Goal: Task Accomplishment & Management: Use online tool/utility

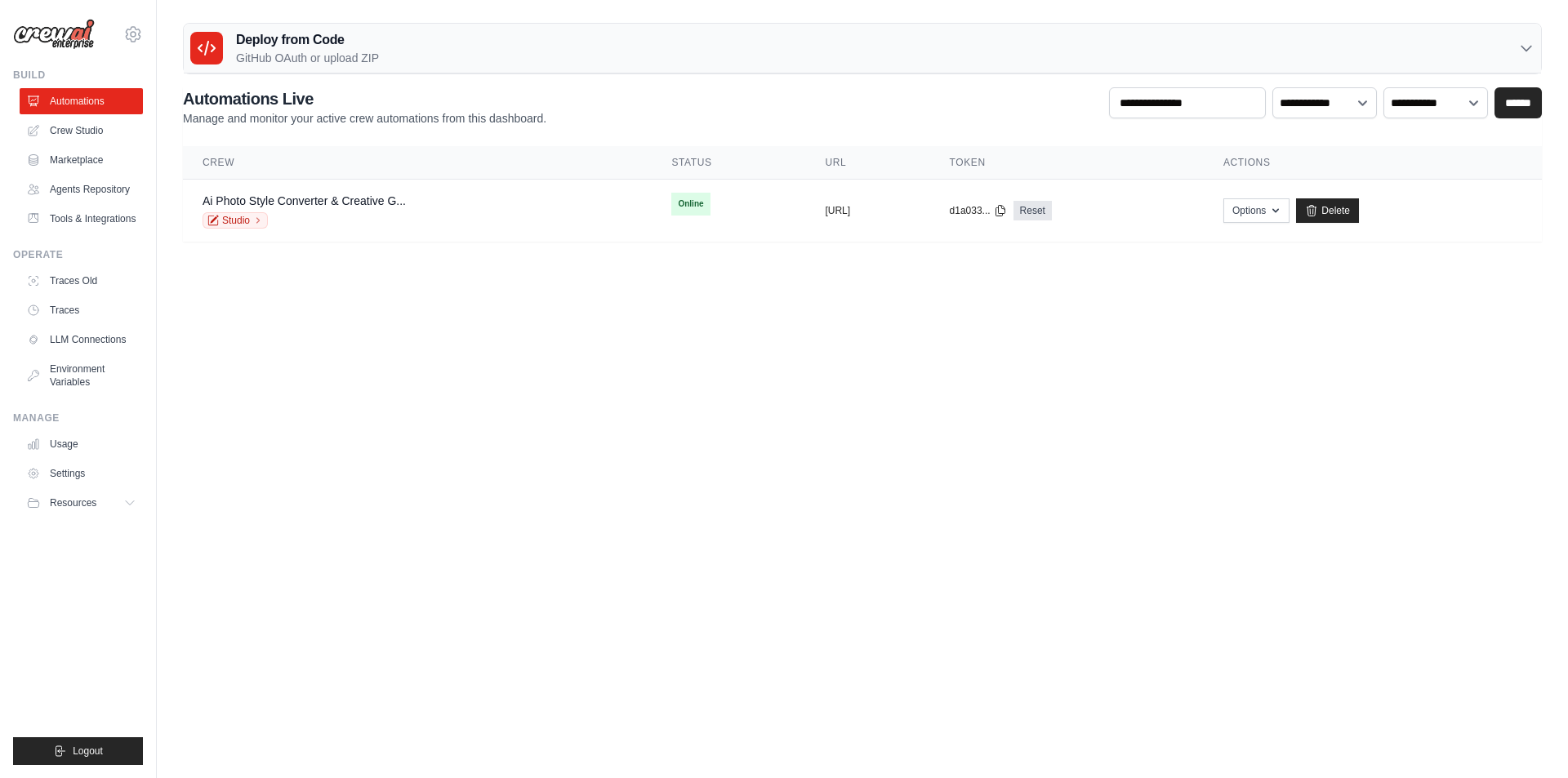
click at [537, 384] on body "acer0061@gmail.com Settings Build Automations" at bounding box center [784, 389] width 1568 height 778
click at [429, 386] on body "acer0061@gmail.com Settings Build Automations" at bounding box center [784, 389] width 1568 height 778
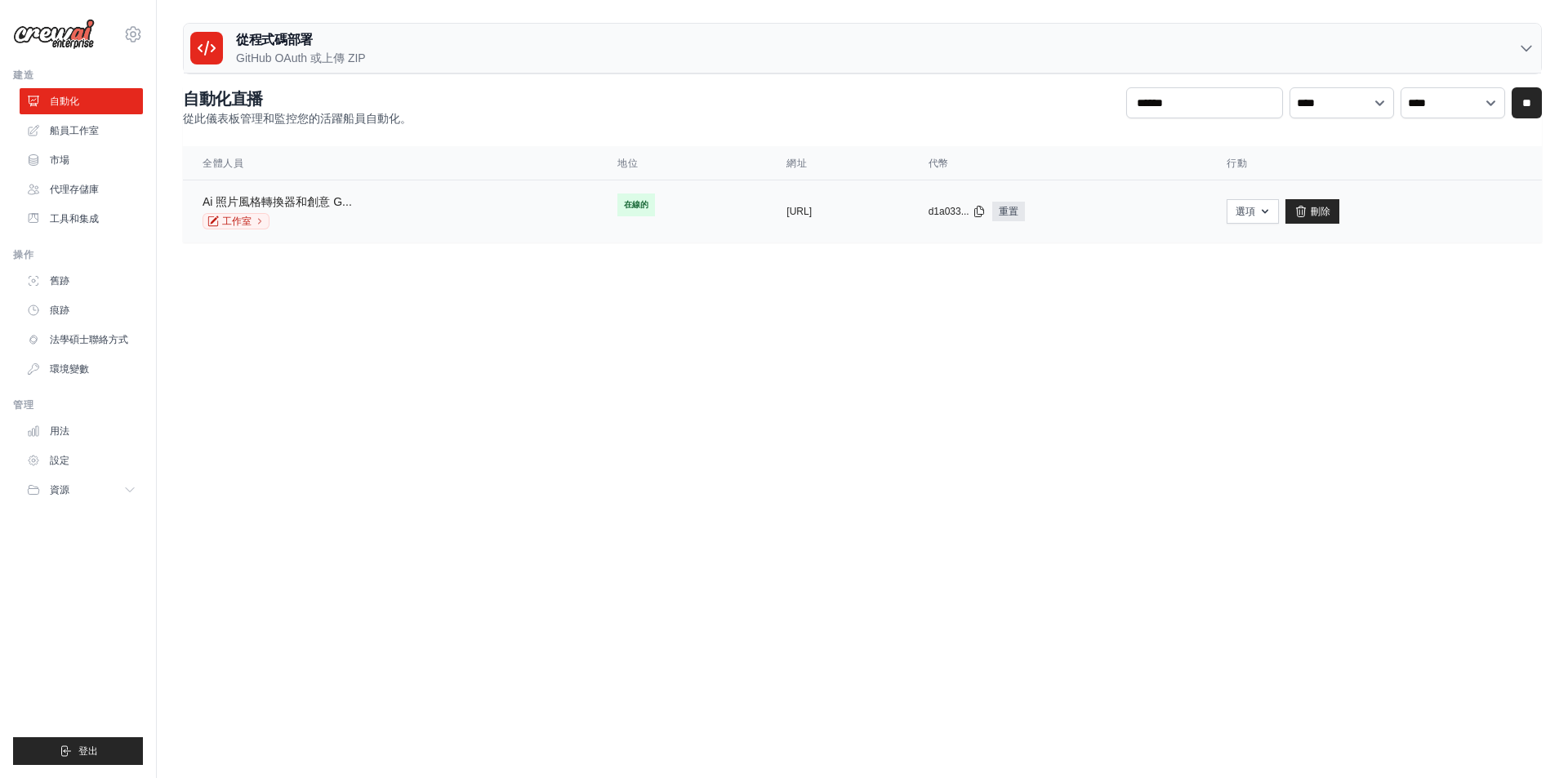
click at [290, 200] on font "Ai 照片風格轉換器和創意 G..." at bounding box center [277, 201] width 150 height 13
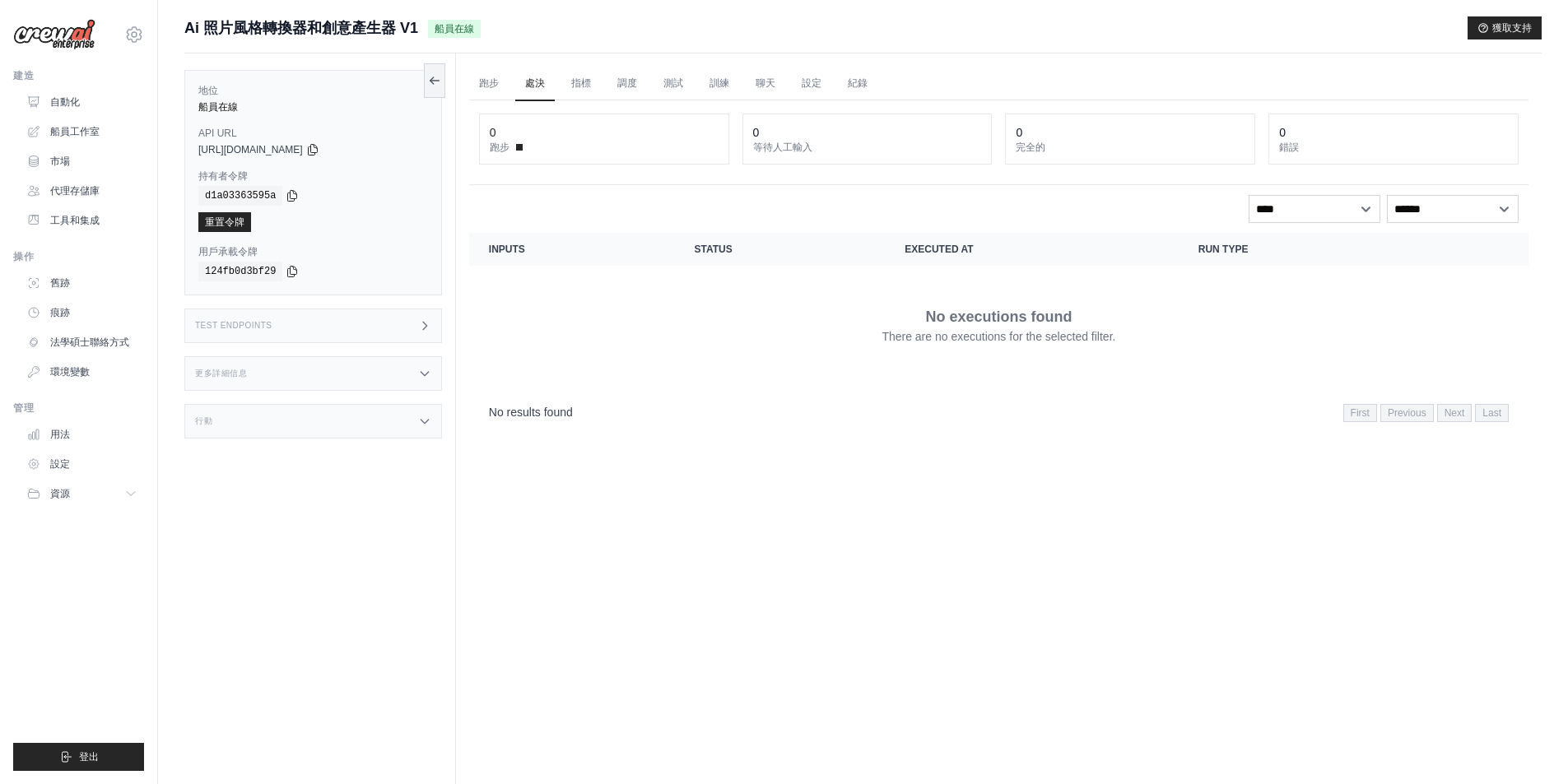
click at [338, 485] on div "地位 船員在線 API URL 複製 https://ai-photo-style-converter-creative-generator-894fbef4…" at bounding box center [320, 446] width 271 height 784
click at [91, 109] on link "自動化" at bounding box center [83, 101] width 124 height 26
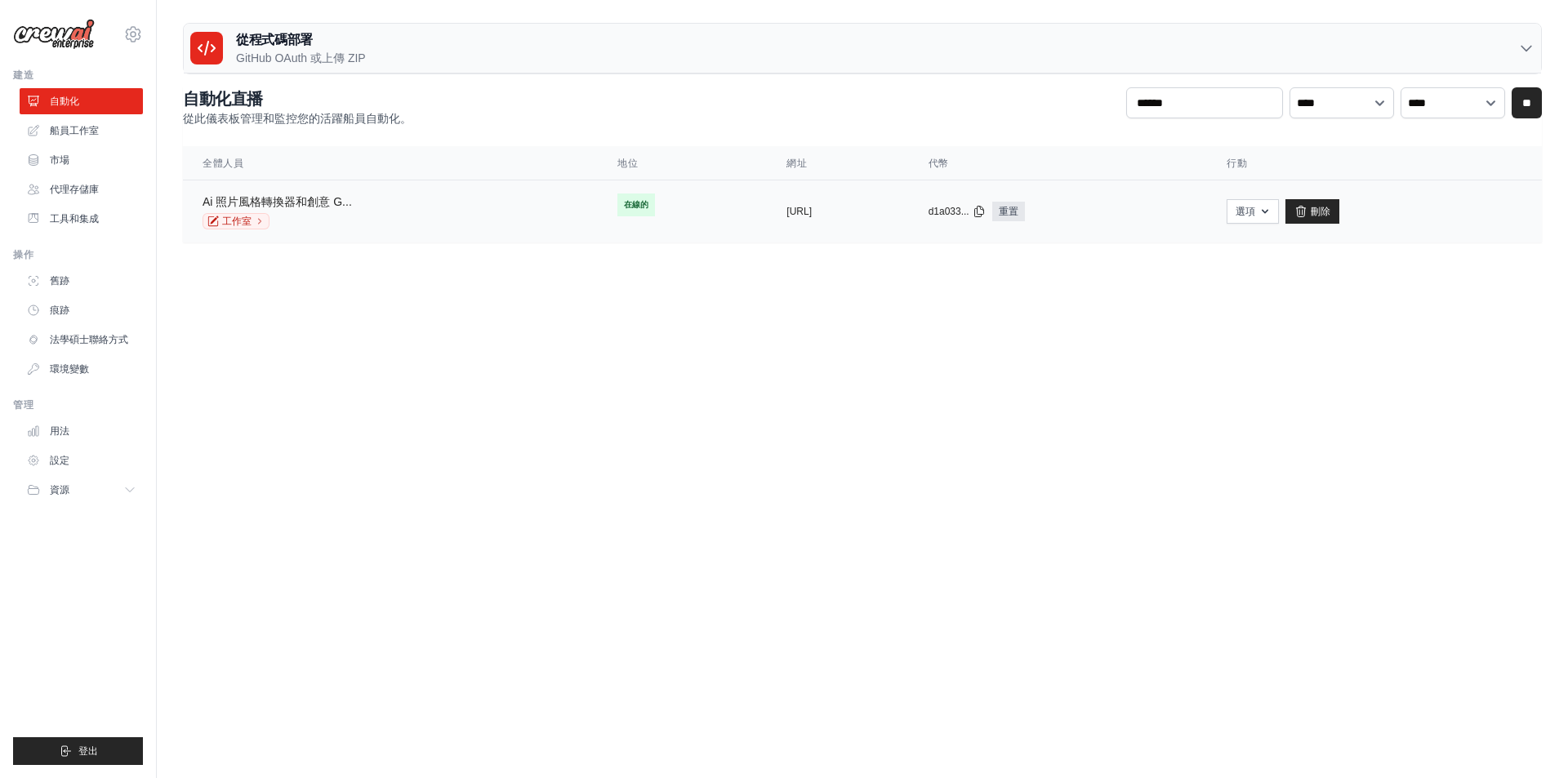
click at [286, 201] on font "Ai 照片風格轉換器和創意 G..." at bounding box center [277, 201] width 150 height 13
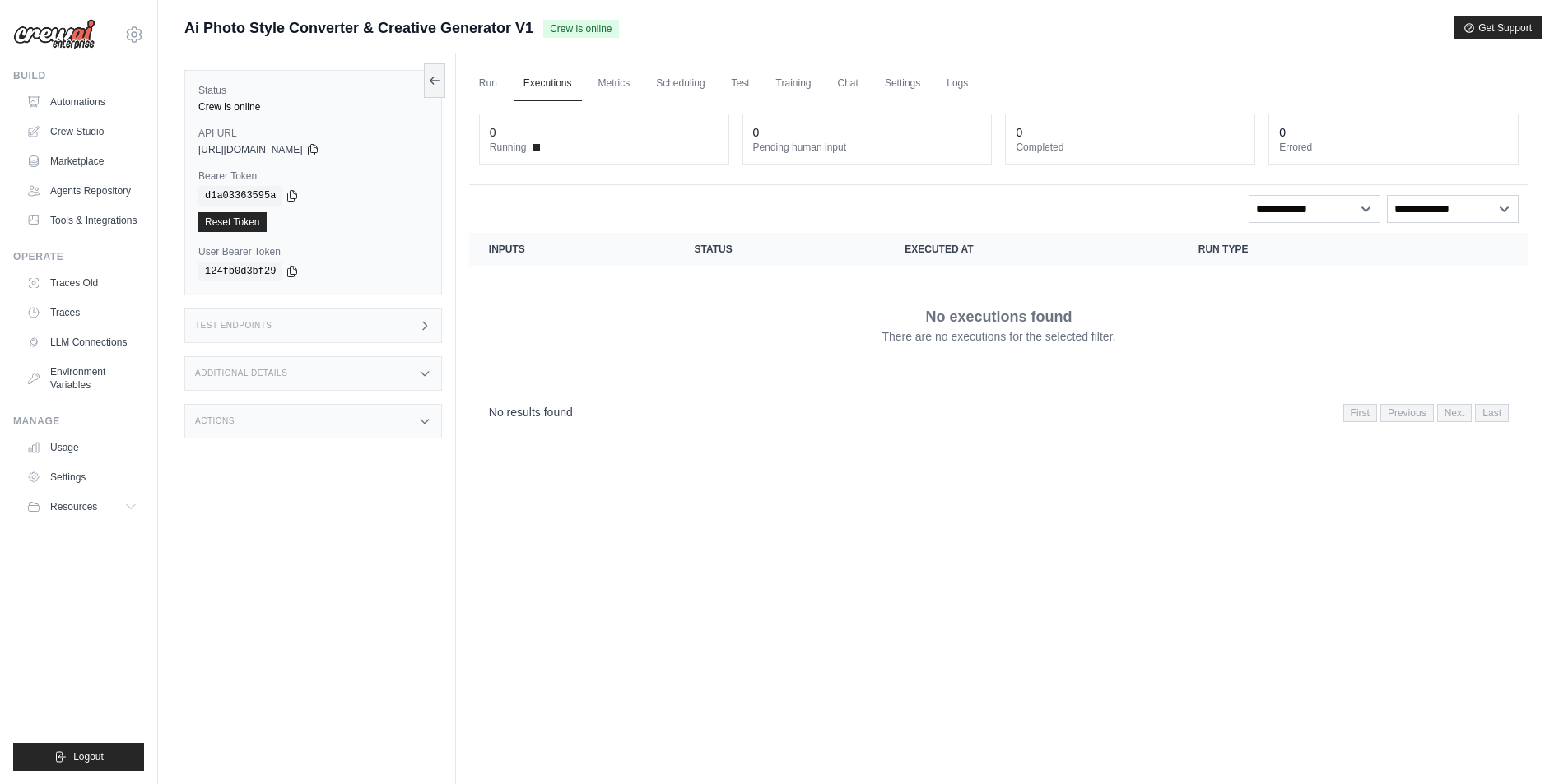
click at [39, 42] on img at bounding box center [54, 35] width 82 height 31
click at [42, 39] on img at bounding box center [54, 35] width 82 height 31
drag, startPoint x: 75, startPoint y: 71, endPoint x: 75, endPoint y: 23, distance: 48.0
click at [75, 64] on div "acer0061@gmail.com Settings Build Automations" at bounding box center [79, 392] width 158 height 784
click at [75, 23] on img at bounding box center [54, 35] width 82 height 31
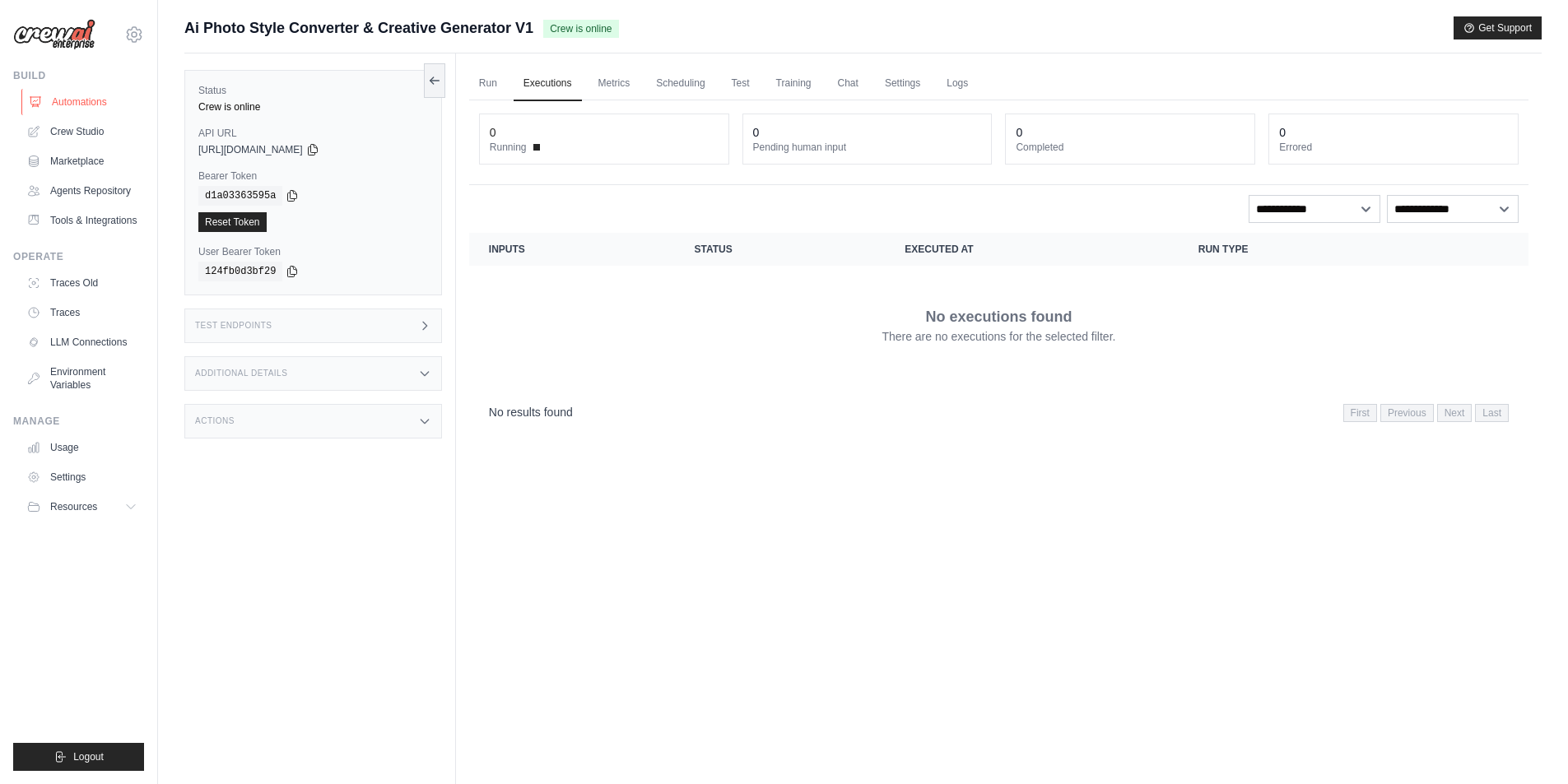
click at [82, 89] on link "Automations" at bounding box center [83, 101] width 124 height 26
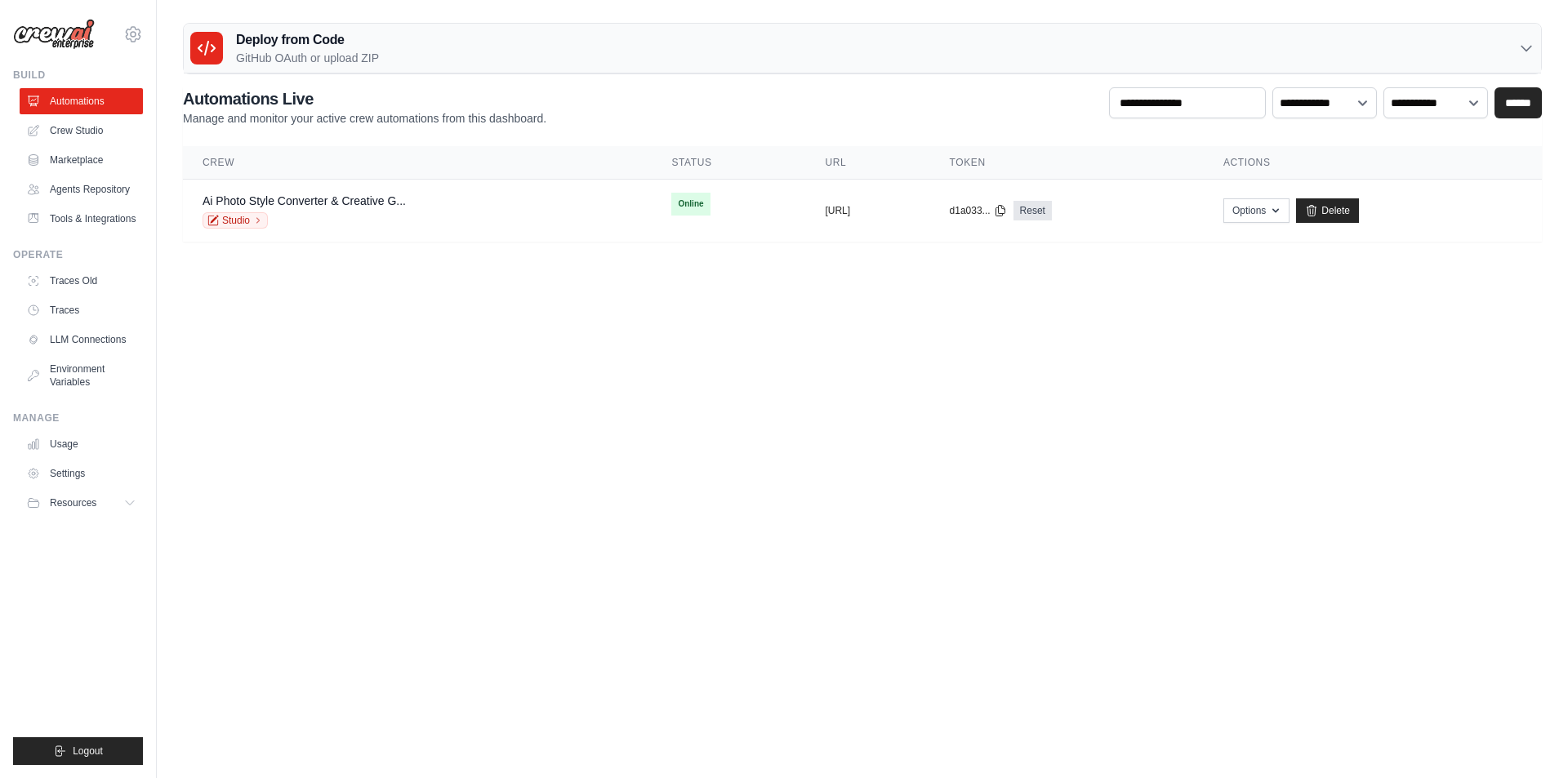
click at [516, 462] on body "acer0061@gmail.com Settings Build Automations" at bounding box center [784, 389] width 1568 height 778
click at [328, 207] on div "Ai Photo Style Converter & Creative G..." at bounding box center [304, 201] width 203 height 16
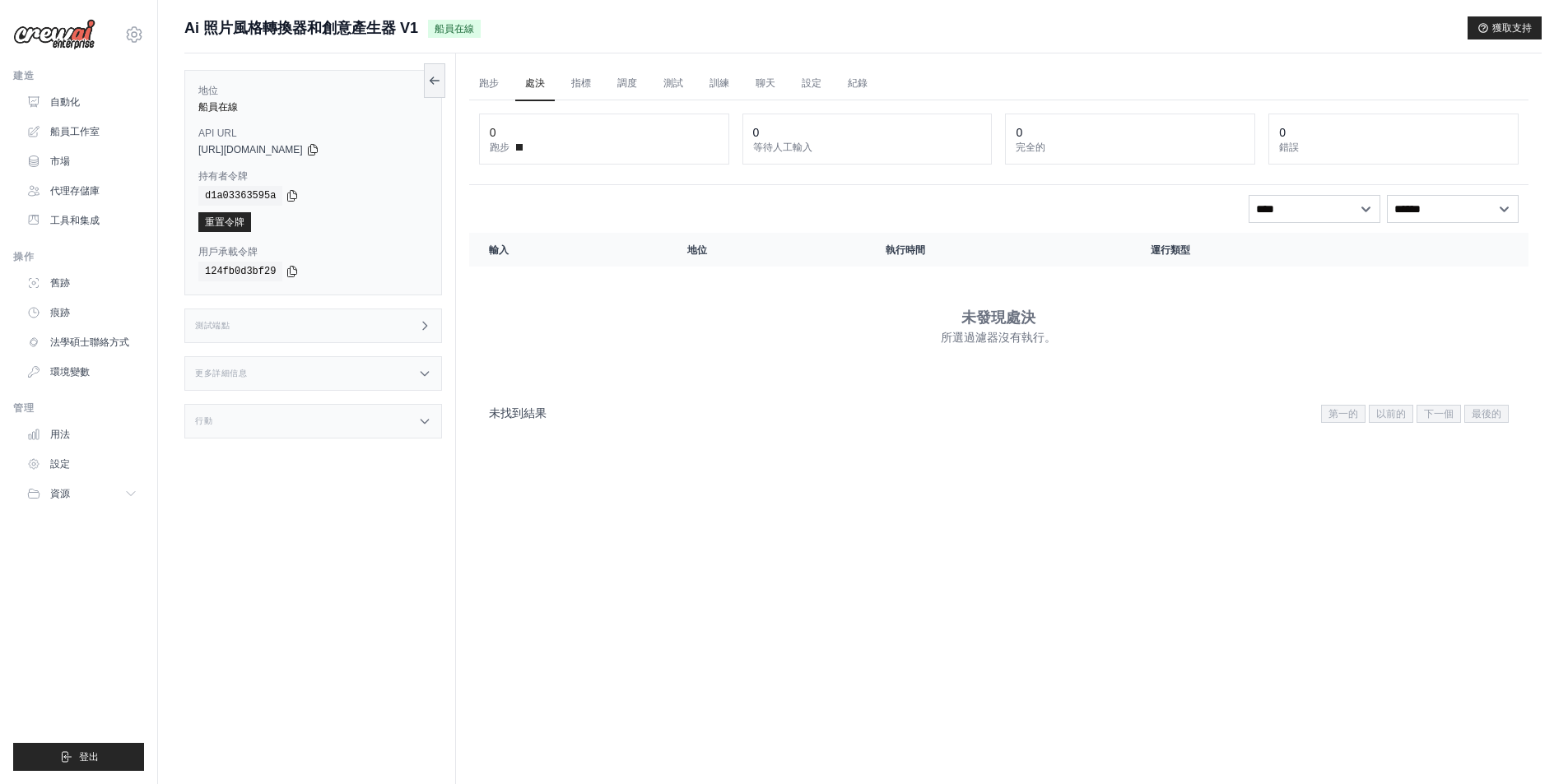
click at [82, 87] on div "建造 自動化 船員工作室 市場 代理存儲庫 工具和集成" at bounding box center [78, 152] width 131 height 165
click at [77, 91] on link "自動化" at bounding box center [83, 101] width 124 height 26
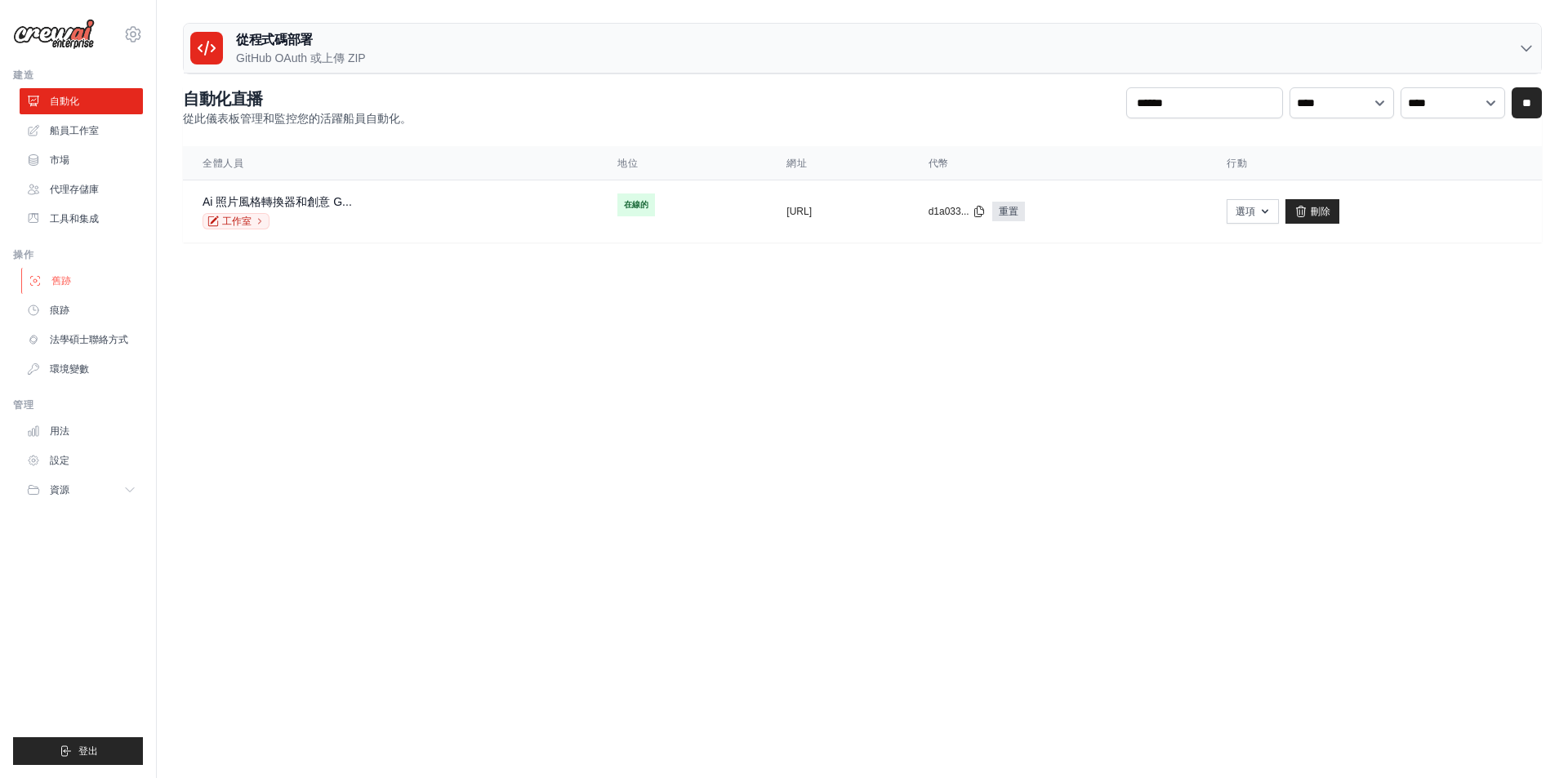
click at [77, 269] on link "舊跡" at bounding box center [83, 281] width 123 height 26
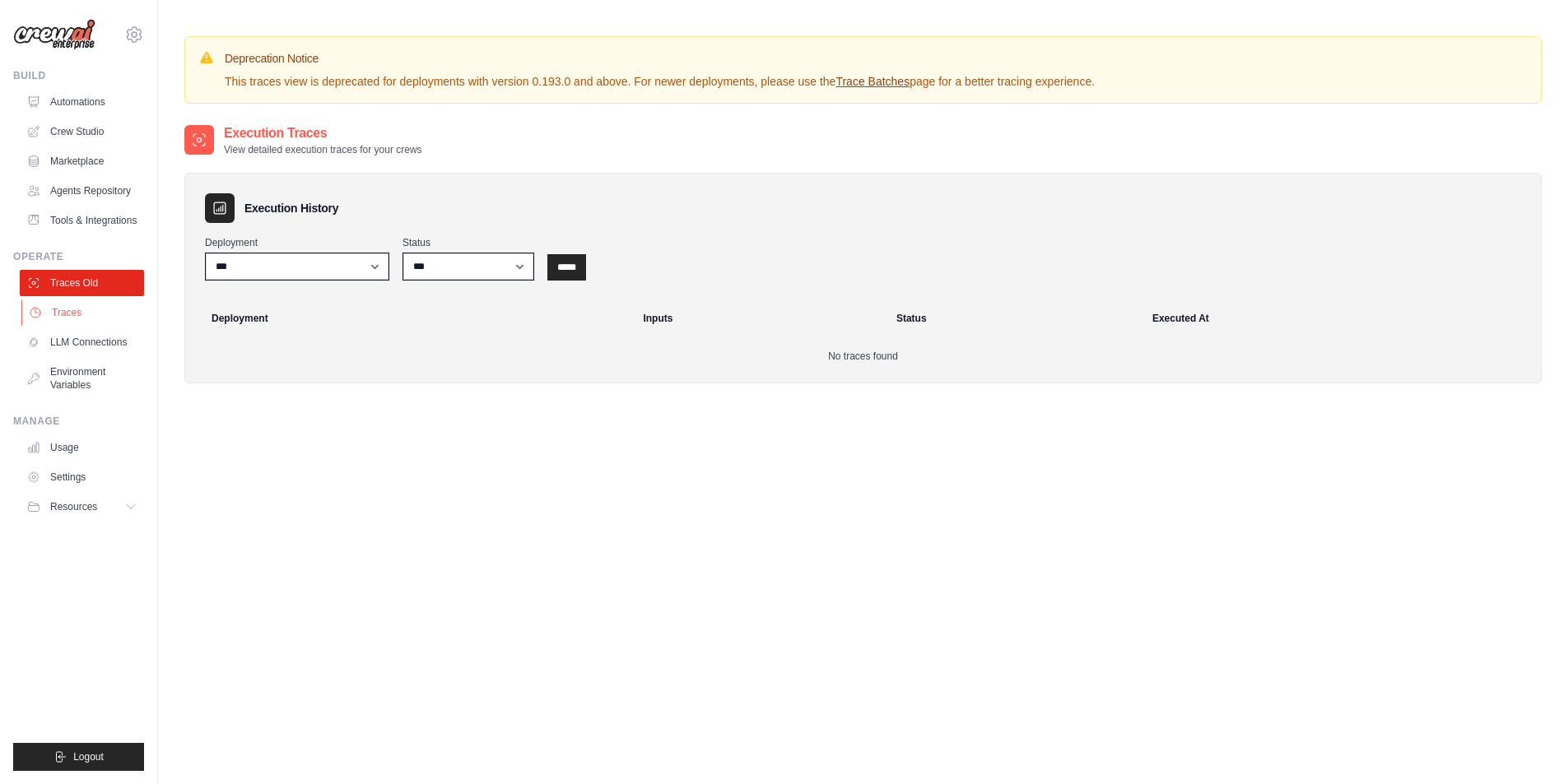
click at [73, 316] on link "Traces" at bounding box center [83, 312] width 124 height 26
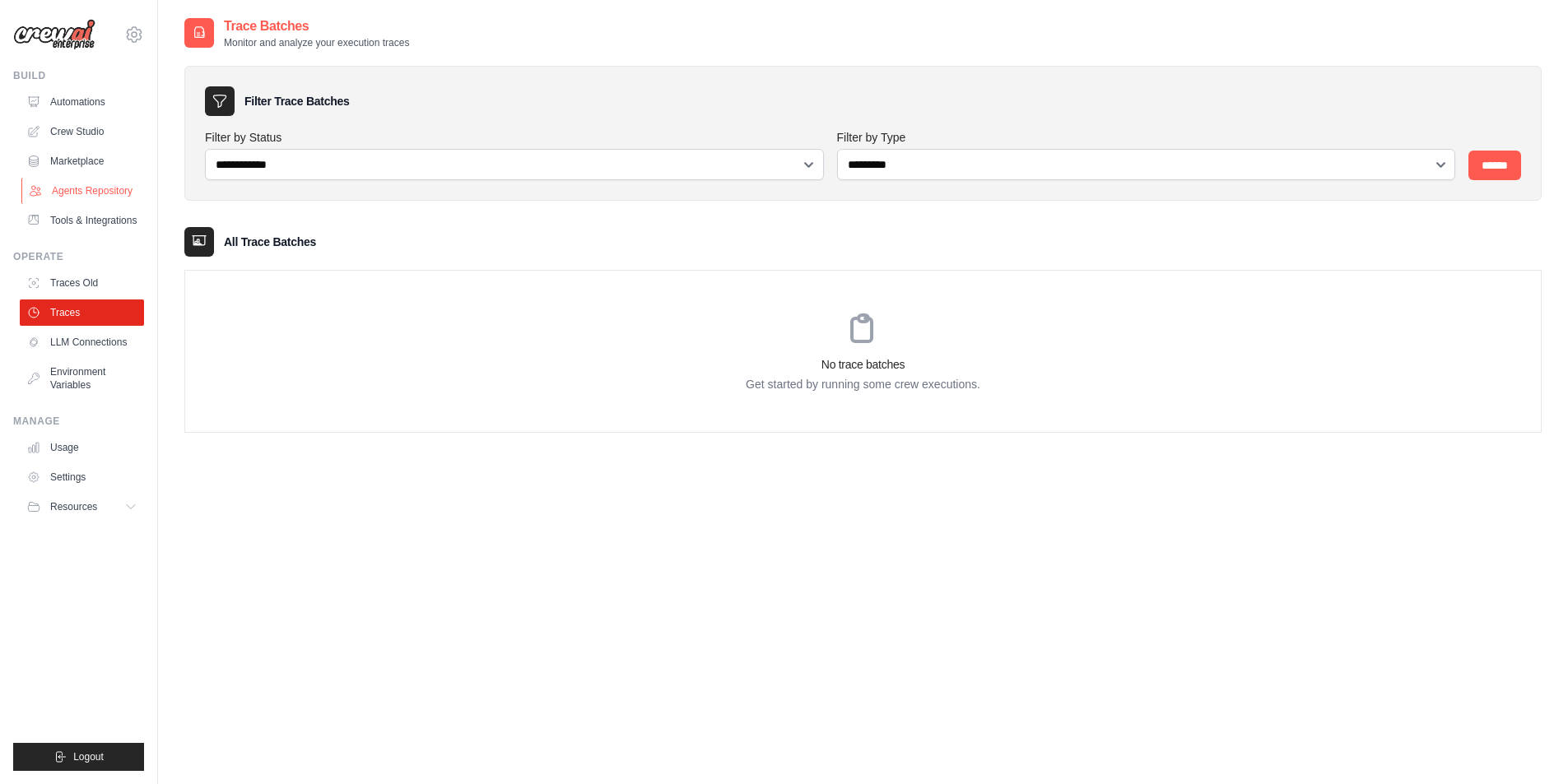
click at [88, 184] on link "Agents Repository" at bounding box center [83, 191] width 124 height 26
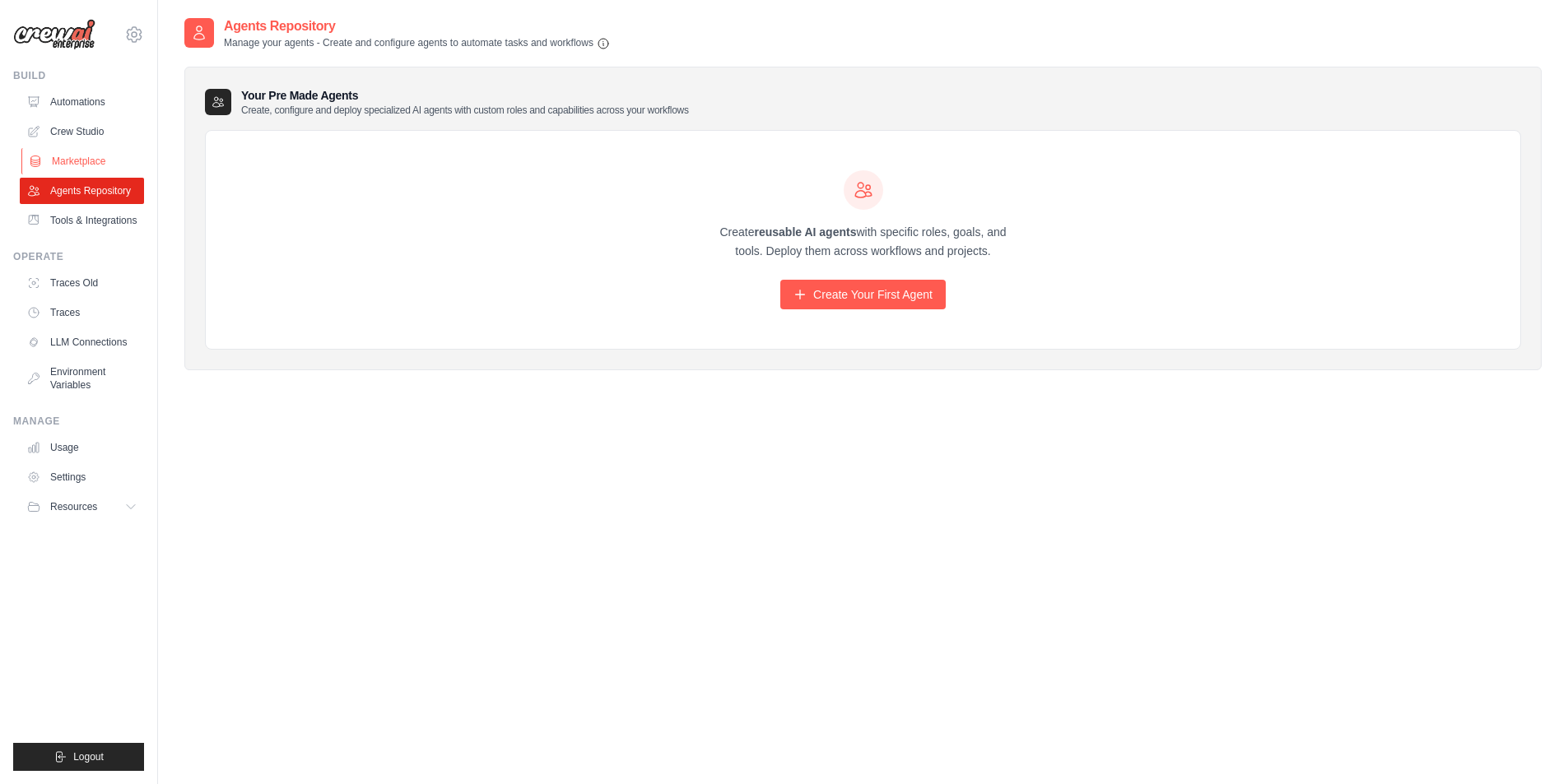
click at [88, 169] on link "Marketplace" at bounding box center [83, 161] width 124 height 26
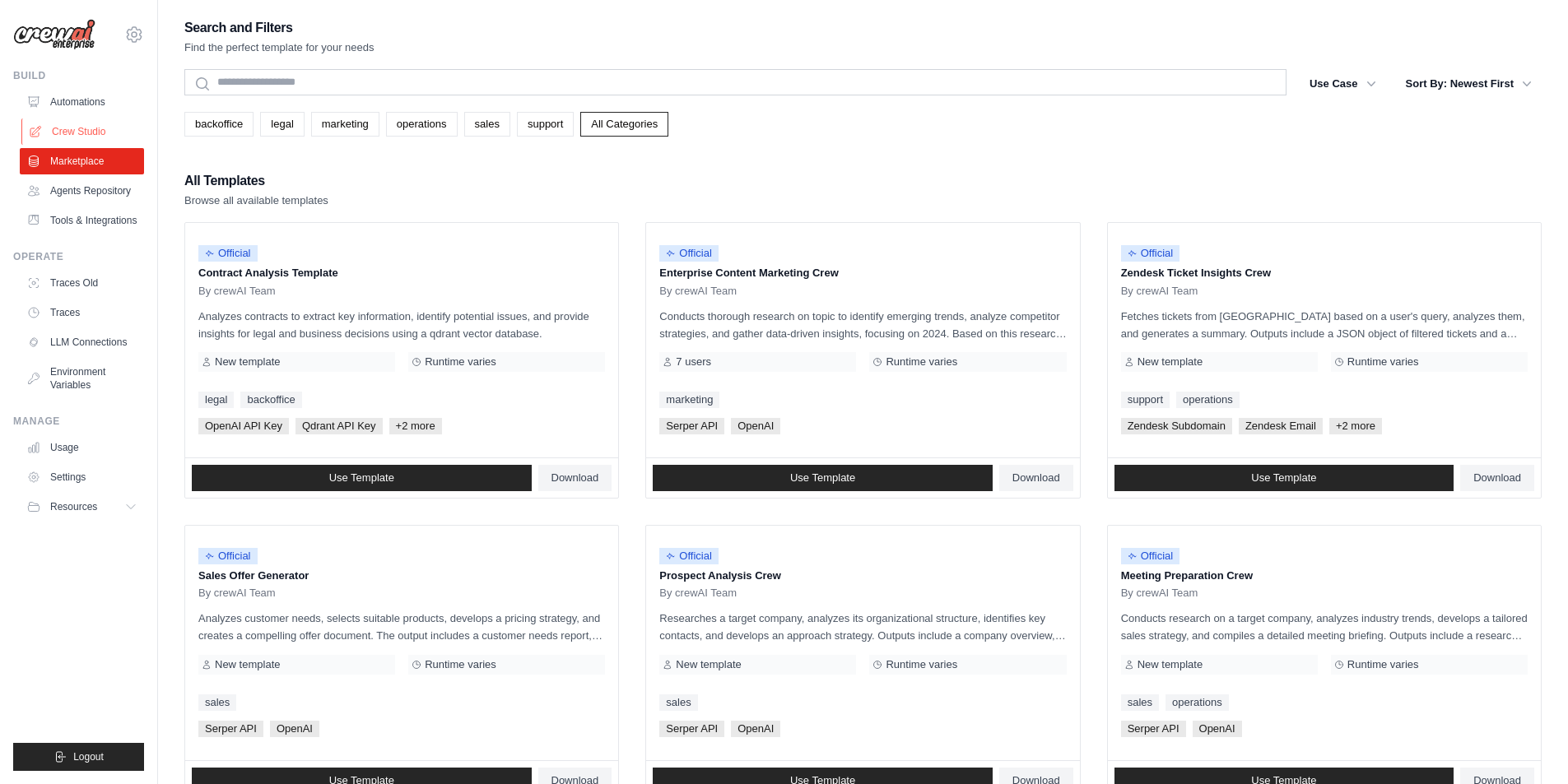
click at [97, 132] on link "Crew Studio" at bounding box center [83, 132] width 124 height 26
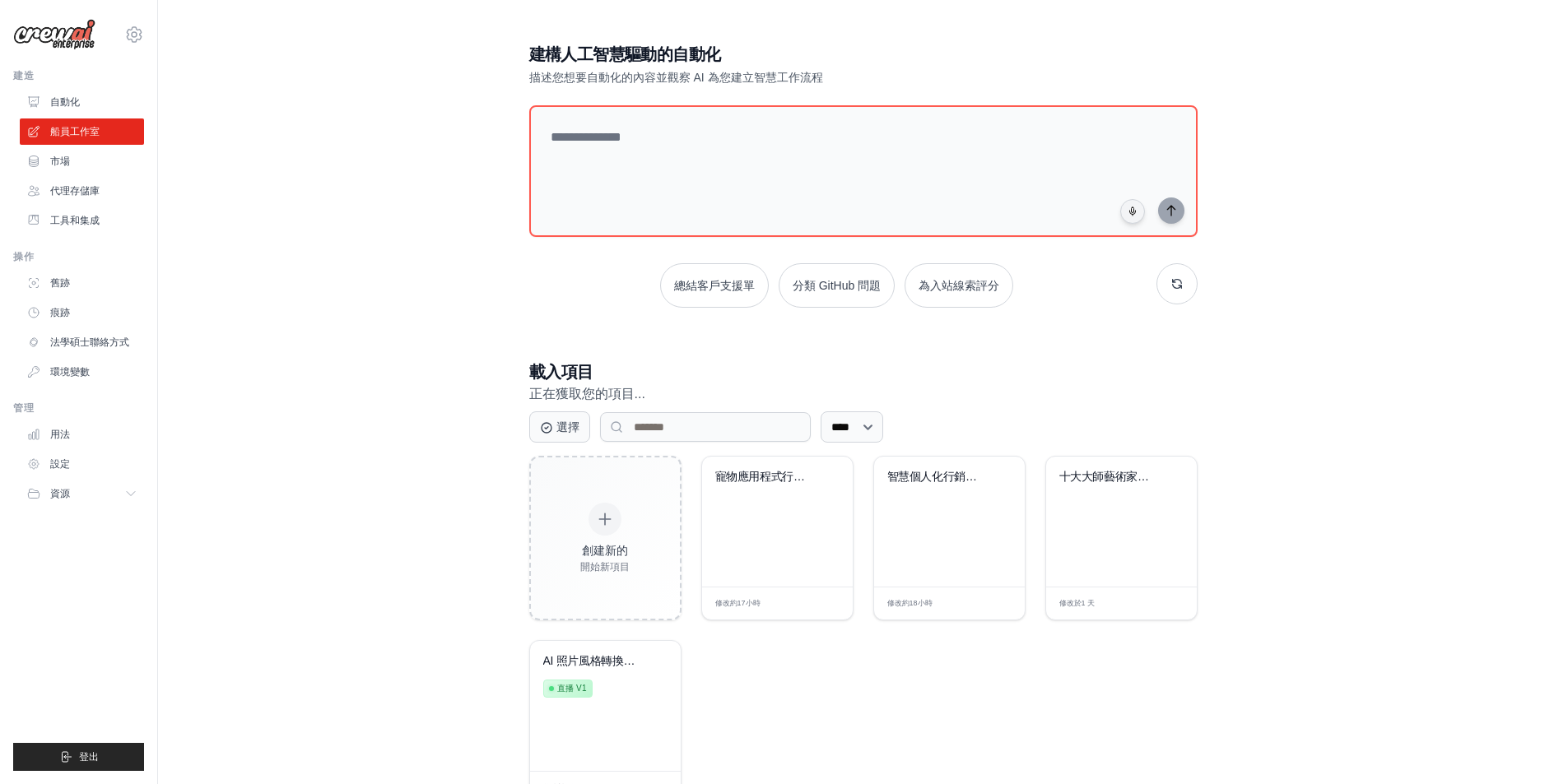
click at [435, 339] on div "建構人工智慧驅動的自動化 描述您想要自動化的內容並觀察 AI 為您建立智慧工作流程 總結客戶支援單 分類 GitHub 問題 為入站線索評分 載入項目 正在獲…" at bounding box center [863, 423] width 1357 height 814
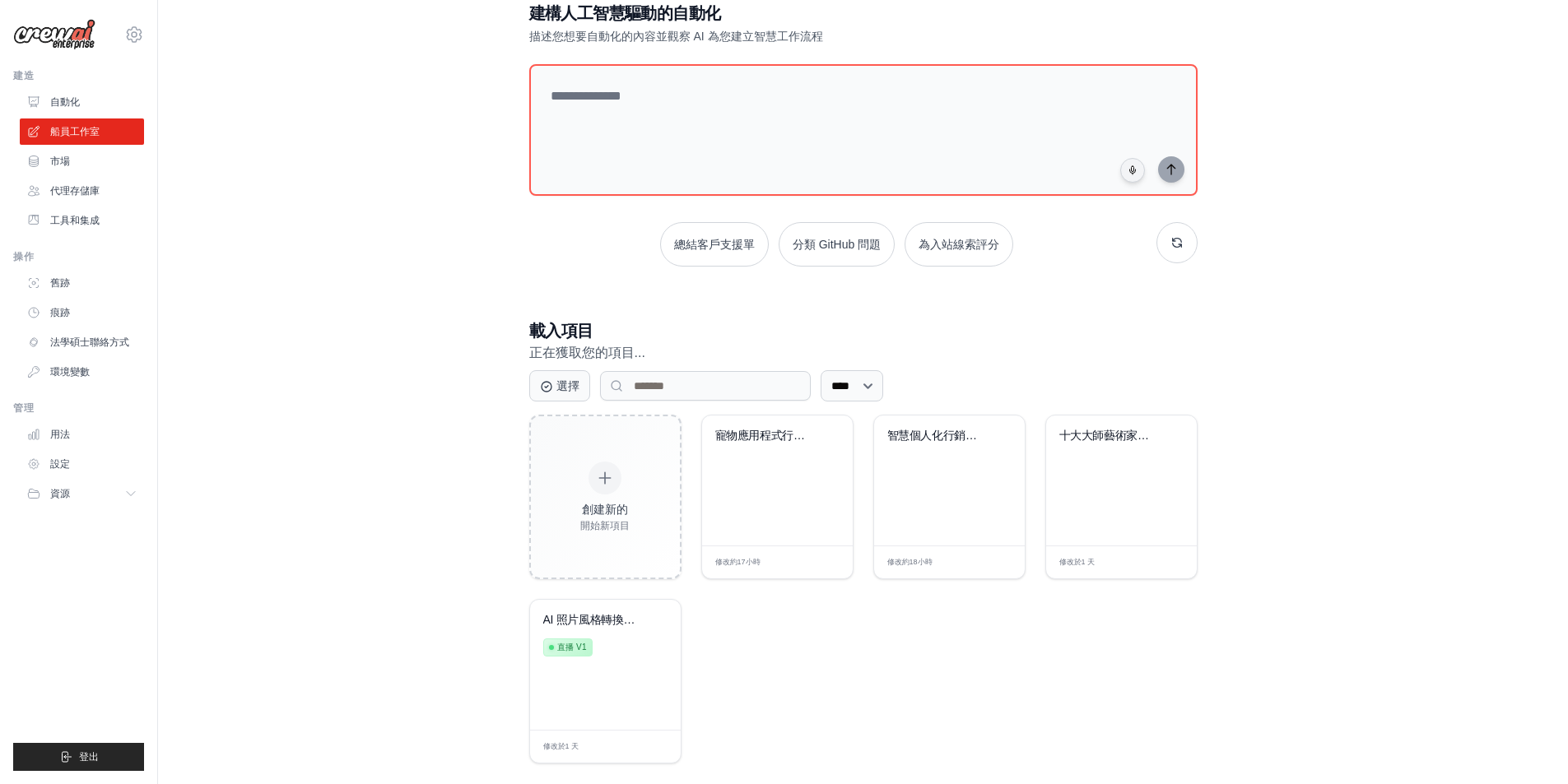
scroll to position [63, 0]
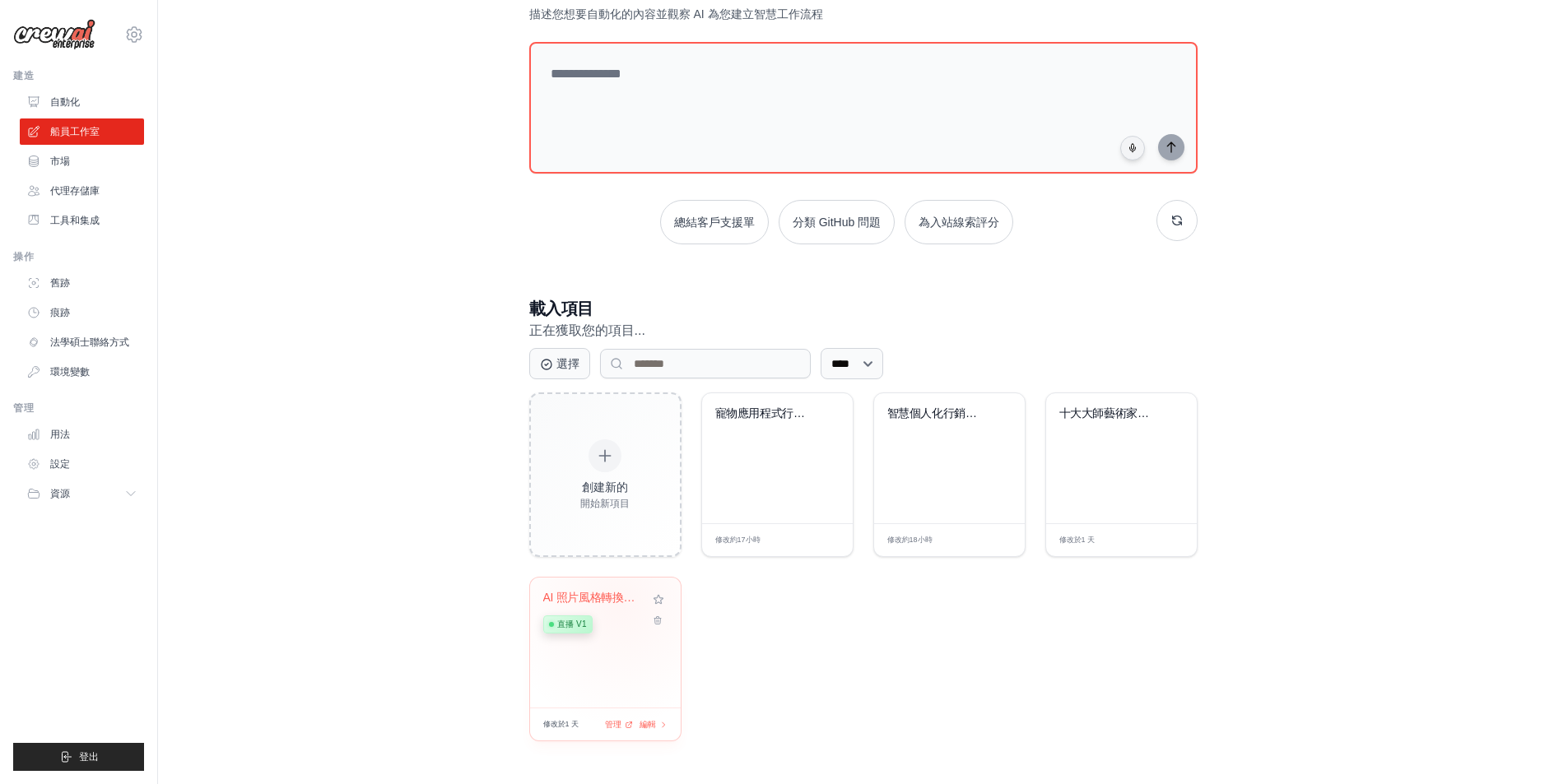
click at [617, 604] on div "AI 照片風格轉換器和創意... 直播 v1" at bounding box center [592, 616] width 100 height 50
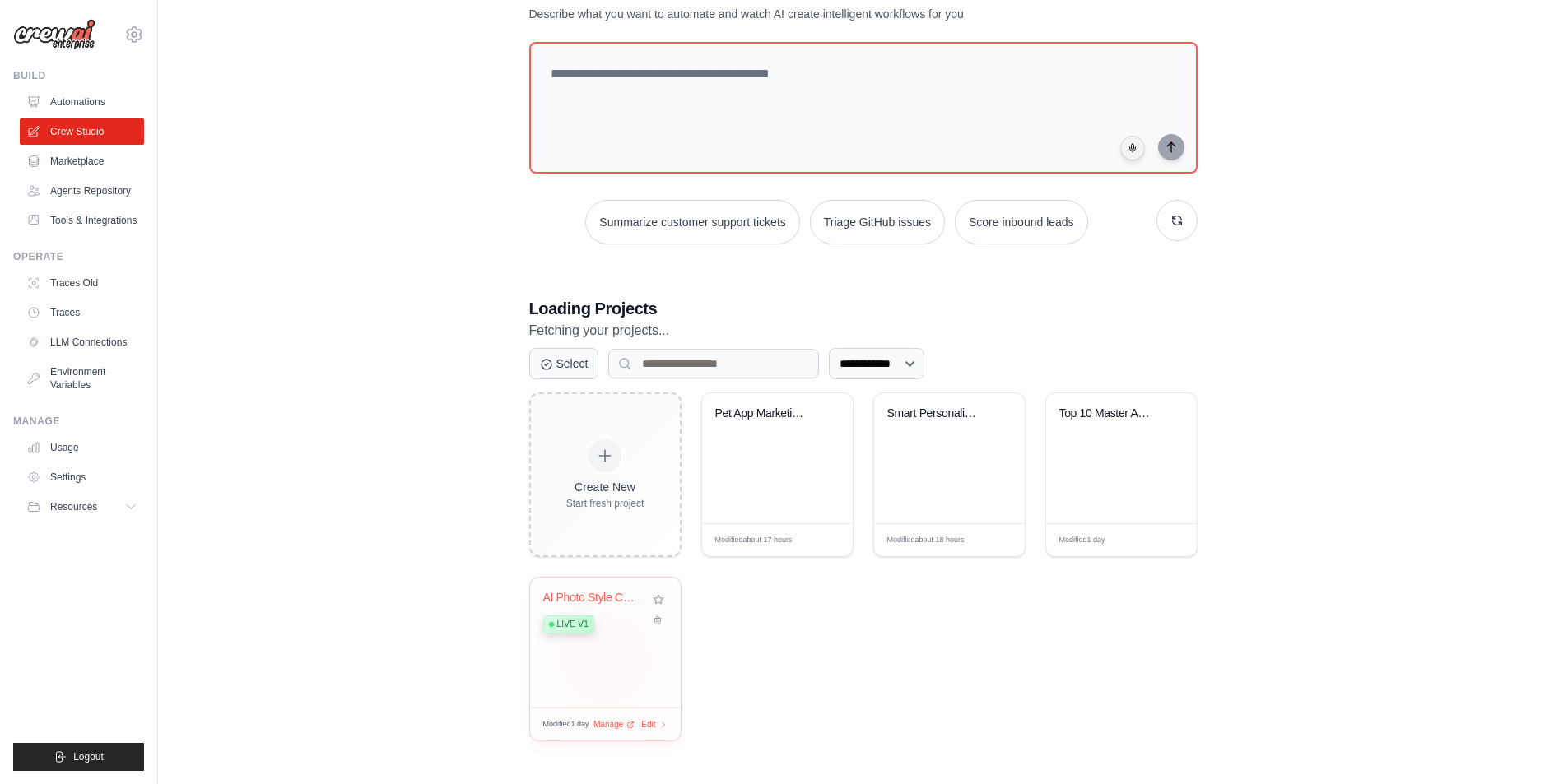
click at [408, 389] on div "**********" at bounding box center [863, 360] width 1357 height 814
click at [870, 652] on div "Create New Start fresh project Pet App Marketing & Facebook Analyt... Modified …" at bounding box center [863, 567] width 669 height 349
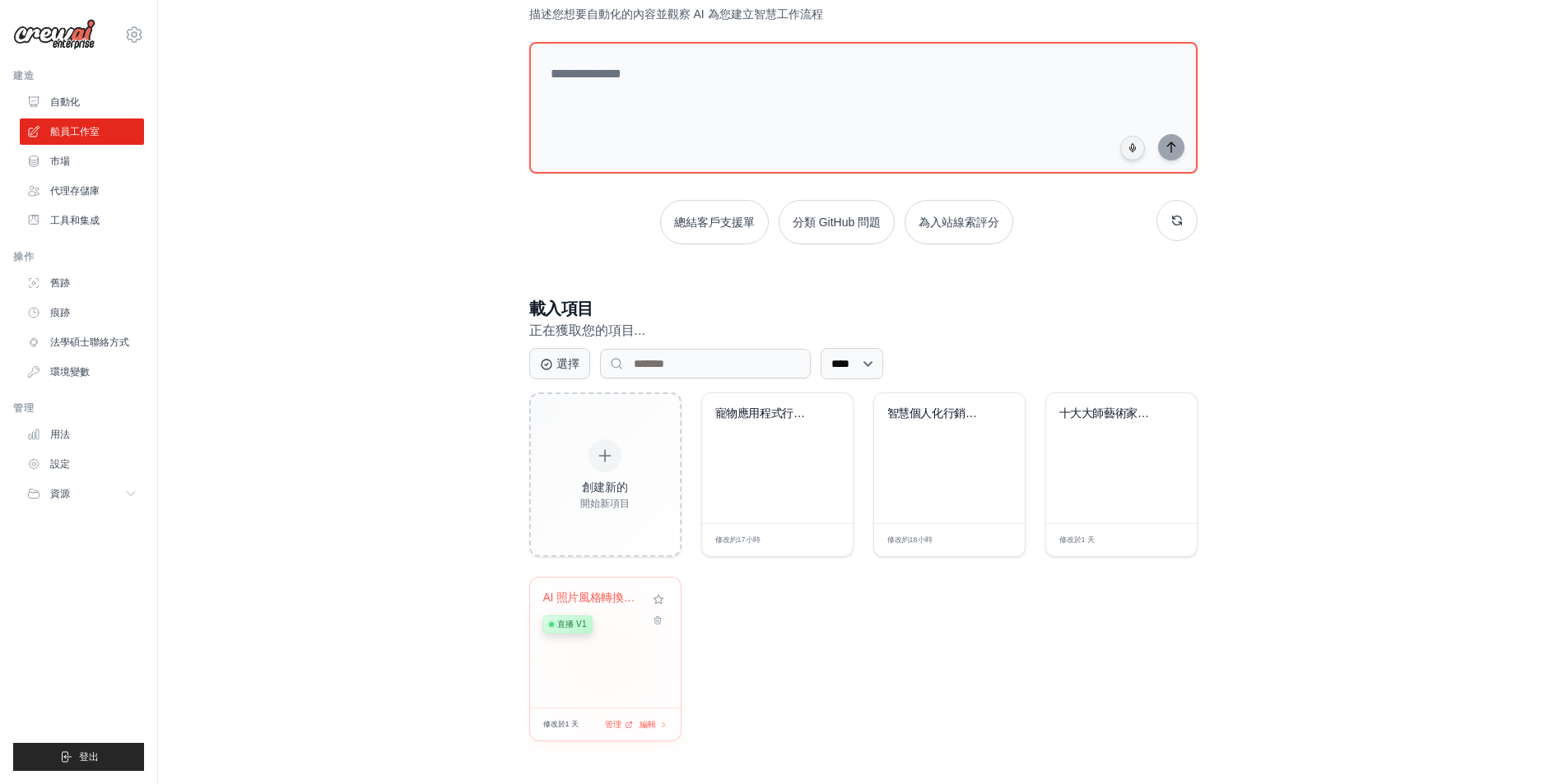
click at [970, 669] on div "創建新的 開始新項目 寵物應用程式行銷和 Facebook 分析... 修改 約17小時 編輯 智慧個人化行銷解決方案... 修改 約18小時 編輯 十大大師…" at bounding box center [863, 567] width 669 height 349
click at [727, 434] on div "寵物應用程式行銷和 Facebook 分析..." at bounding box center [777, 426] width 124 height 38
click at [944, 434] on div "智慧個人化行銷解決方案..." at bounding box center [949, 426] width 124 height 38
click at [861, 454] on div "創建新的 開始新項目 寵物應用程式行銷和 Facebook 分析... 修改 約17小時 編輯 智慧個人化行銷解決方案... 修改 約18小時 編輯 十大大師…" at bounding box center [863, 567] width 669 height 349
click at [878, 454] on div "智慧個人化行銷解決方案..." at bounding box center [950, 459] width 151 height 130
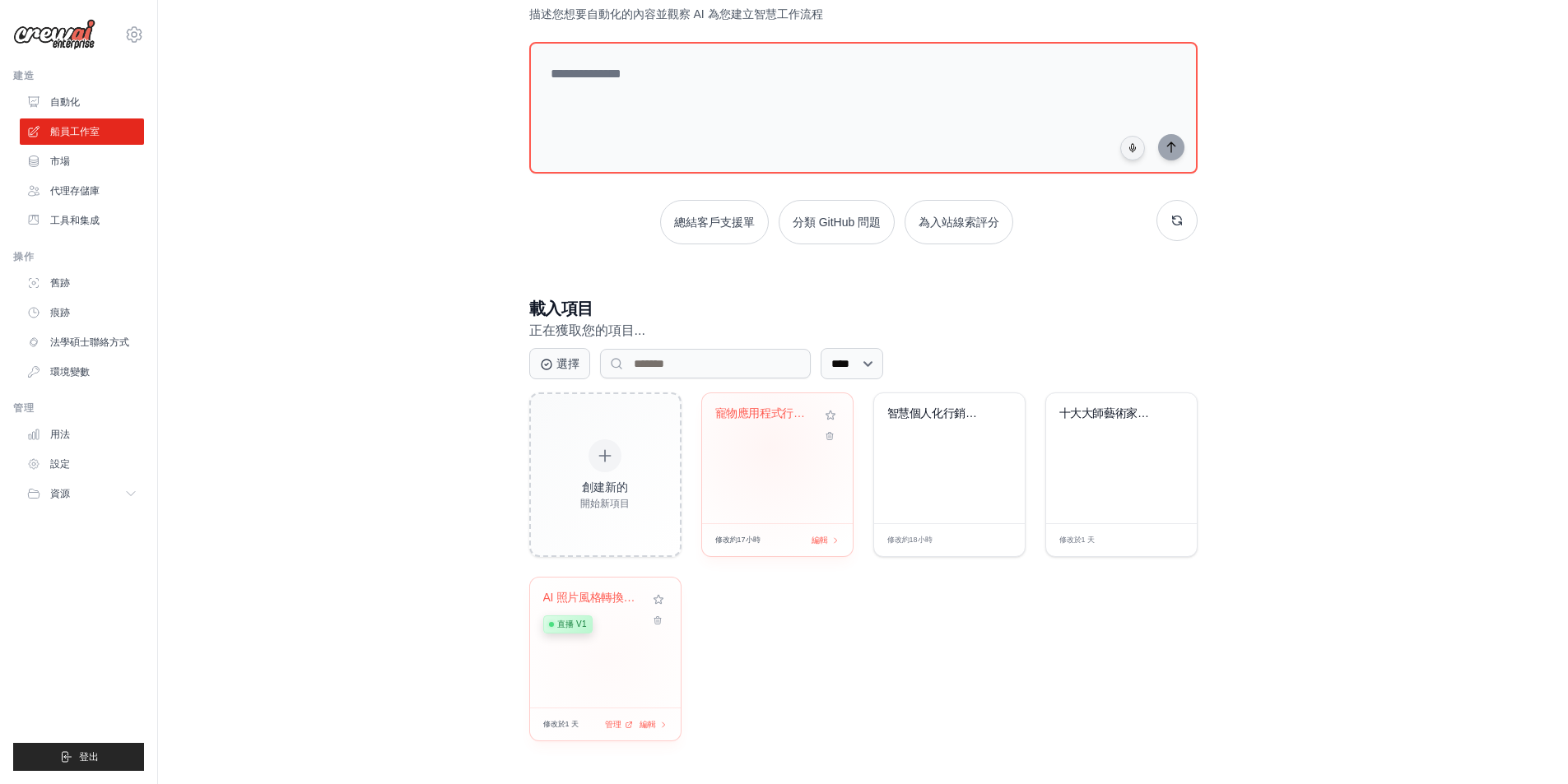
click at [770, 448] on div "寵物應用程式行銷和 Facebook 分析..." at bounding box center [777, 459] width 151 height 130
drag, startPoint x: 427, startPoint y: 333, endPoint x: 575, endPoint y: 475, distance: 205.1
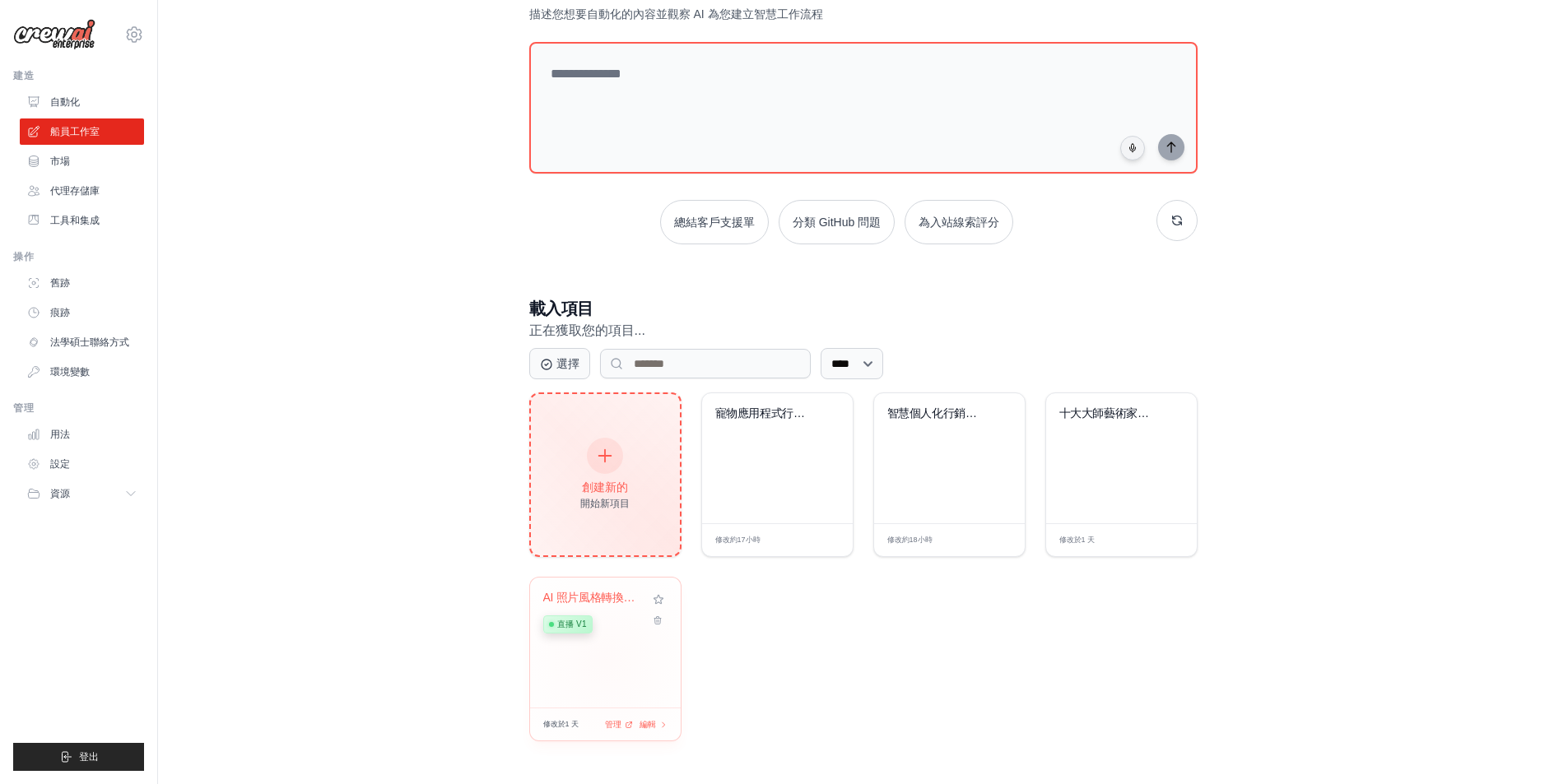
click at [428, 333] on div "建構人工智慧驅動的自動化 描述您想要自動化的內容並觀察 AI 為您建立智慧工作流程 總結客戶支援單 分類 GitHub 問題 為入站線索評分 載入項目 正在獲…" at bounding box center [863, 360] width 1357 height 814
click at [575, 475] on div "創建新的 開始新項目" at bounding box center [605, 475] width 149 height 161
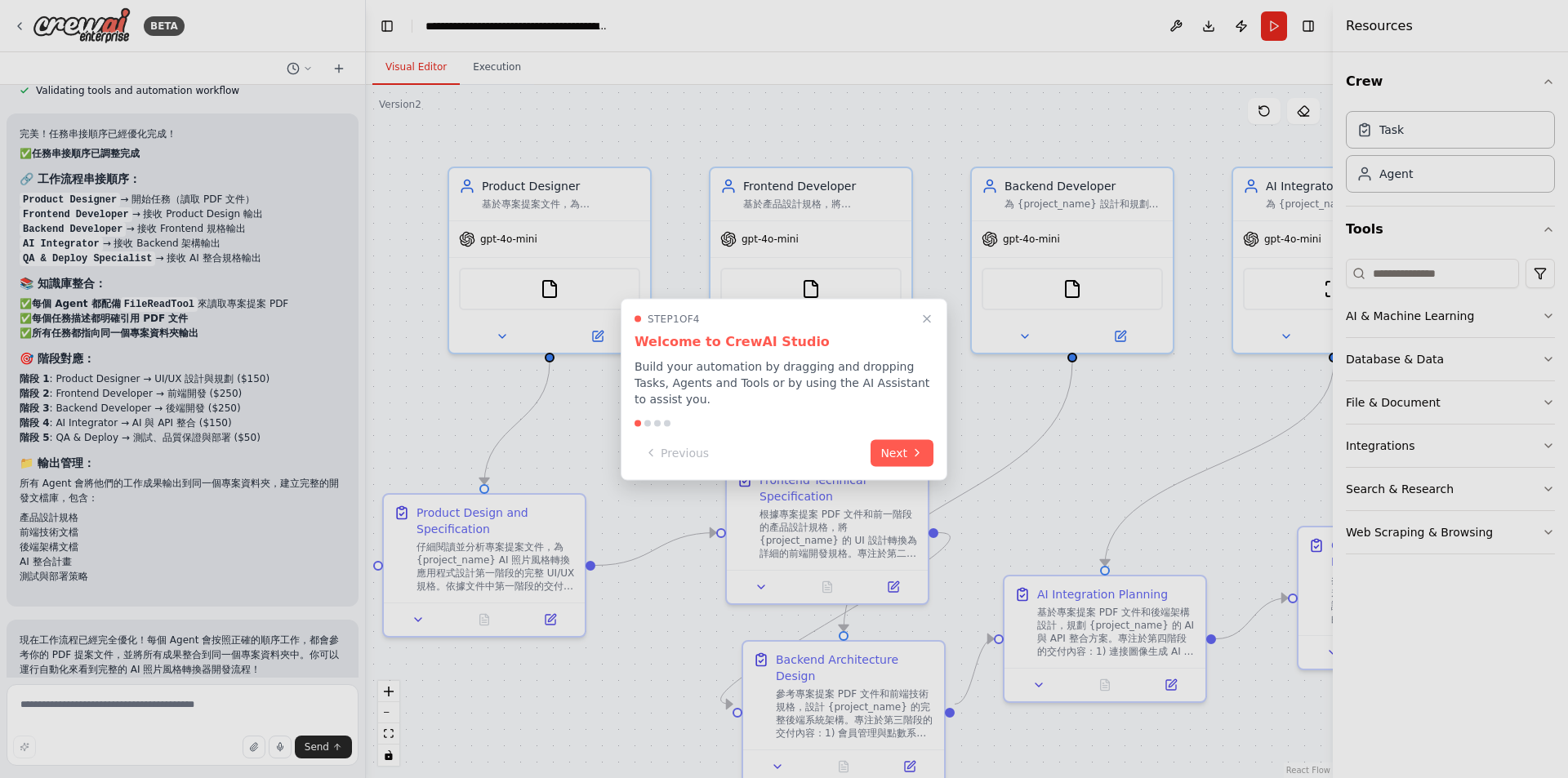
scroll to position [4425, 0]
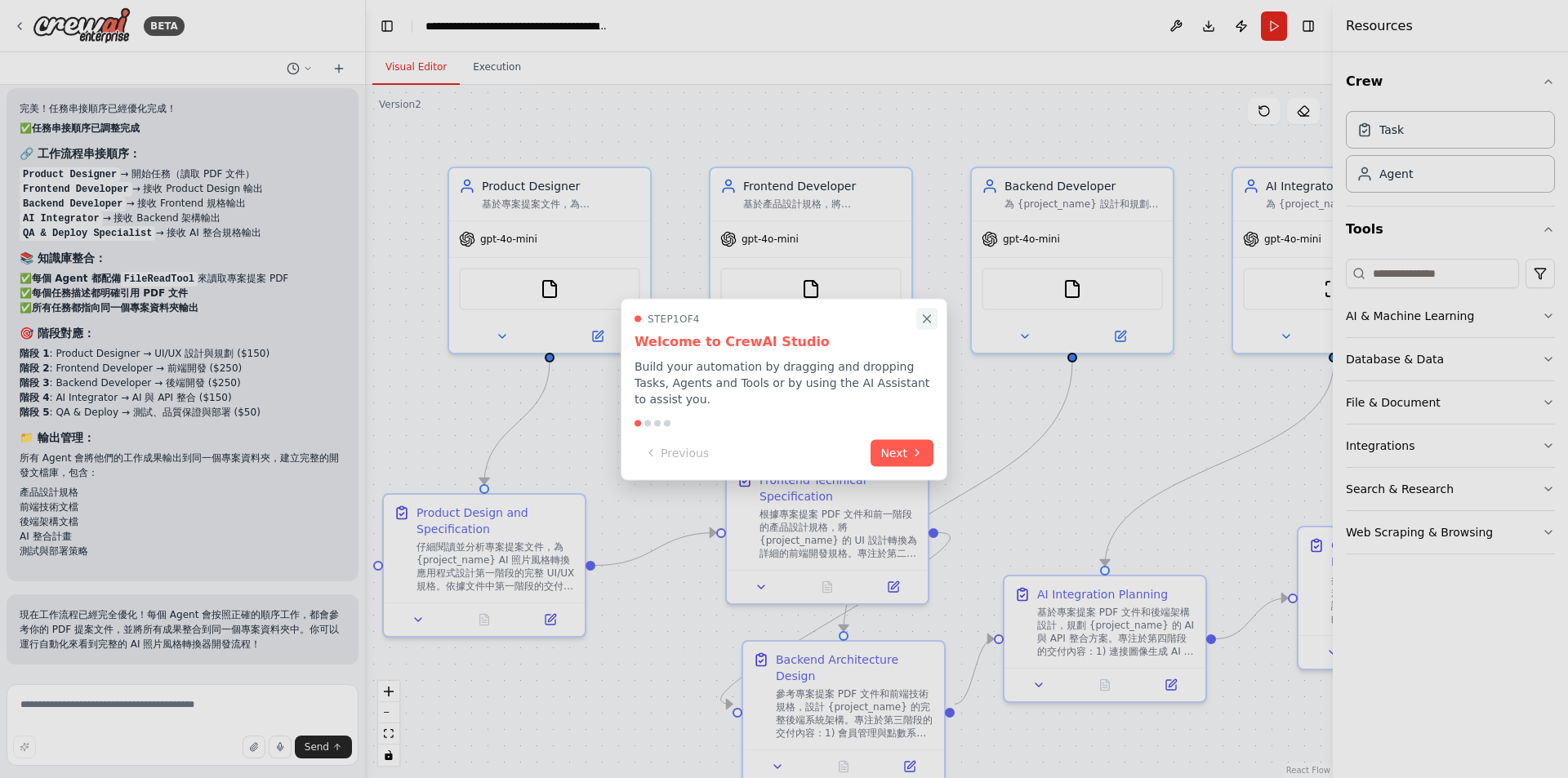
click at [923, 318] on icon "Close walkthrough" at bounding box center [926, 318] width 15 height 15
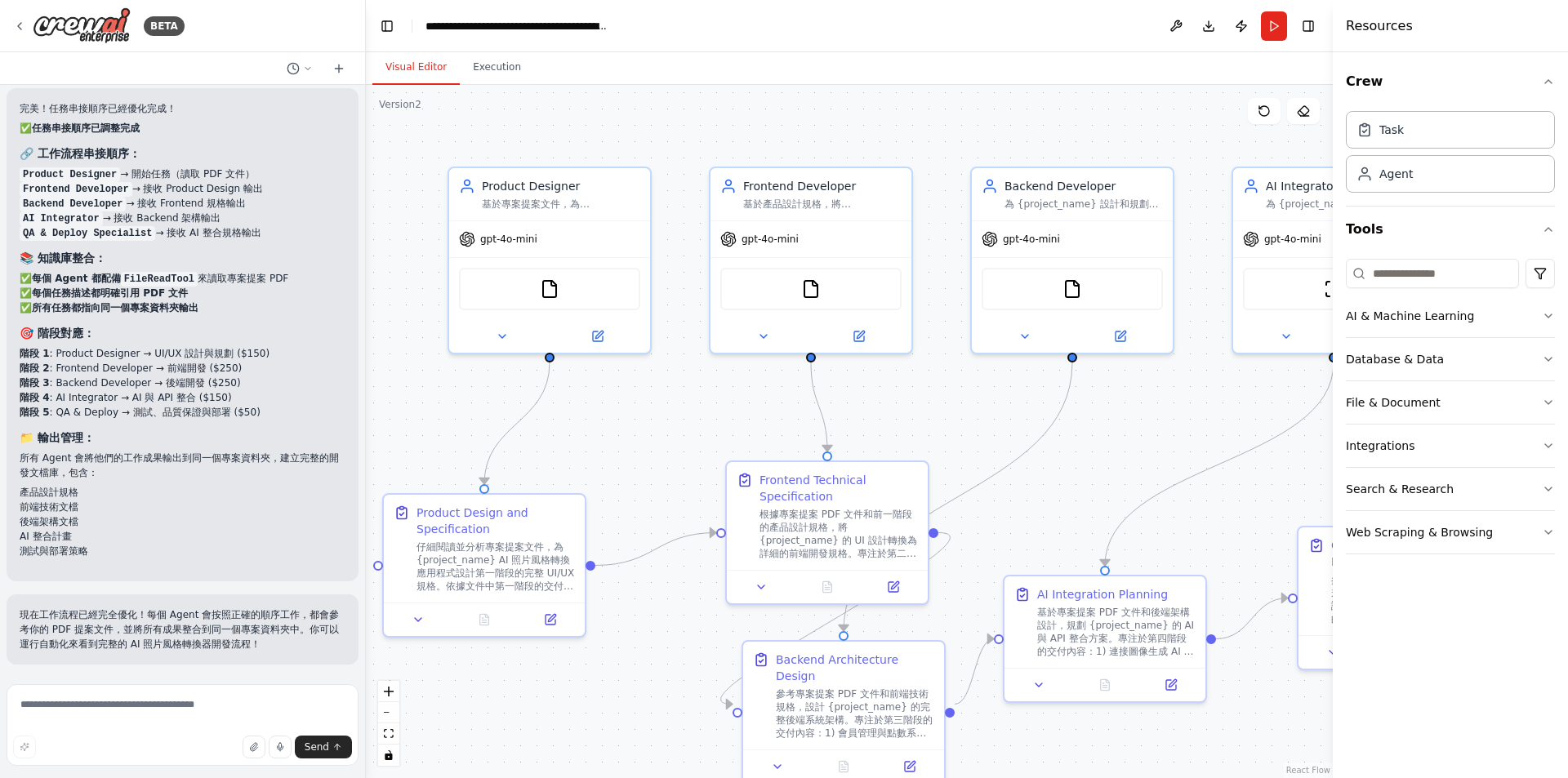
click at [625, 764] on div ".deletable-edge-delete-btn { width: 20px; height: 20px; border: 0px solid #ffff…" at bounding box center [849, 432] width 966 height 694
click at [646, 688] on div ".deletable-edge-delete-btn { width: 20px; height: 20px; border: 0px solid #ffff…" at bounding box center [849, 432] width 966 height 694
click at [673, 421] on div ".deletable-edge-delete-btn { width: 20px; height: 20px; border: 0px solid #ffff…" at bounding box center [849, 432] width 966 height 694
drag, startPoint x: 568, startPoint y: 503, endPoint x: 614, endPoint y: 495, distance: 46.7
click at [614, 495] on div "Product Design and Specification 仔細閱讀並分析專案提案文件，為 {project_name} AI 照片風格轉換應用程式設計…" at bounding box center [531, 545] width 201 height 108
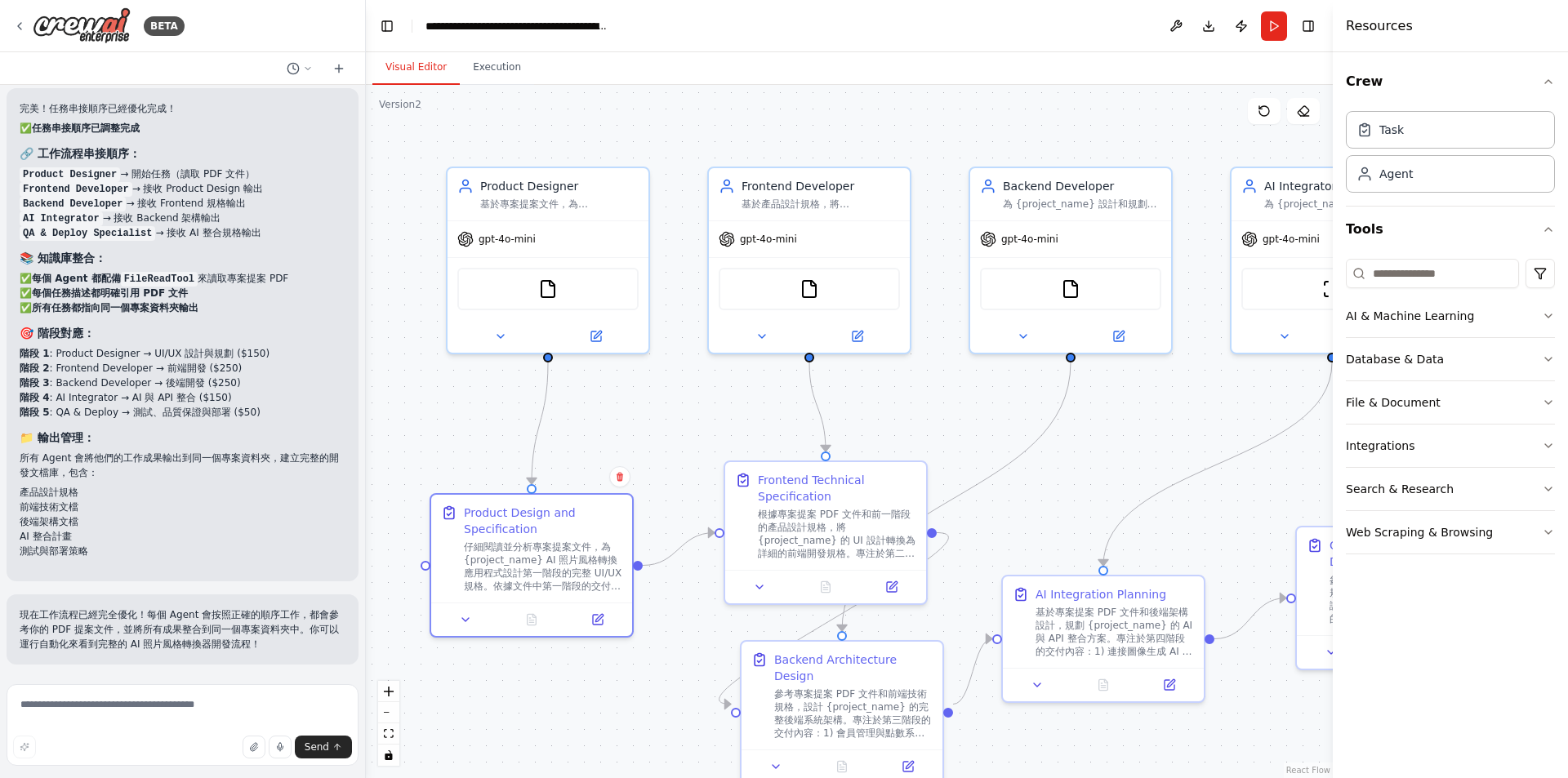
click at [656, 429] on div ".deletable-edge-delete-btn { width: 20px; height: 20px; border: 0px solid #ffff…" at bounding box center [849, 432] width 966 height 694
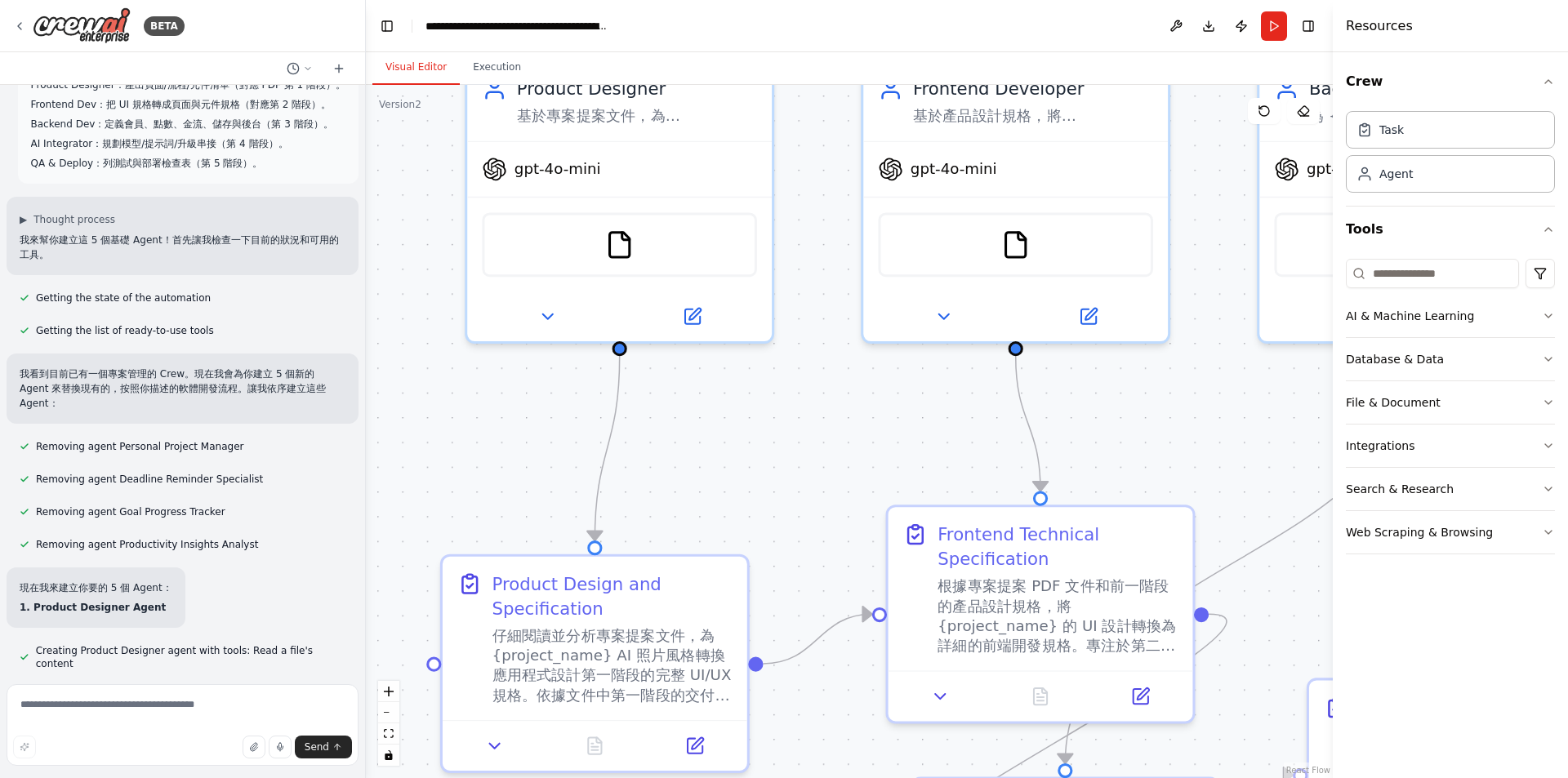
scroll to position [0, 0]
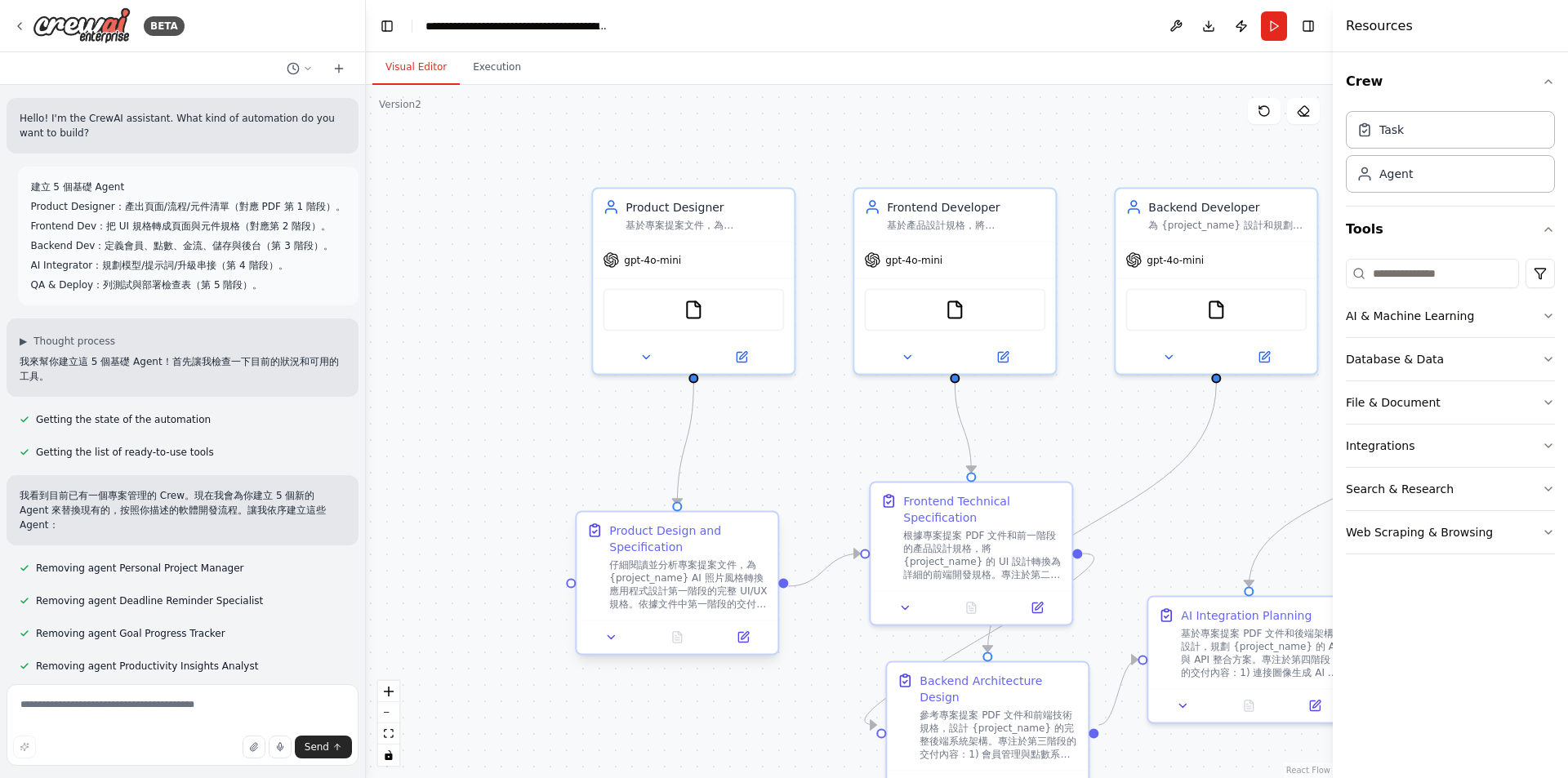
click at [706, 586] on div "仔細閱讀並分析專案提案文件，為 {project_name} AI 照片風格轉換應用程式設計第一階段的完整 UI/UX 規格。依據文件中第一階段的交付內容要求…" at bounding box center [688, 584] width 158 height 52
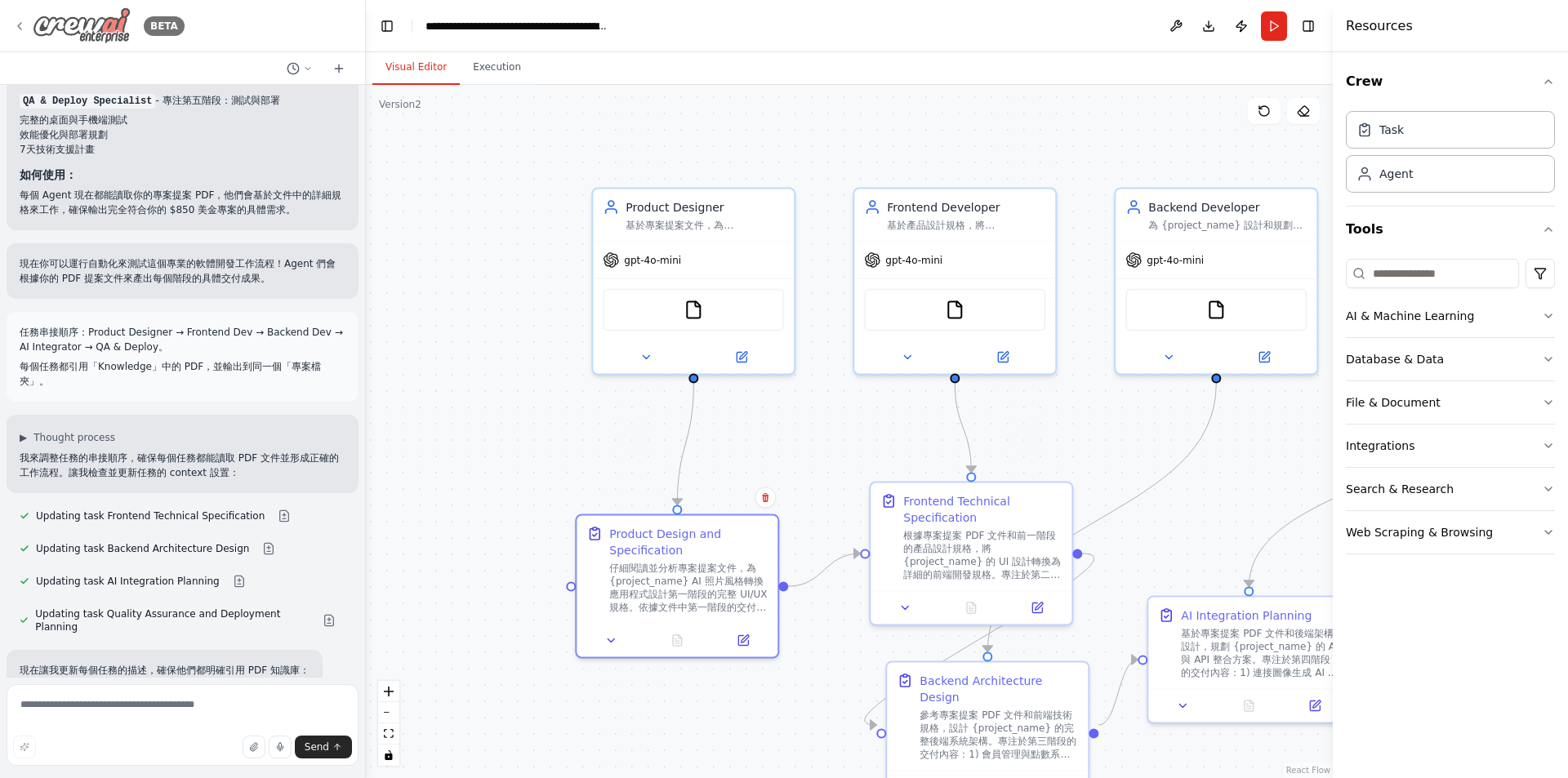
scroll to position [3675, 0]
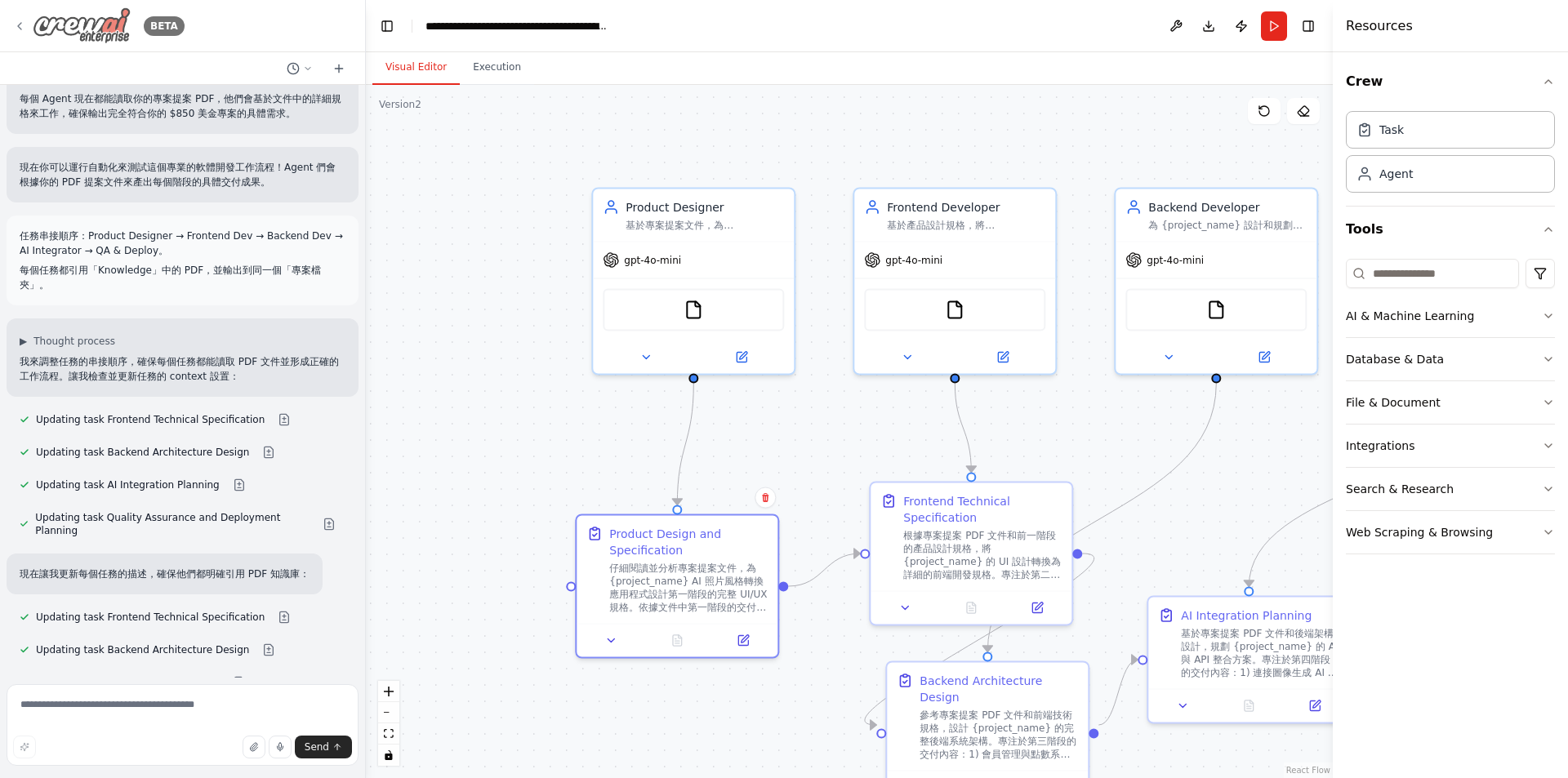
click at [22, 26] on icon at bounding box center [19, 26] width 13 height 13
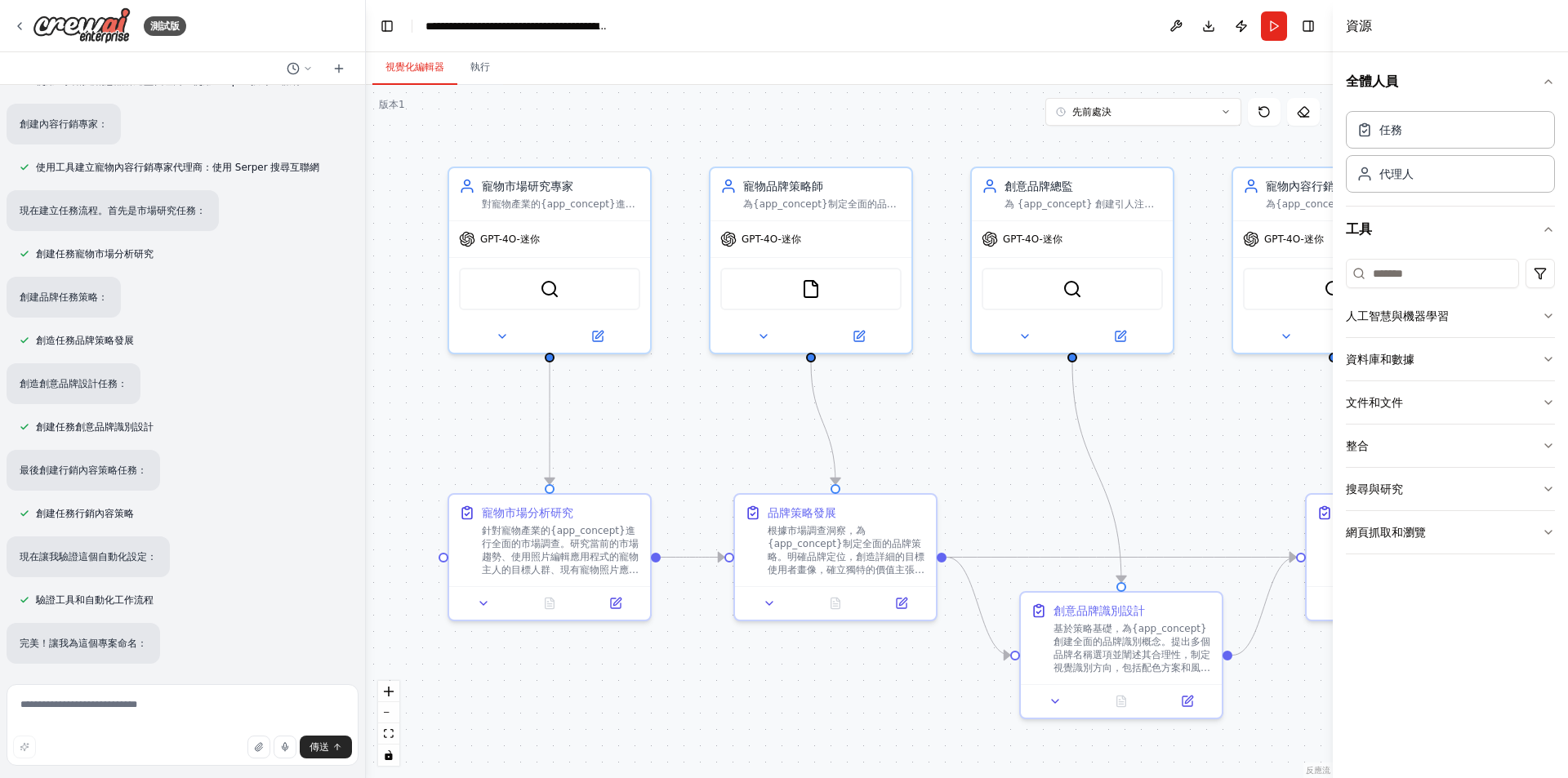
scroll to position [1552, 0]
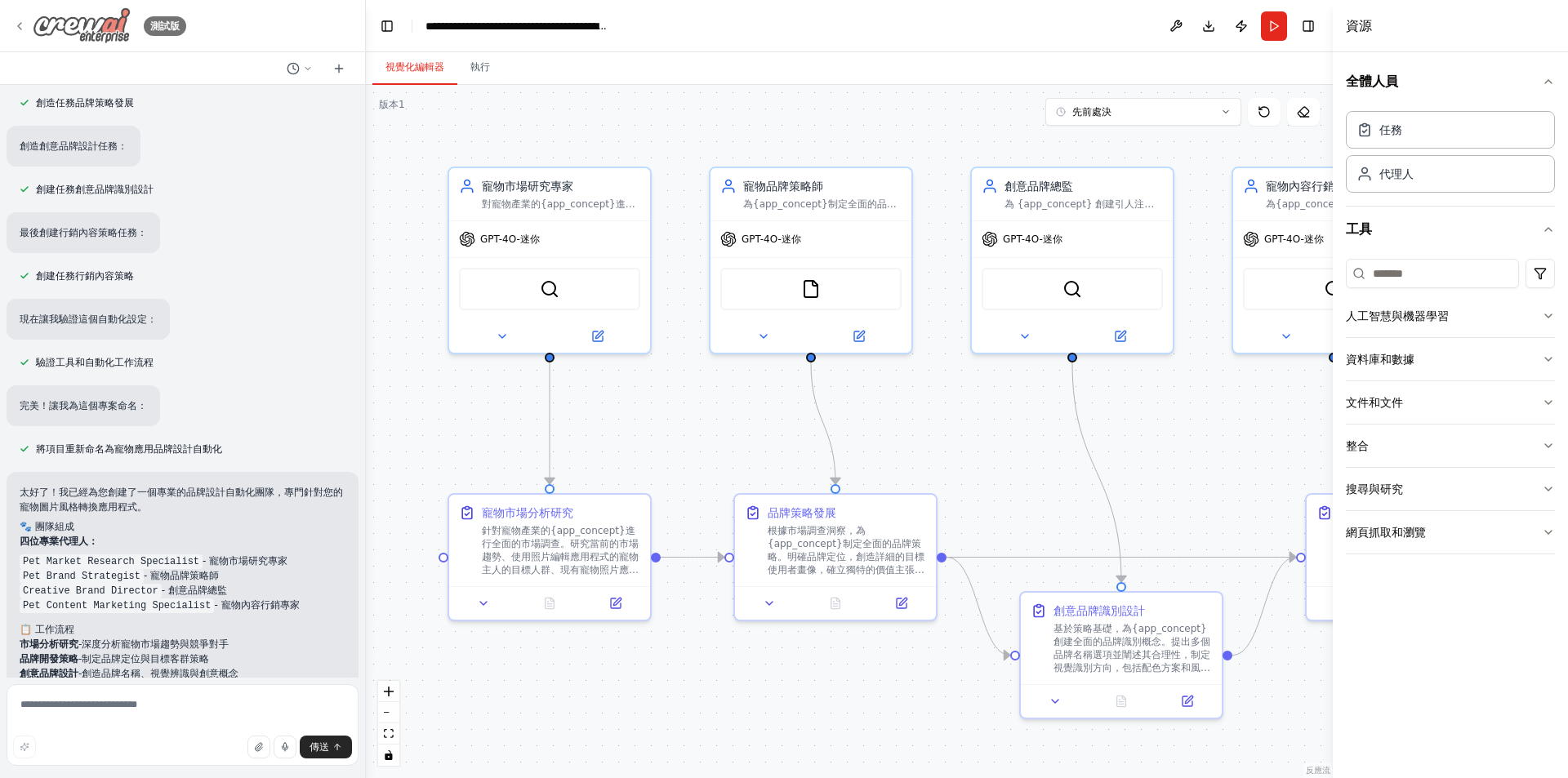
click at [23, 34] on div "測試版" at bounding box center [99, 26] width 173 height 37
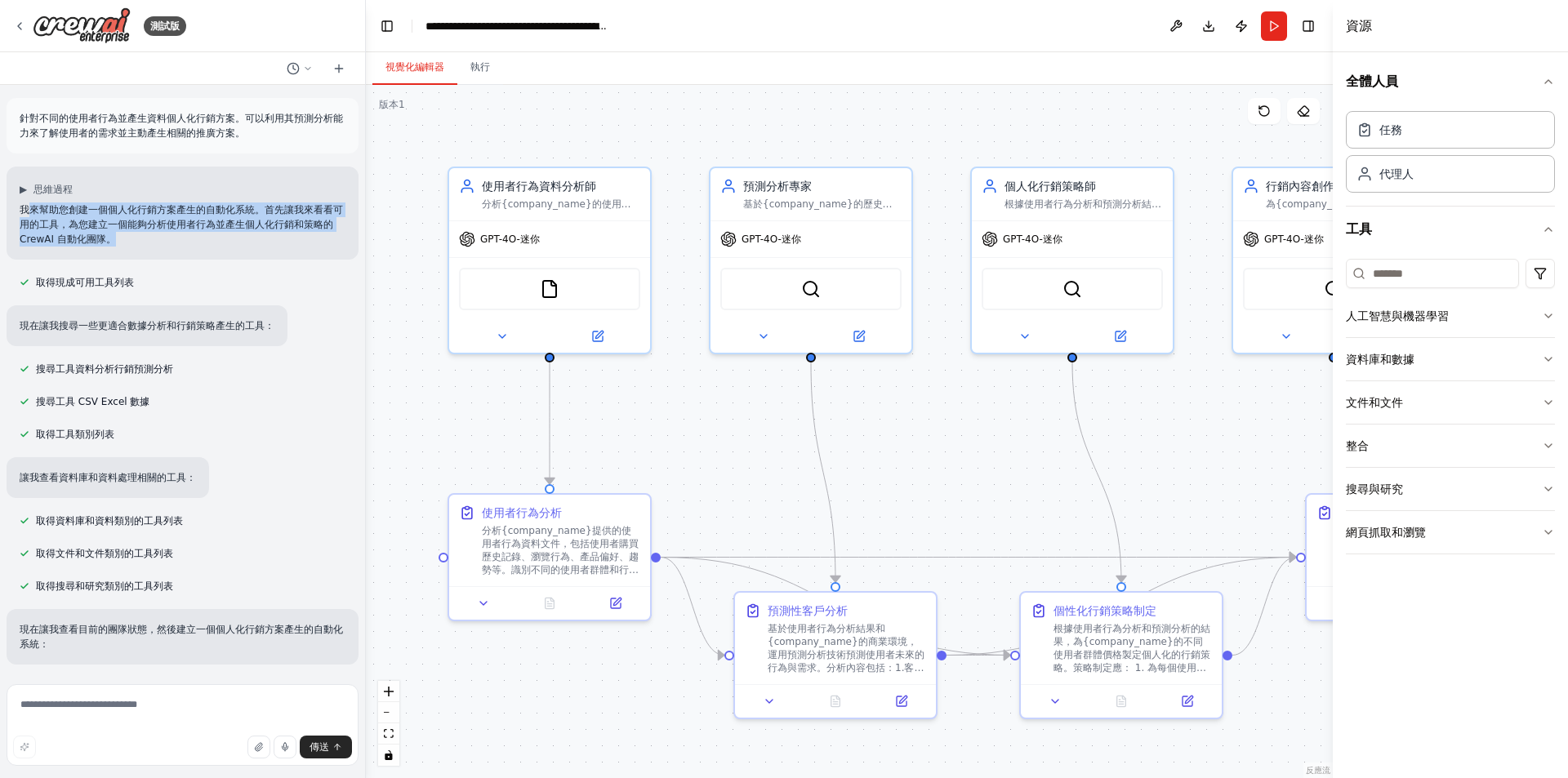
drag, startPoint x: 53, startPoint y: 207, endPoint x: 344, endPoint y: 239, distance: 292.8
click at [344, 239] on div "▶ 思維過程 我來幫助您創建一個個人化行銷方案產生的自動化系統。首先讓我來看看可用的工具，為您建立一個能夠分析使用者行為並產生個人化行銷和策略的 CrewAI…" at bounding box center [182, 213] width 352 height 93
click at [270, 258] on div "▶ 思維過程 我來幫助您創建一個個人化行銷方案產生的自動化系統。首先讓我來看看可用的工具，為您建立一個能夠分析使用者行為並產生個人化行銷和策略的 CrewAI…" at bounding box center [182, 213] width 352 height 93
click at [279, 265] on div "針對不同的使用者行為並產生資料個人化行銷方案。可以利用其預測分析能力來了解使用者的需求並主動產生相關的推廣方案。 ▶ 思維過程 我來幫助您創建一個個人化行銷方…" at bounding box center [182, 381] width 365 height 593
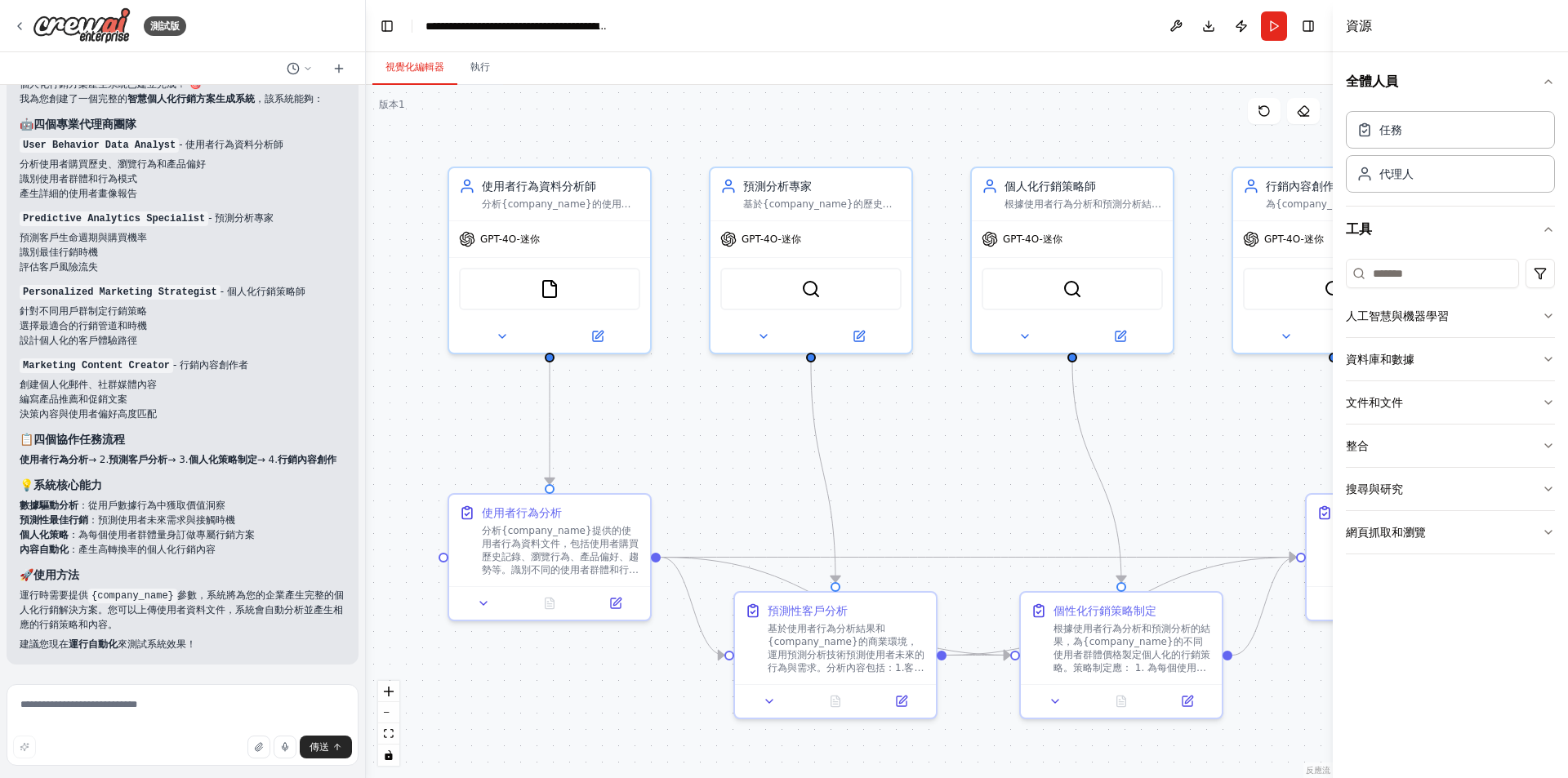
scroll to position [2084, 0]
click at [25, 25] on icon at bounding box center [19, 26] width 13 height 13
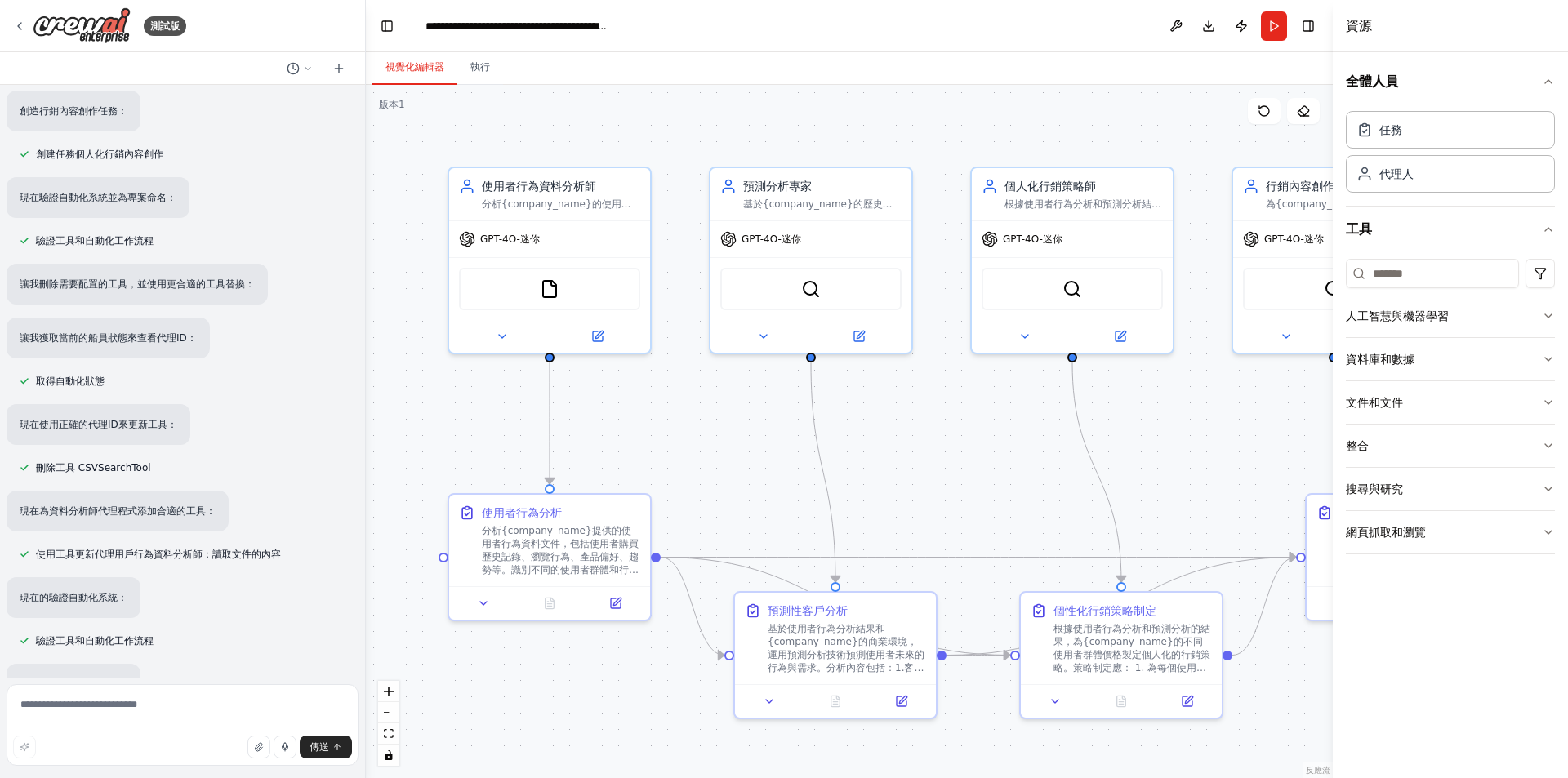
scroll to position [1185, 0]
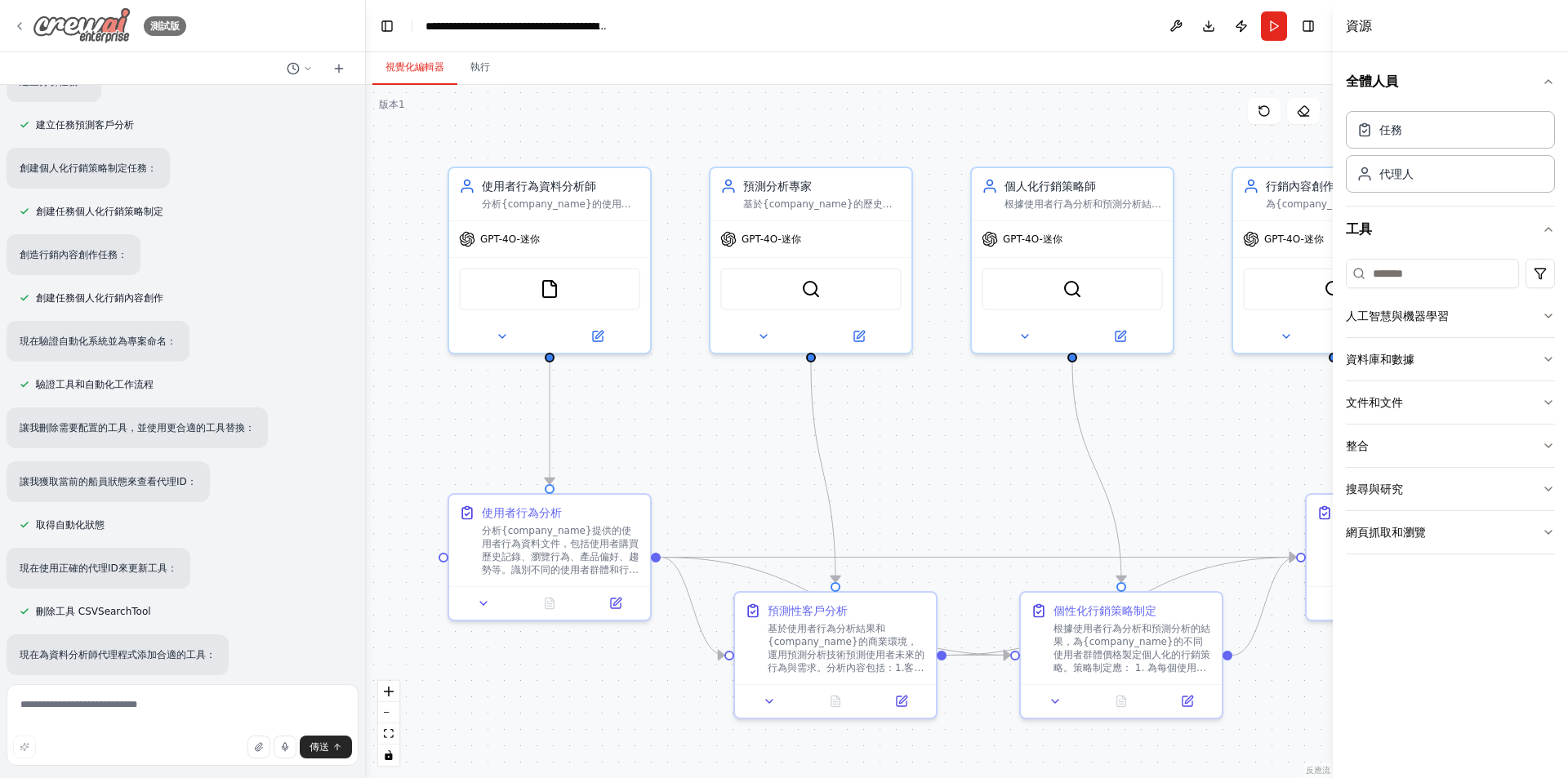
click at [21, 32] on icon at bounding box center [19, 26] width 13 height 13
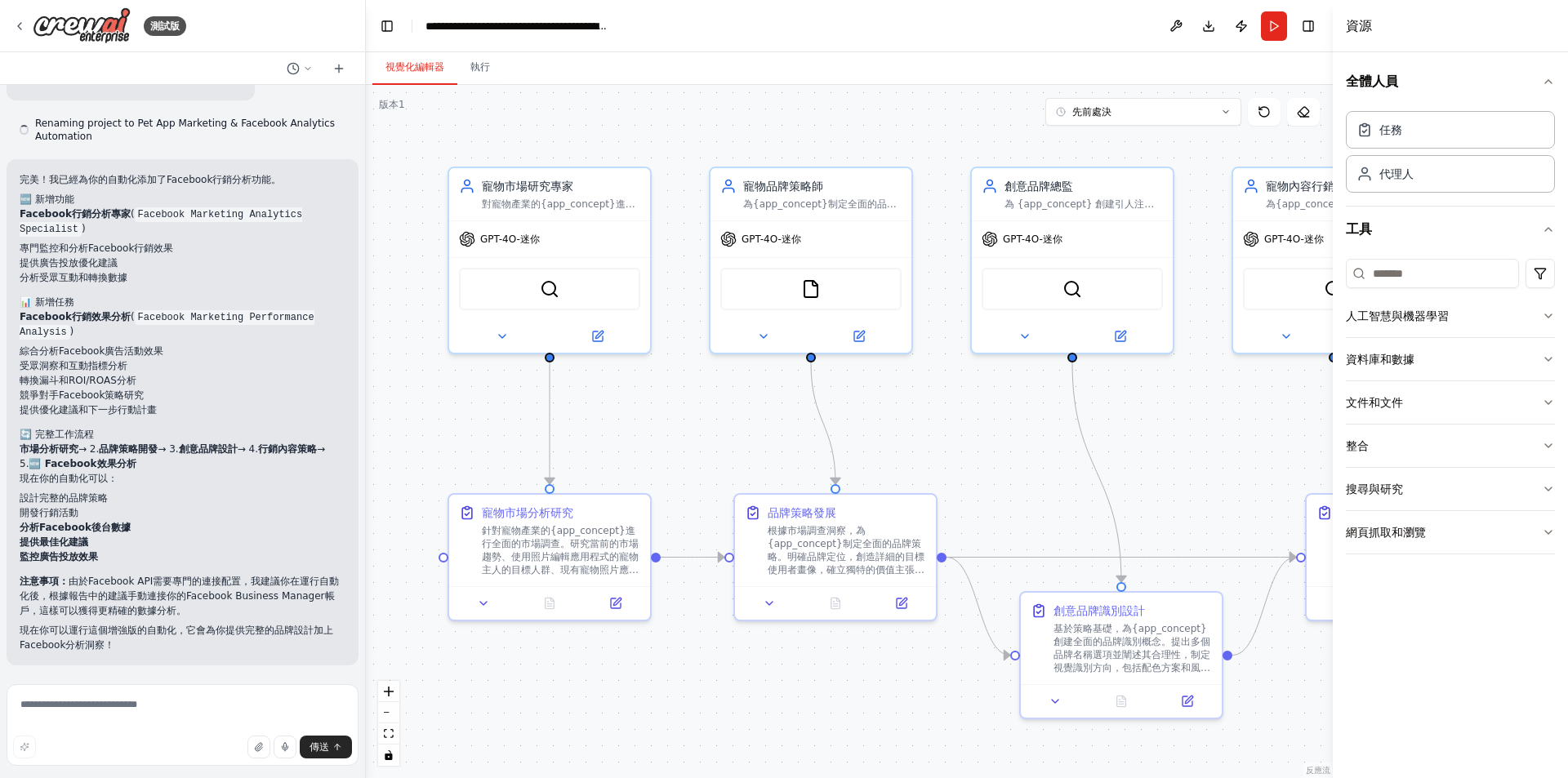
scroll to position [3220, 0]
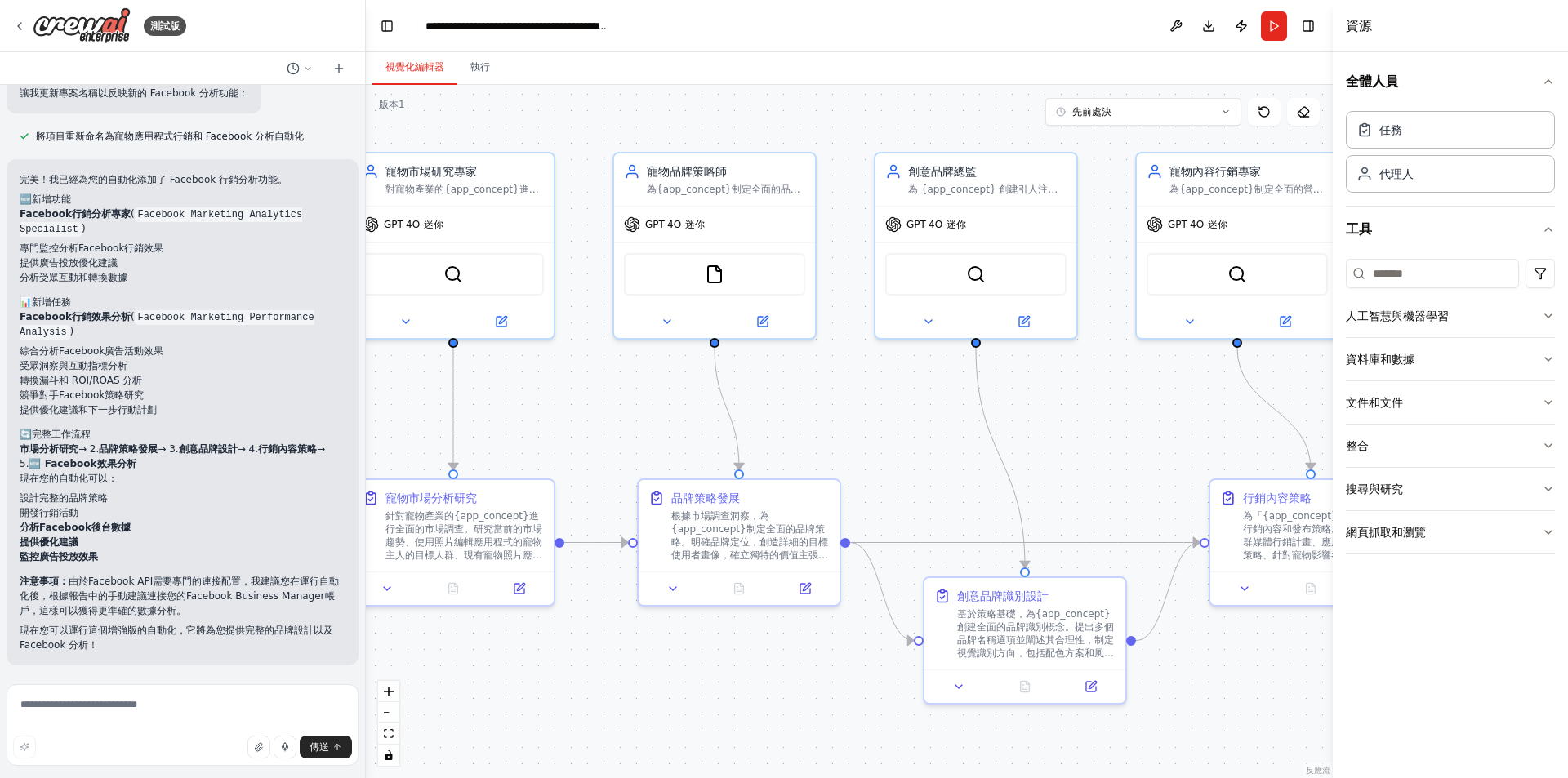
drag, startPoint x: 986, startPoint y: 450, endPoint x: 890, endPoint y: 435, distance: 97.2
click at [890, 435] on div ".deletable-edge-delete-btn { width: 20px; height: 20px; border: 0px solid #ffff…" at bounding box center [849, 432] width 966 height 694
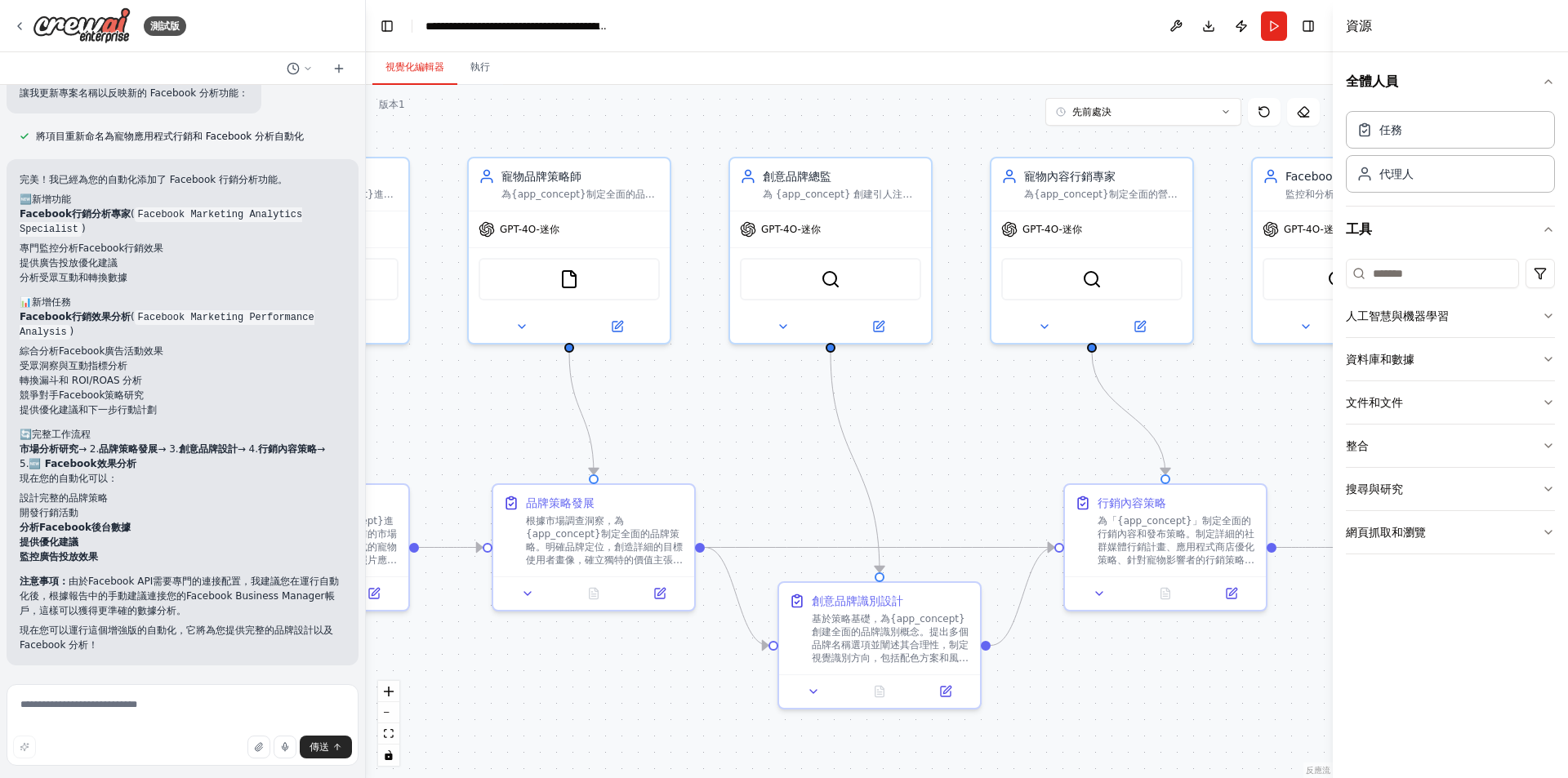
drag, startPoint x: 1118, startPoint y: 423, endPoint x: 967, endPoint y: 429, distance: 151.1
click at [967, 429] on div ".deletable-edge-delete-btn { width: 20px; height: 20px; border: 0px solid #ffff…" at bounding box center [849, 432] width 966 height 694
drag, startPoint x: 691, startPoint y: 395, endPoint x: 744, endPoint y: 398, distance: 53.1
click at [744, 398] on div ".deletable-edge-delete-btn { width: 20px; height: 20px; border: 0px solid #ffff…" at bounding box center [849, 432] width 966 height 694
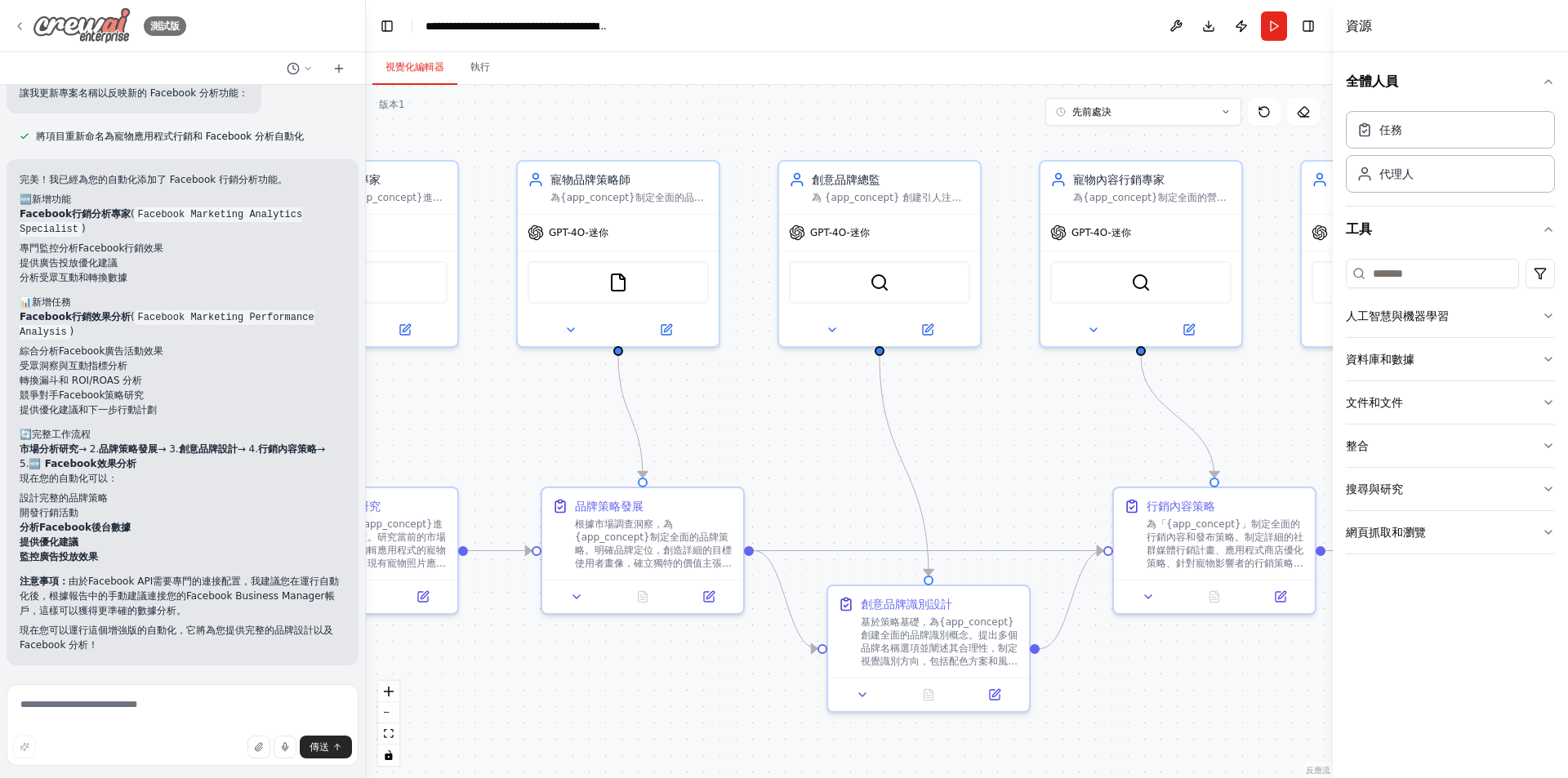
click at [15, 22] on icon at bounding box center [19, 26] width 13 height 13
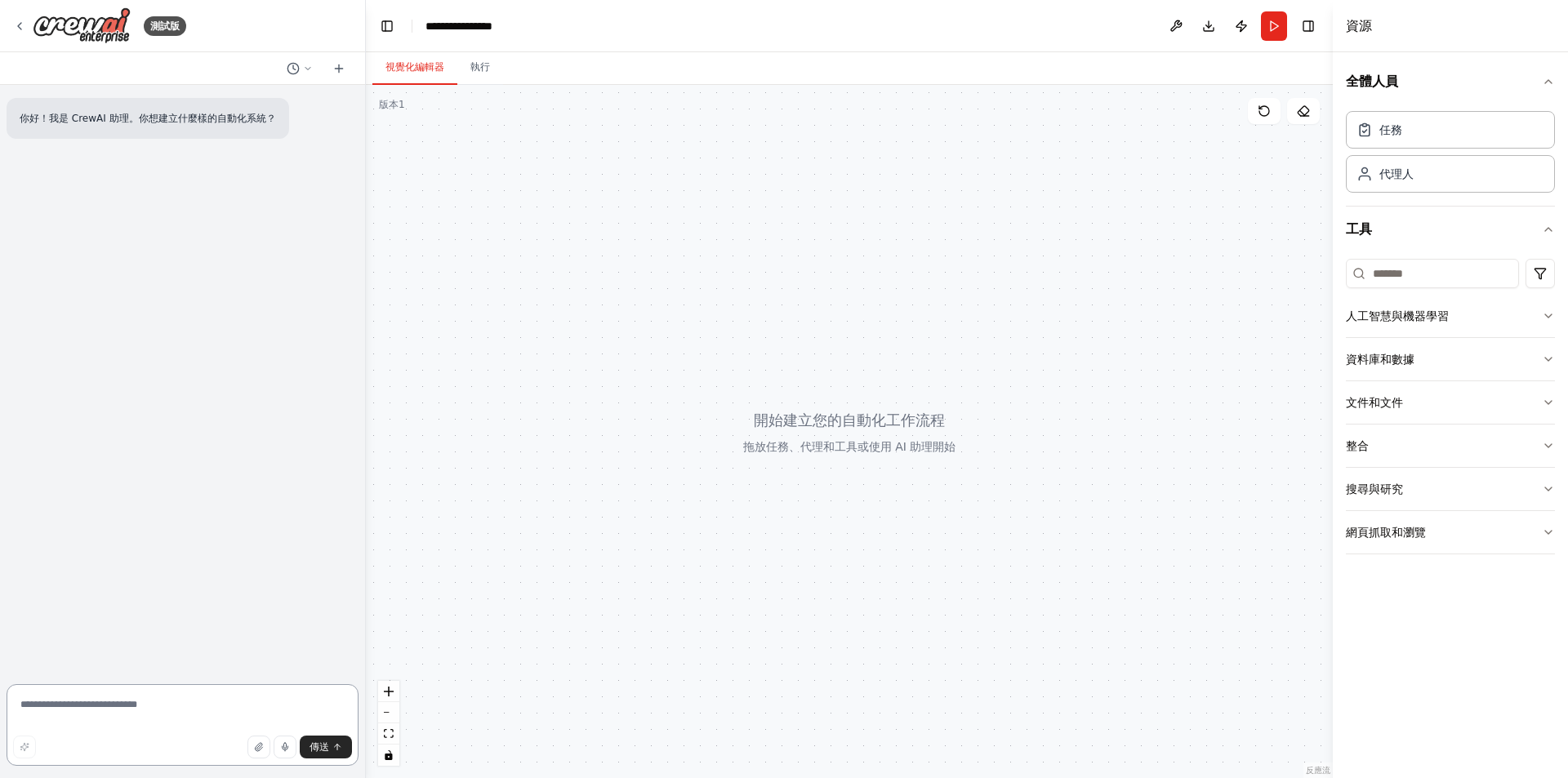
click at [151, 707] on textarea at bounding box center [182, 725] width 352 height 82
type textarea "*"
type textarea "**********"
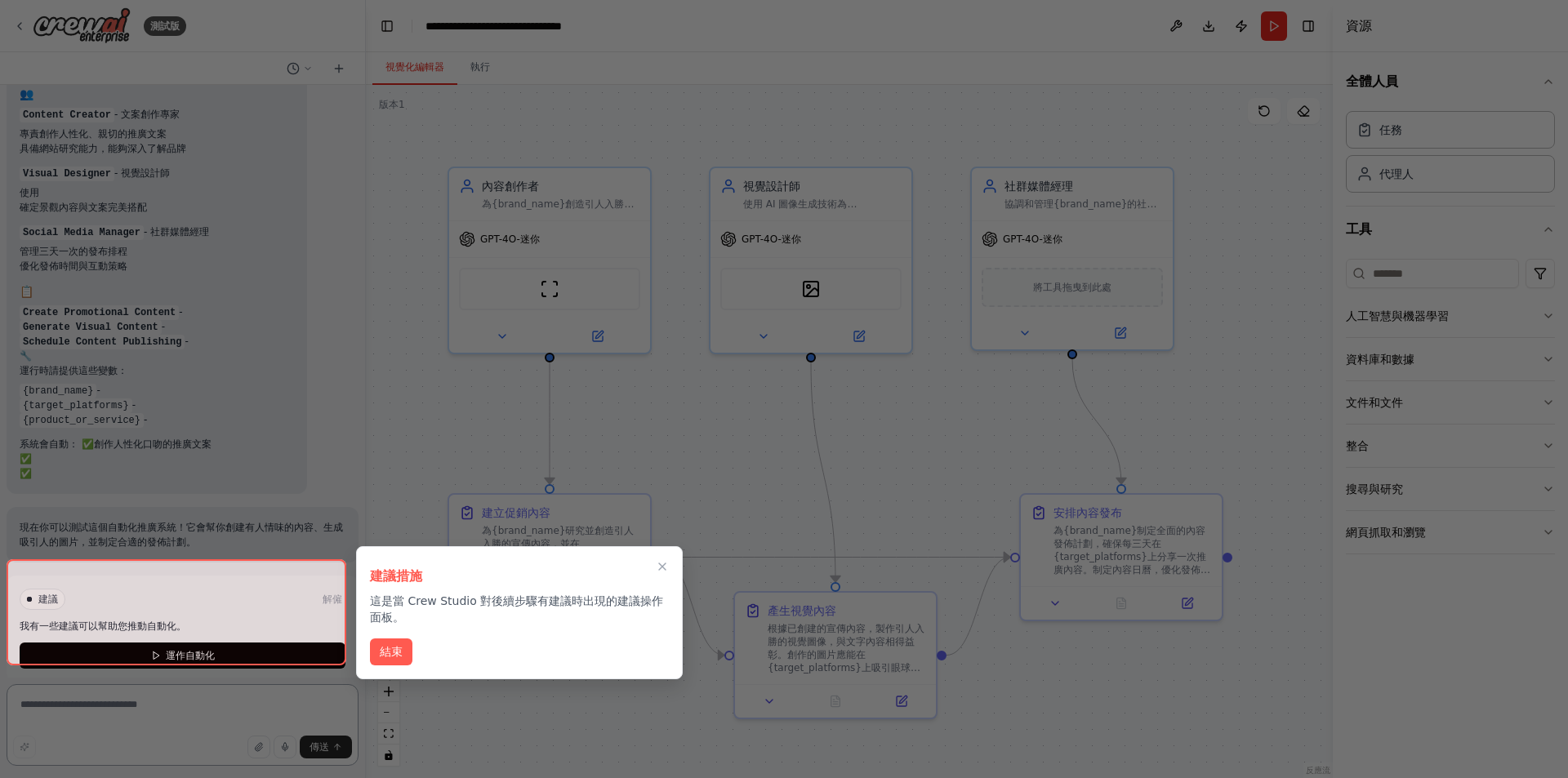
scroll to position [1185, 0]
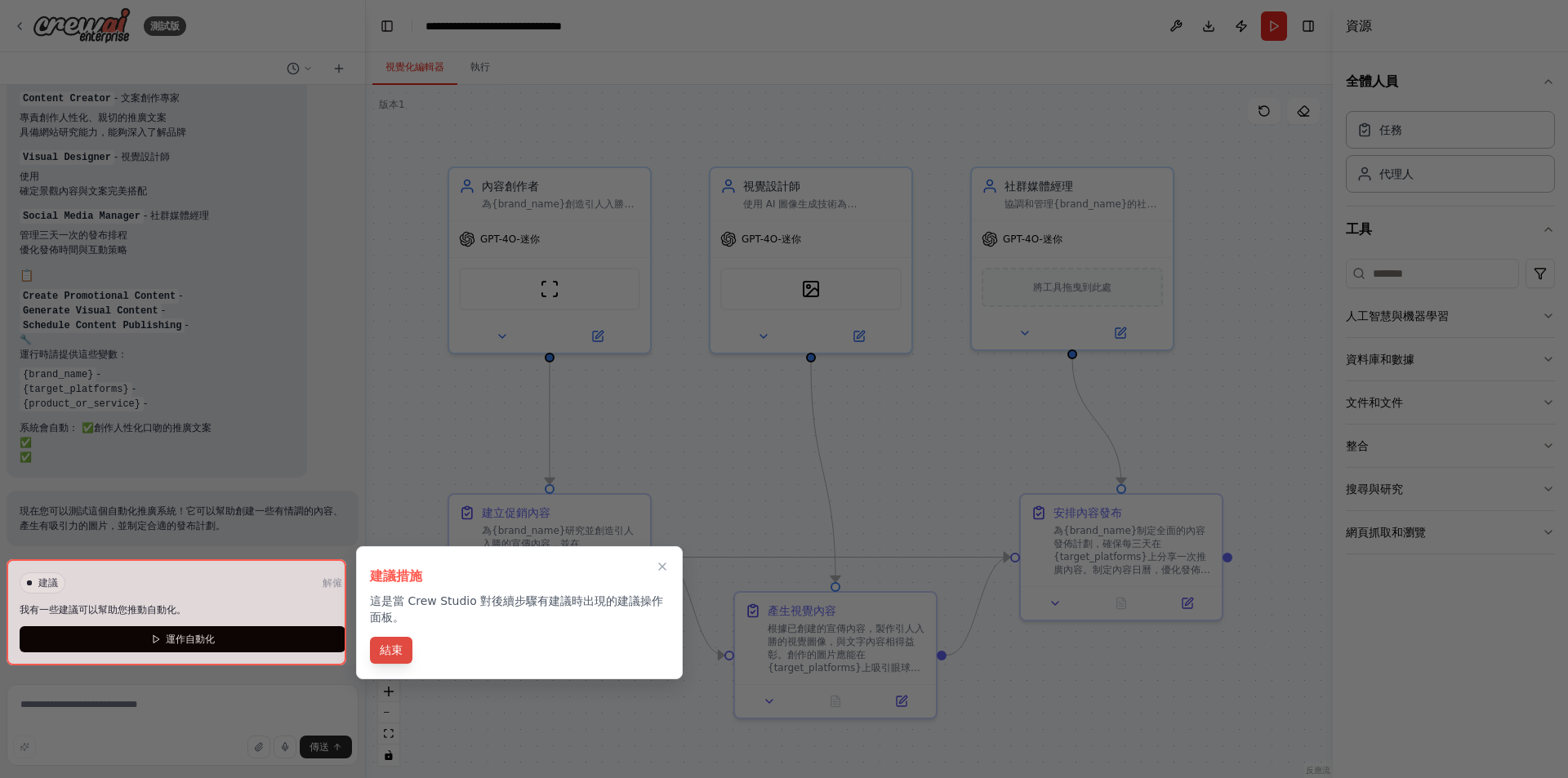
click at [392, 647] on font "結束" at bounding box center [391, 650] width 23 height 13
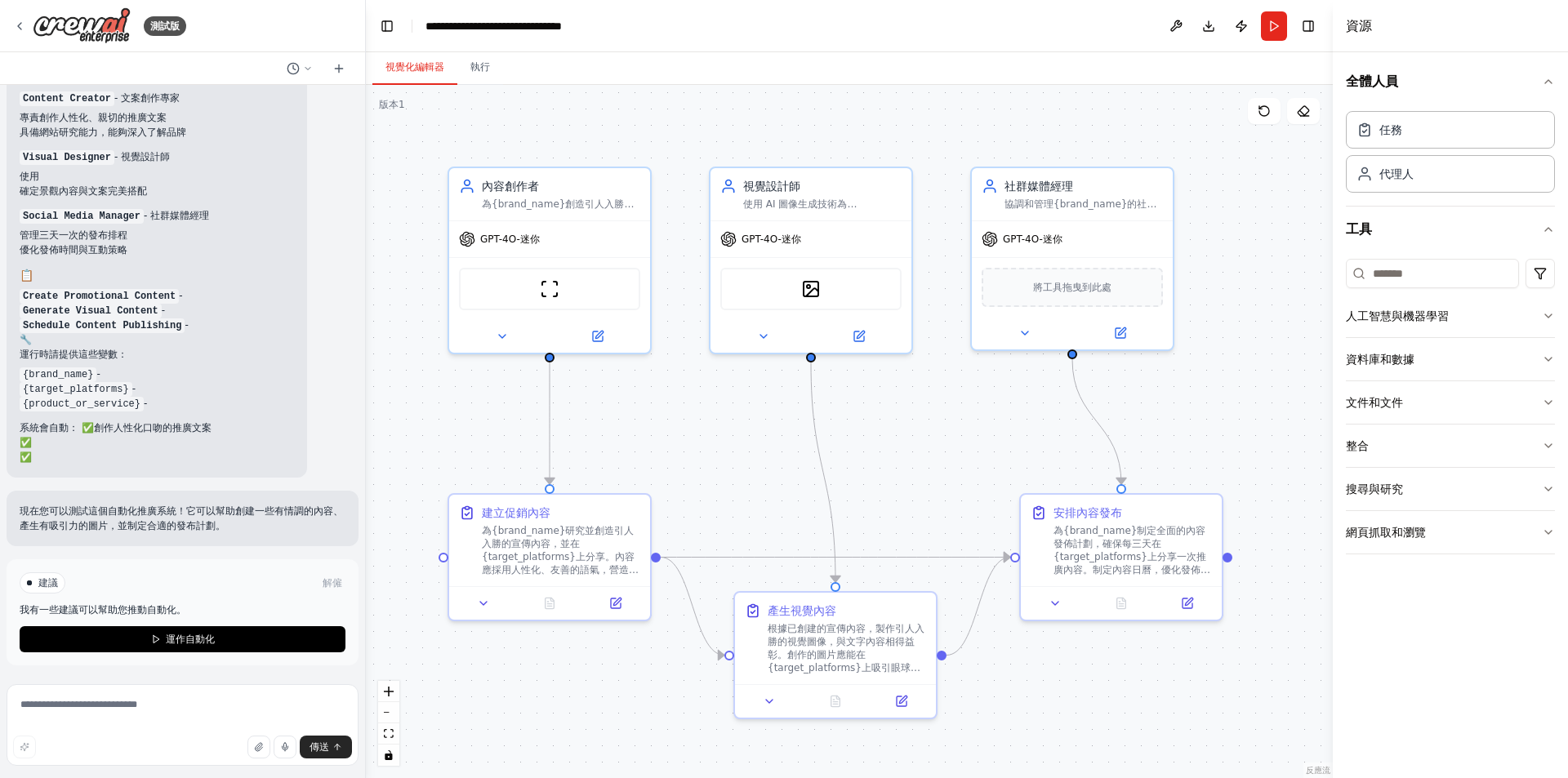
click at [30, 581] on div at bounding box center [29, 584] width 5 height 5
drag, startPoint x: 700, startPoint y: 463, endPoint x: 720, endPoint y: 453, distance: 22.4
click at [720, 453] on div ".deletable-edge-delete-btn { width: 20px; height: 20px; border: 0px solid #ffff…" at bounding box center [849, 432] width 966 height 694
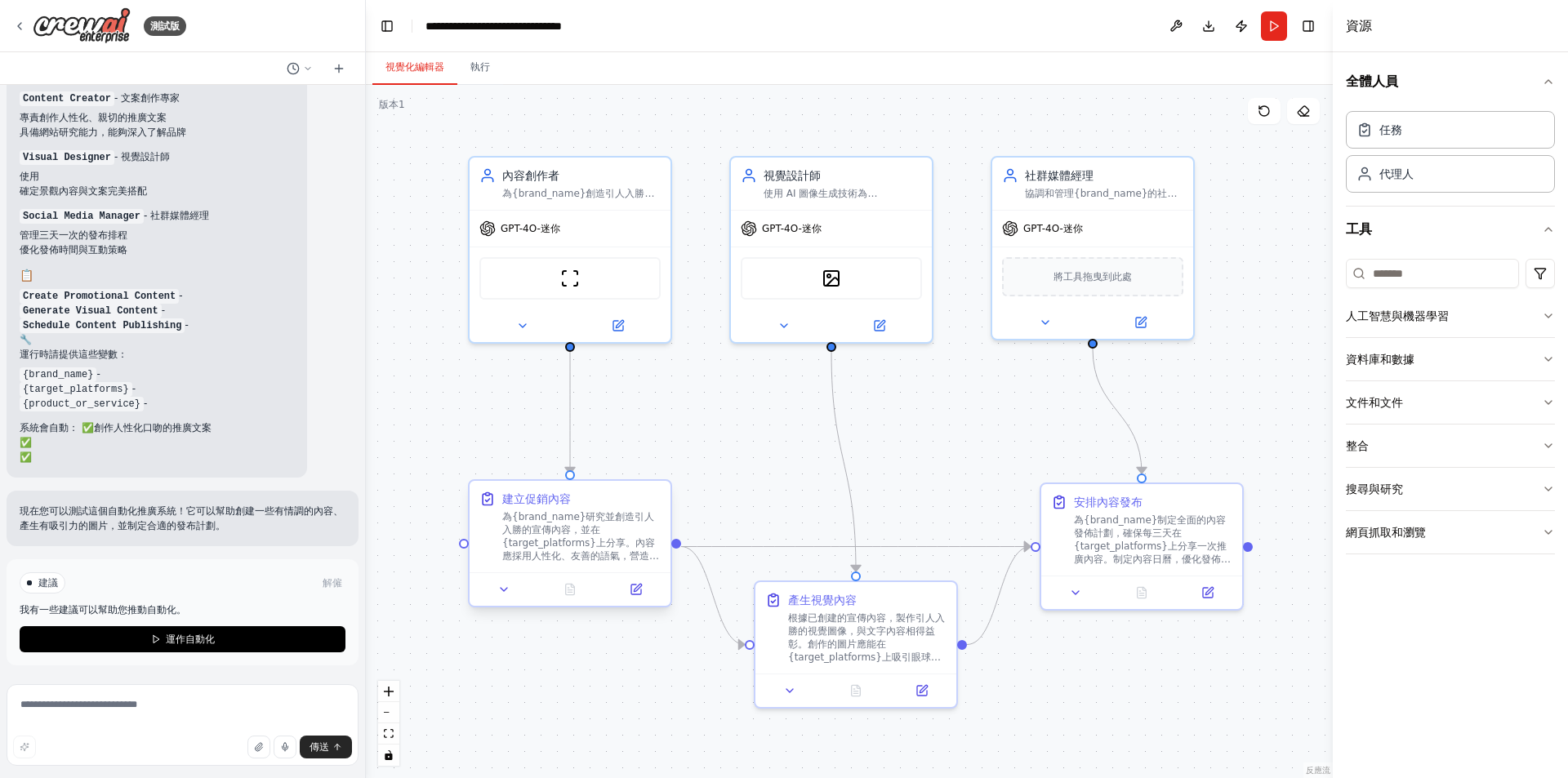
click at [593, 554] on font "為{brand_name}研究並創造引人入勝的宣傳內容，並在{target_platforms}上分享。內容應採用人性化、友善的語氣，營造真實可信的氛圍。專注…" at bounding box center [581, 569] width 157 height 116
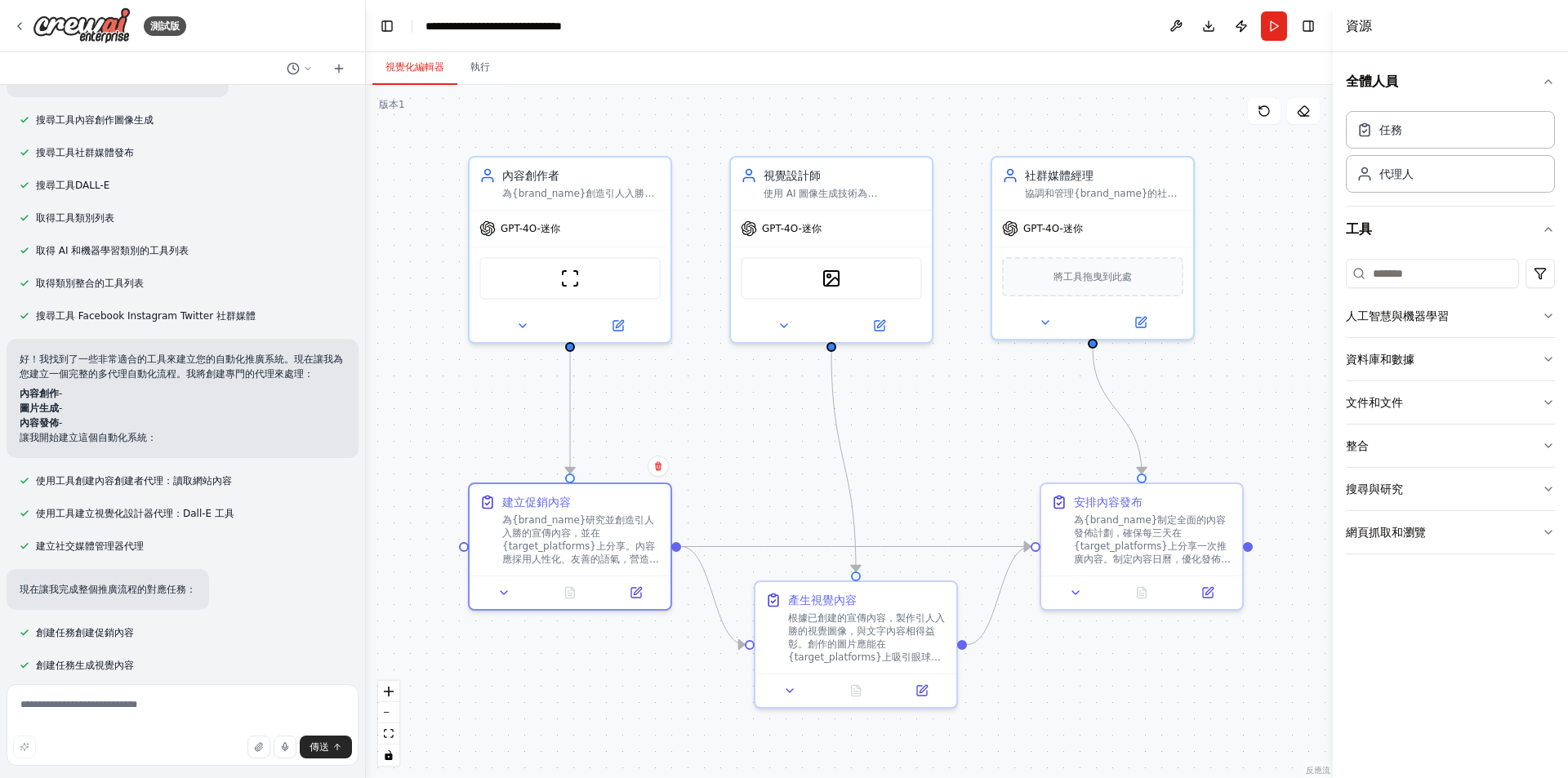
scroll to position [287, 0]
click at [262, 423] on li "內容發佈 -" at bounding box center [182, 424] width 326 height 15
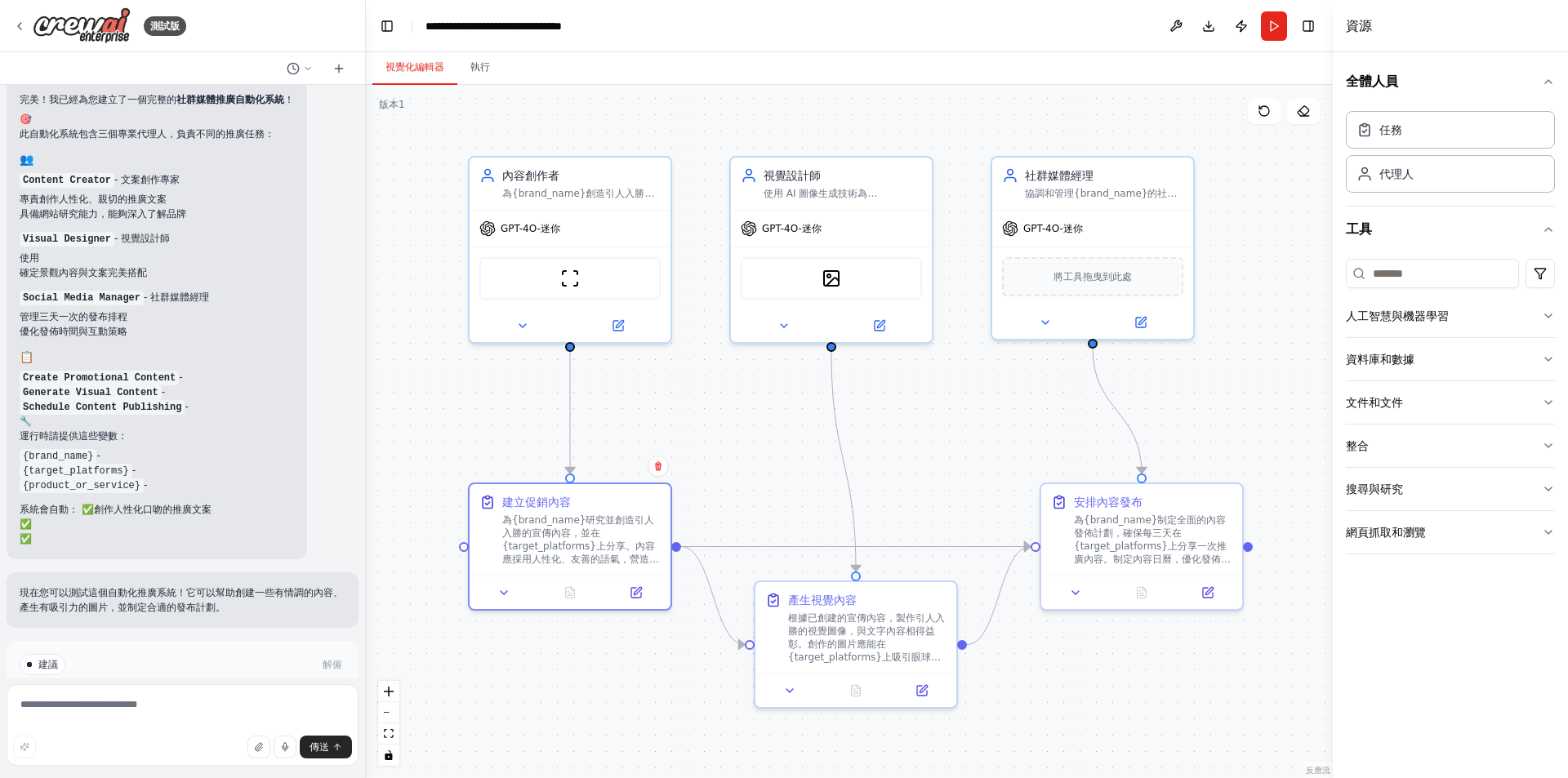
scroll to position [1185, 0]
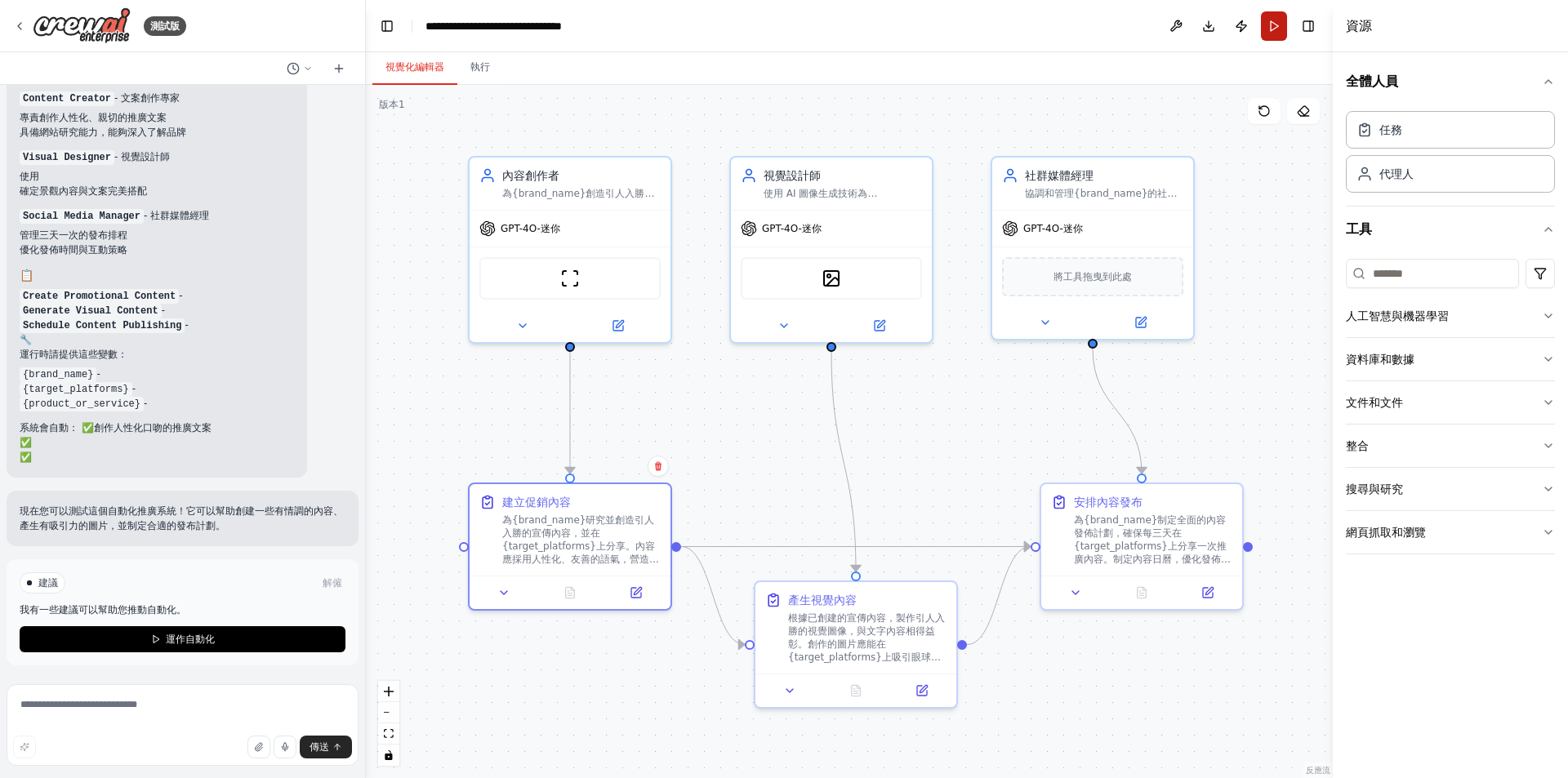
click at [1269, 25] on button "Run" at bounding box center [1274, 26] width 26 height 29
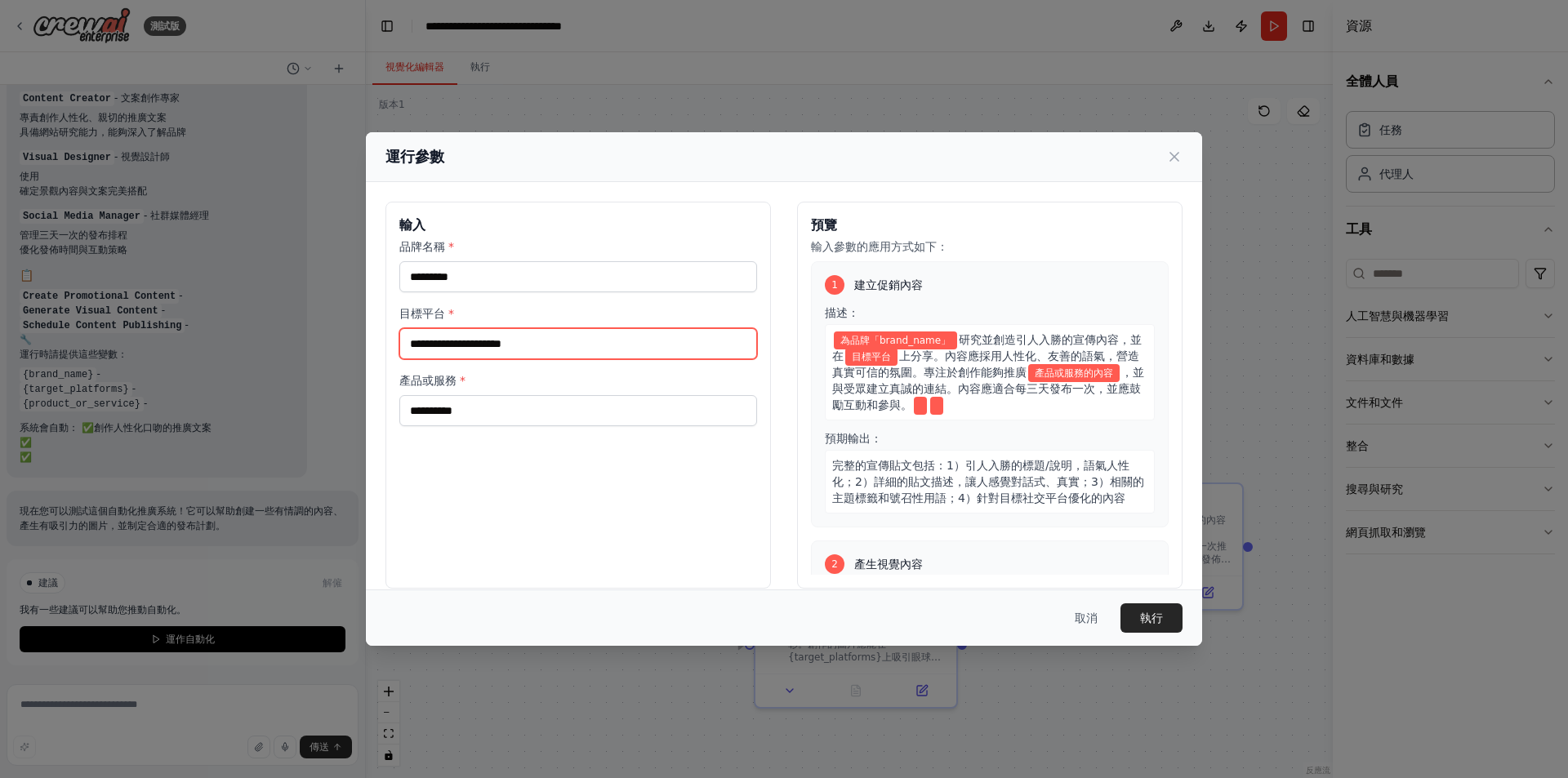
click at [526, 348] on input "目標平台 *" at bounding box center [578, 343] width 358 height 31
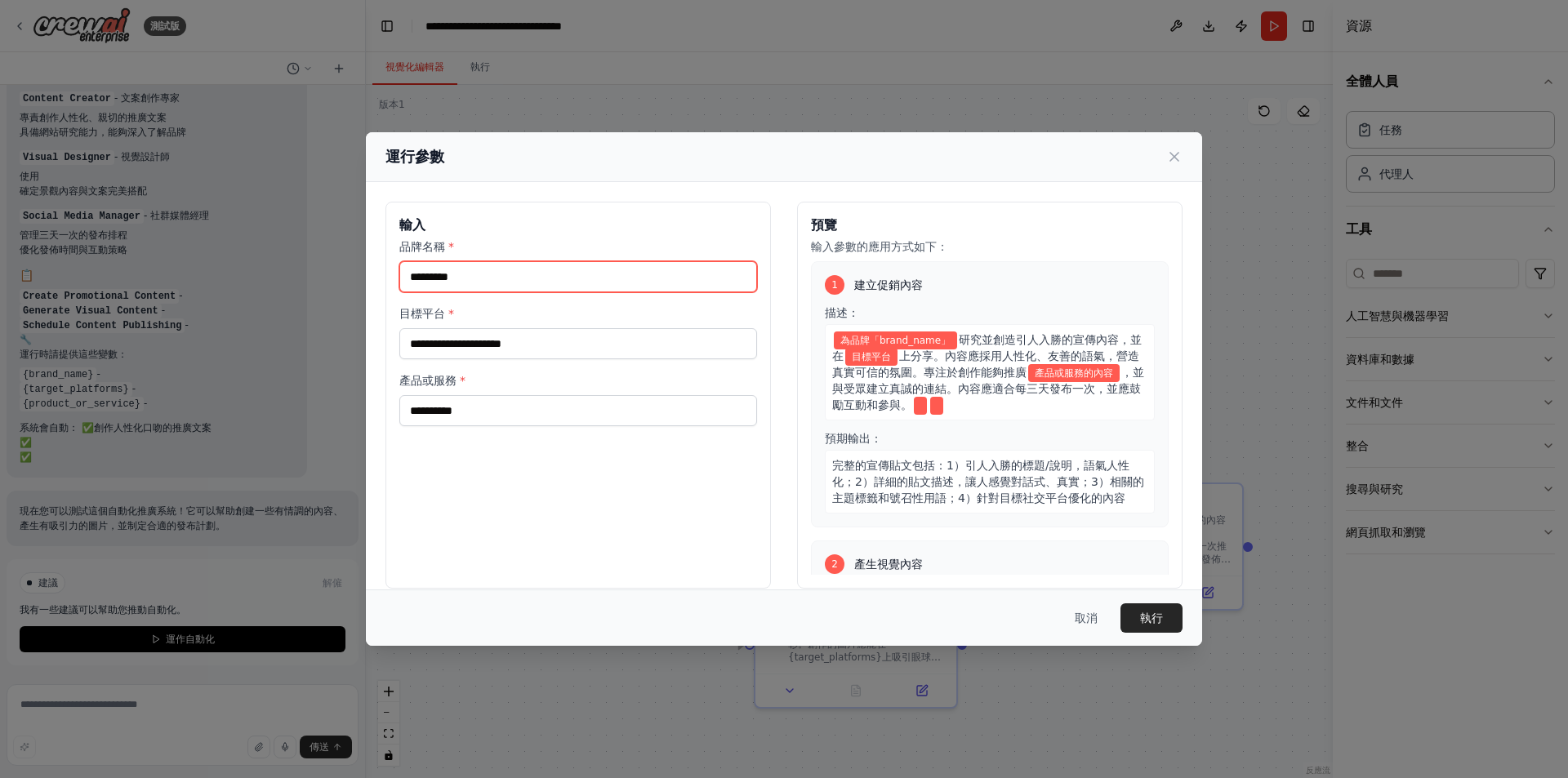
click at [540, 276] on input "品牌名稱 *" at bounding box center [578, 277] width 358 height 31
drag, startPoint x: 554, startPoint y: 329, endPoint x: 559, endPoint y: 352, distance: 23.5
click at [555, 334] on div "目標平台 *" at bounding box center [578, 332] width 358 height 54
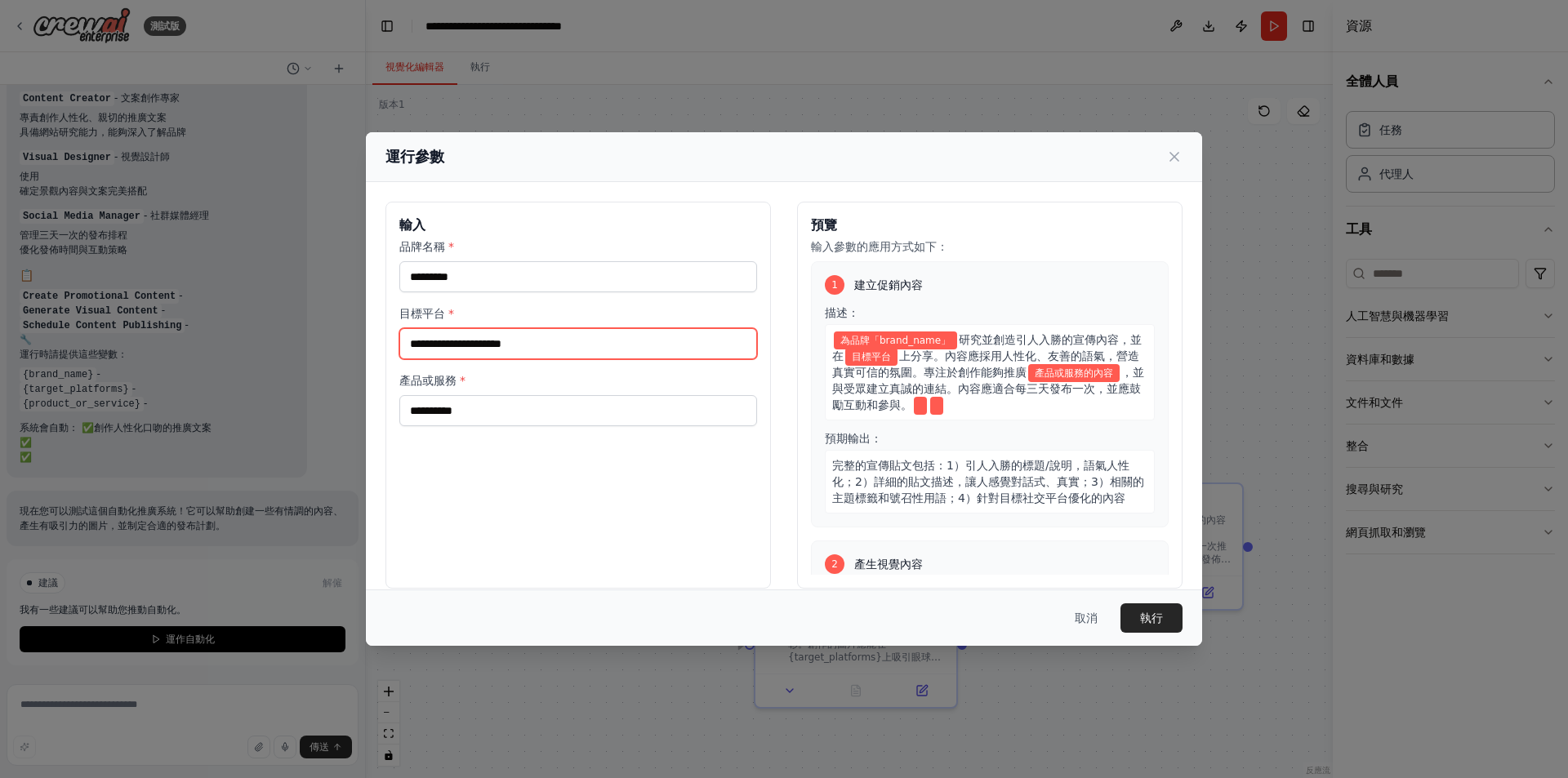
click at [559, 354] on input "目標平台 *" at bounding box center [578, 343] width 358 height 31
click at [553, 435] on div "輸入 品牌名稱 * 目標平台 * 產品或服務 *" at bounding box center [578, 395] width 386 height 387
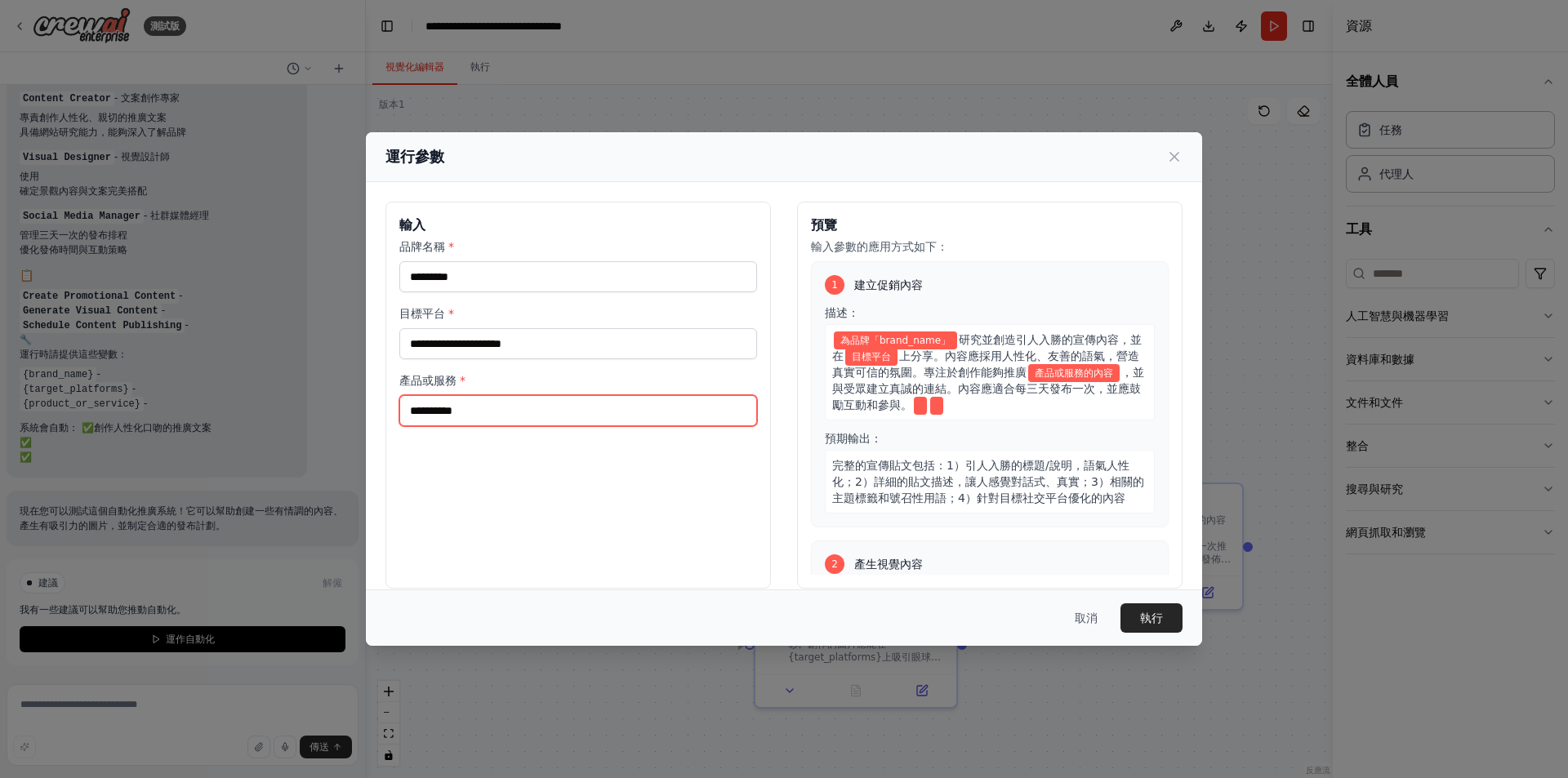
click at [553, 412] on input "產品或服務 *" at bounding box center [578, 411] width 358 height 31
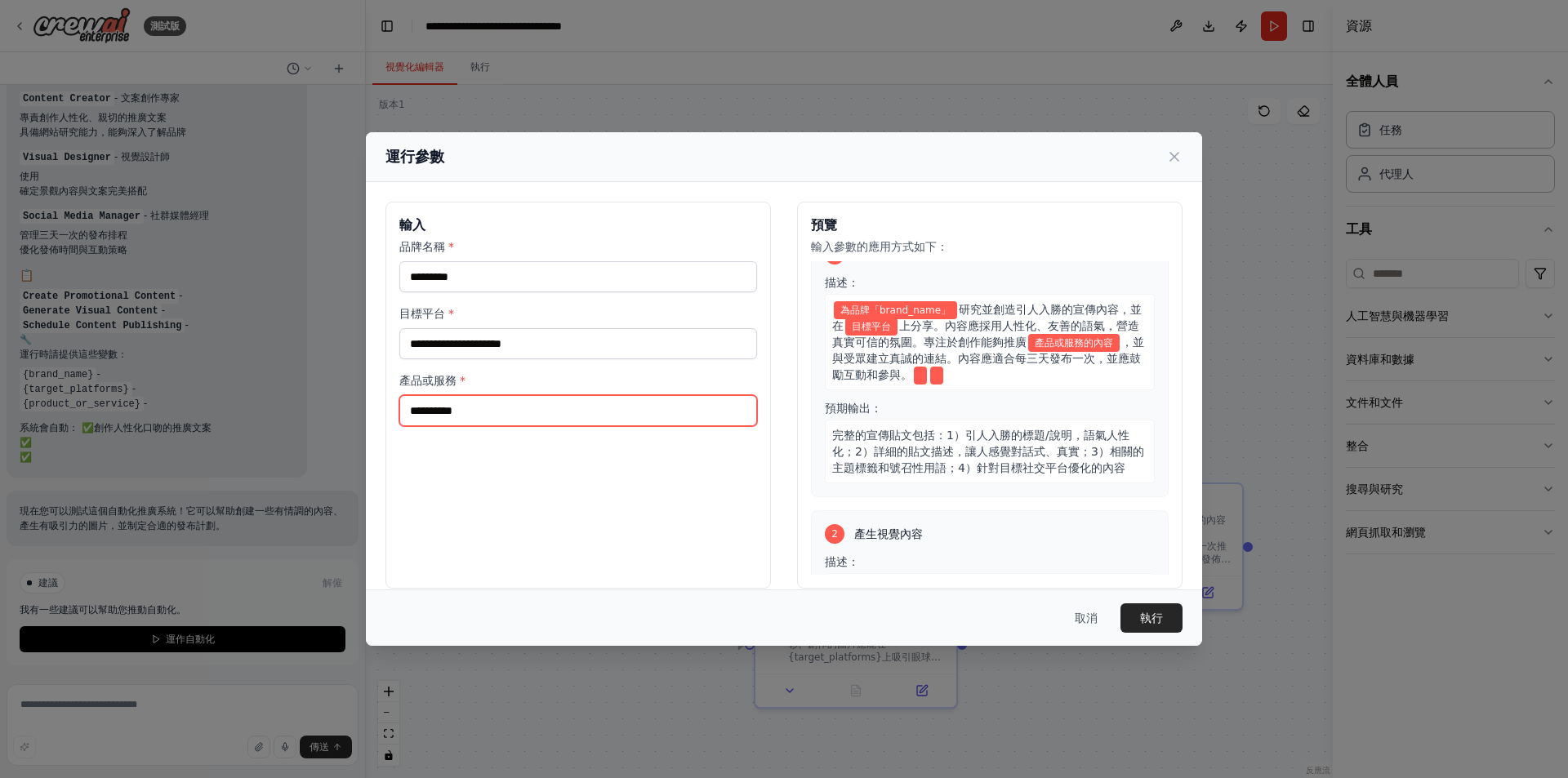
scroll to position [0, 0]
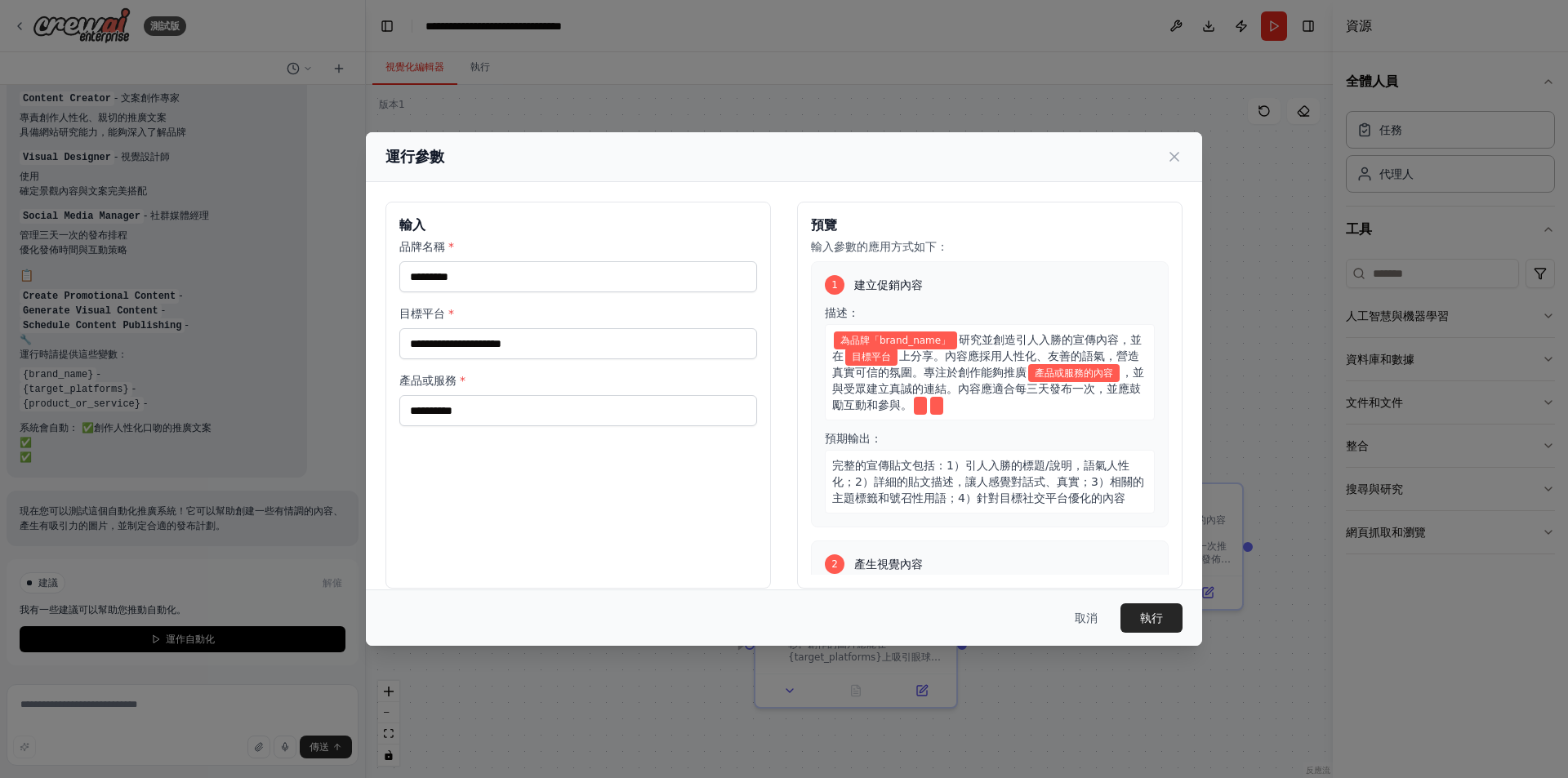
click at [507, 262] on div "品牌名稱 *" at bounding box center [578, 265] width 358 height 54
click at [524, 267] on input "品牌名稱 *" at bounding box center [578, 277] width 358 height 31
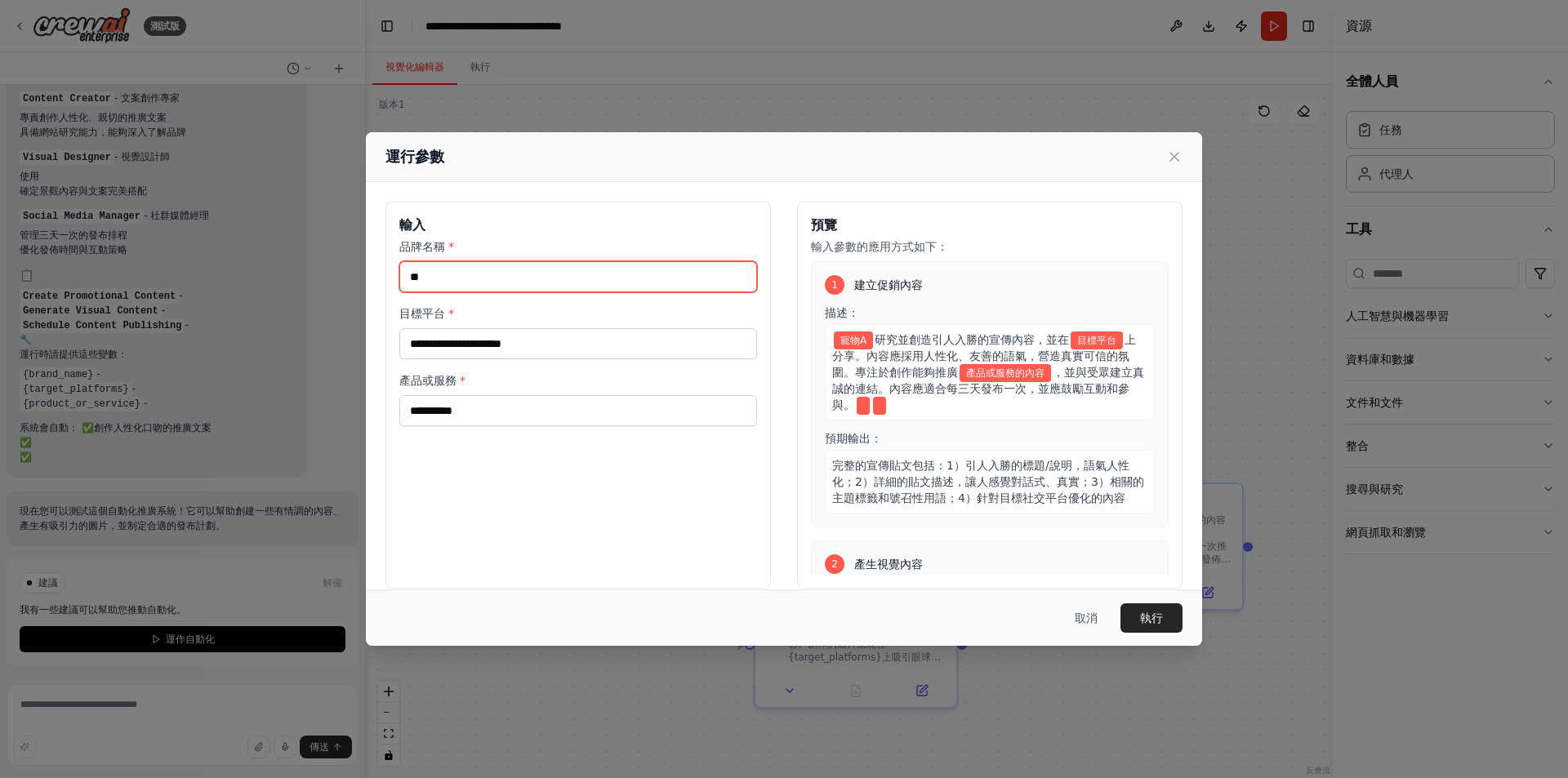
type input "*"
type input "********"
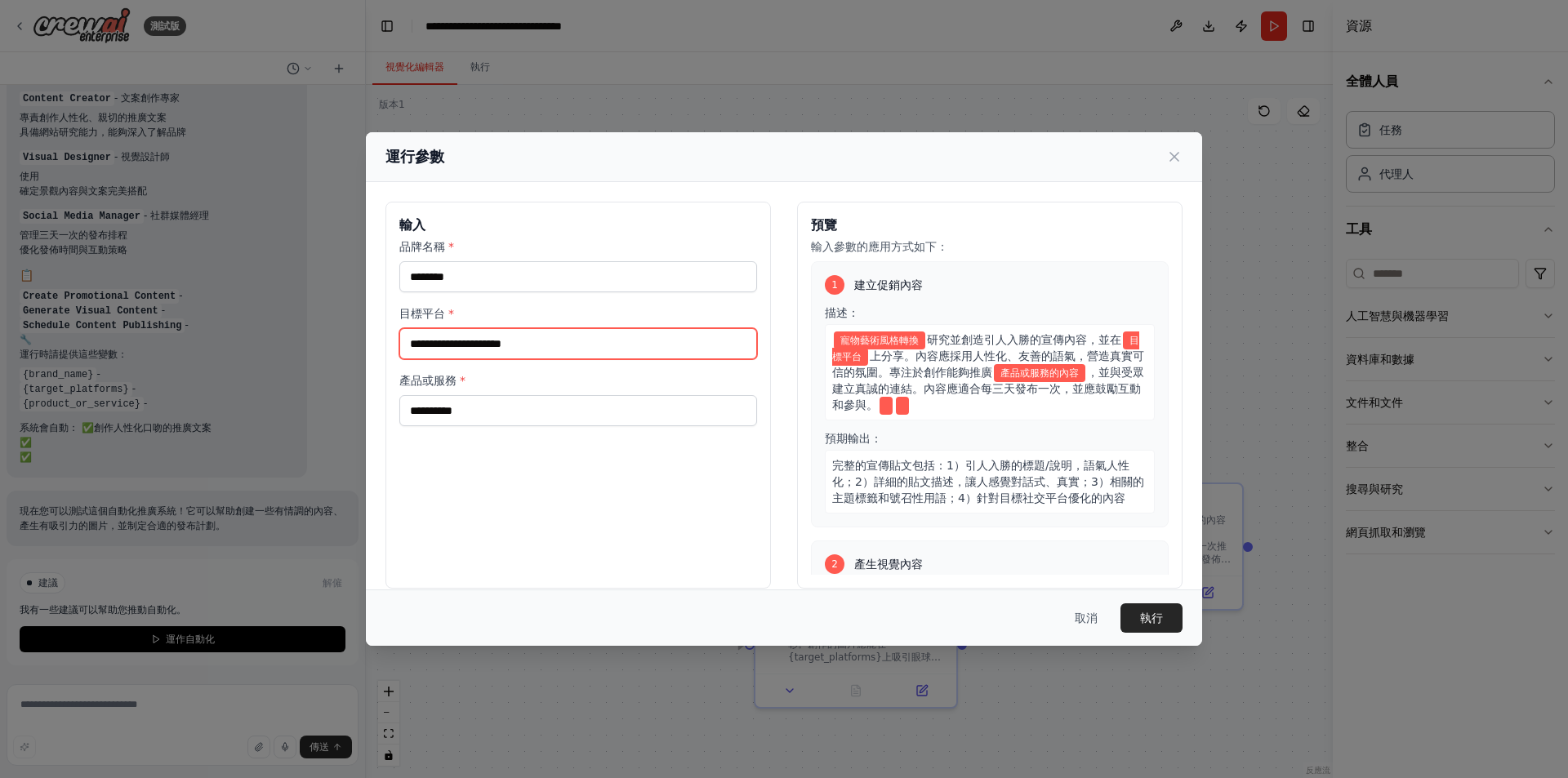
click at [523, 344] on input "目標平台 *" at bounding box center [578, 343] width 358 height 31
type input "********"
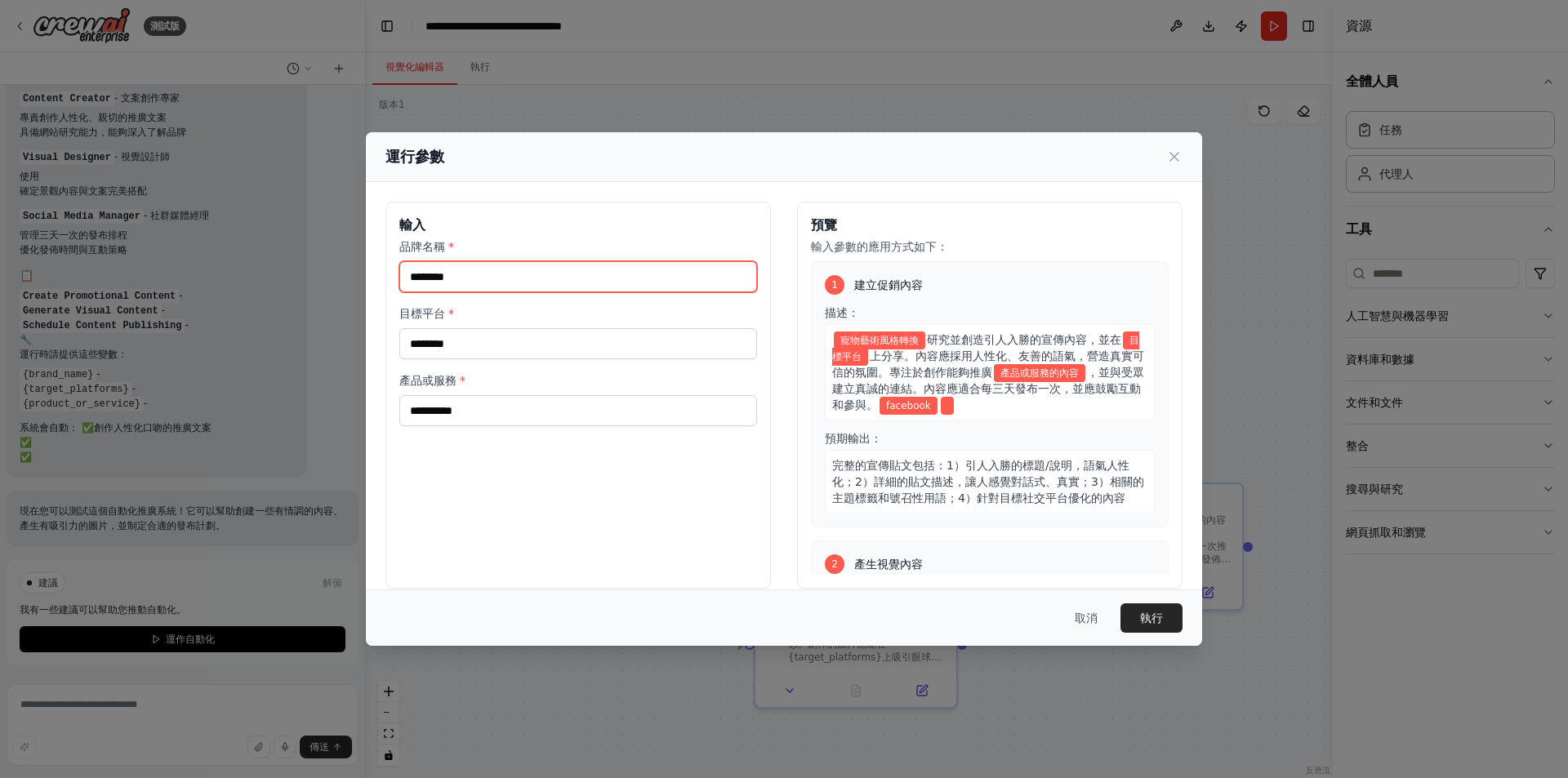
click at [523, 282] on input "********" at bounding box center [578, 277] width 358 height 31
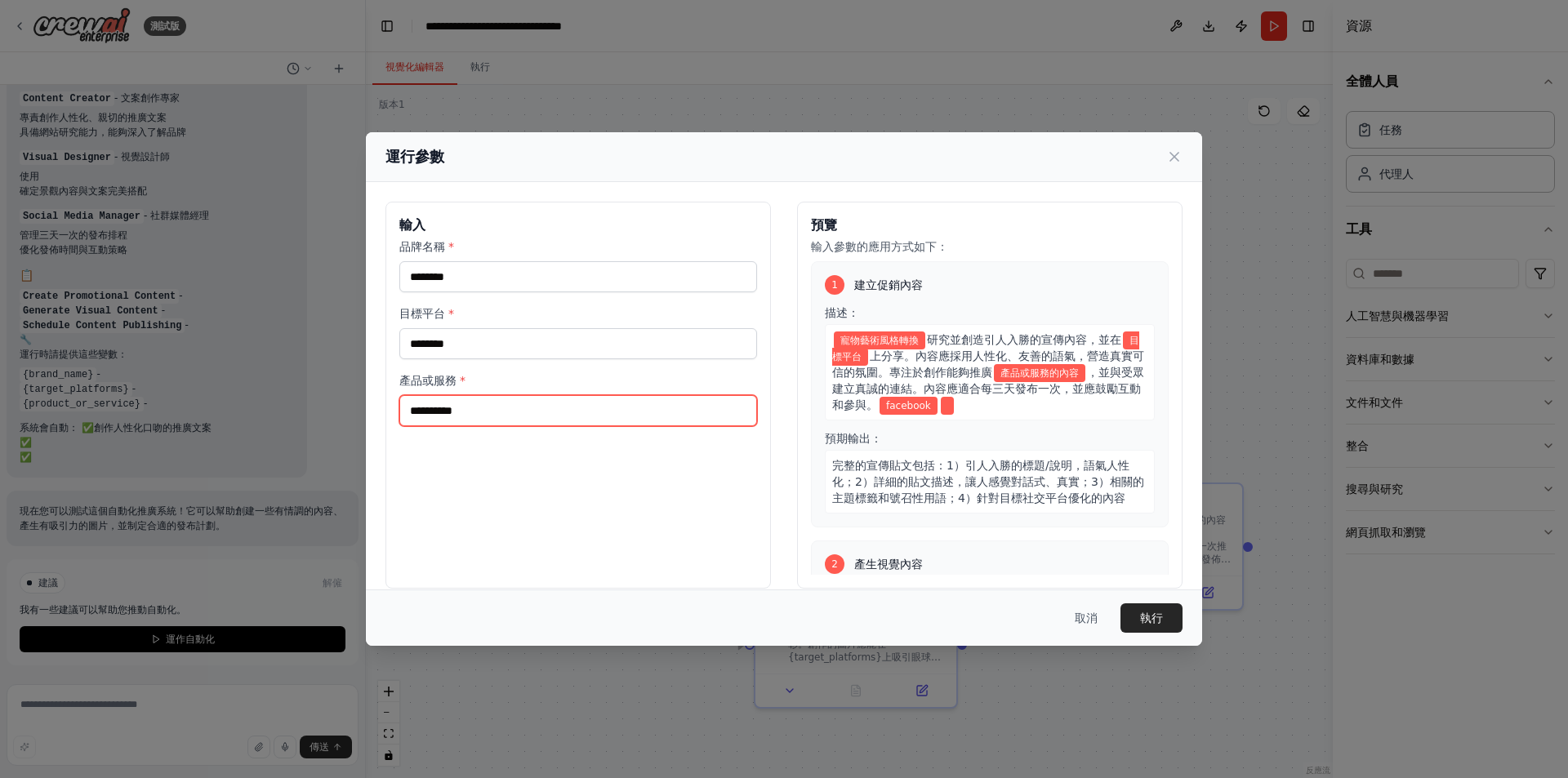
click at [490, 419] on input "產品或服務 *" at bounding box center [578, 411] width 358 height 31
paste input "********"
type input "********"
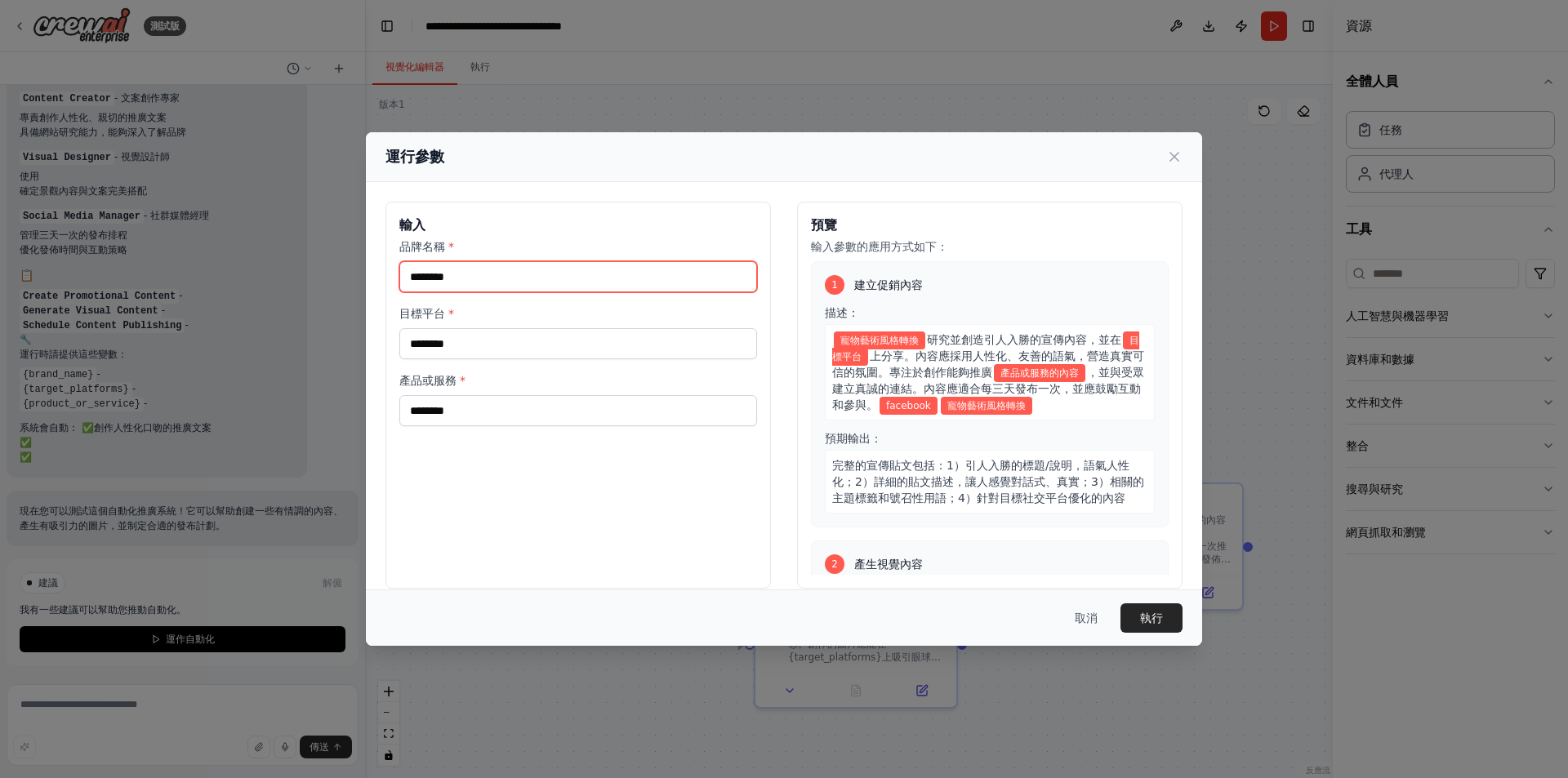
drag, startPoint x: 542, startPoint y: 276, endPoint x: 192, endPoint y: 299, distance: 350.8
click at [192, 299] on div "運行參數 輸入 品牌名稱 * ******** 目標平台 * ******** 產品或服務 * ******** 預覽 輸入參數的應用方式如下： 1 建立促銷…" at bounding box center [784, 389] width 1568 height 778
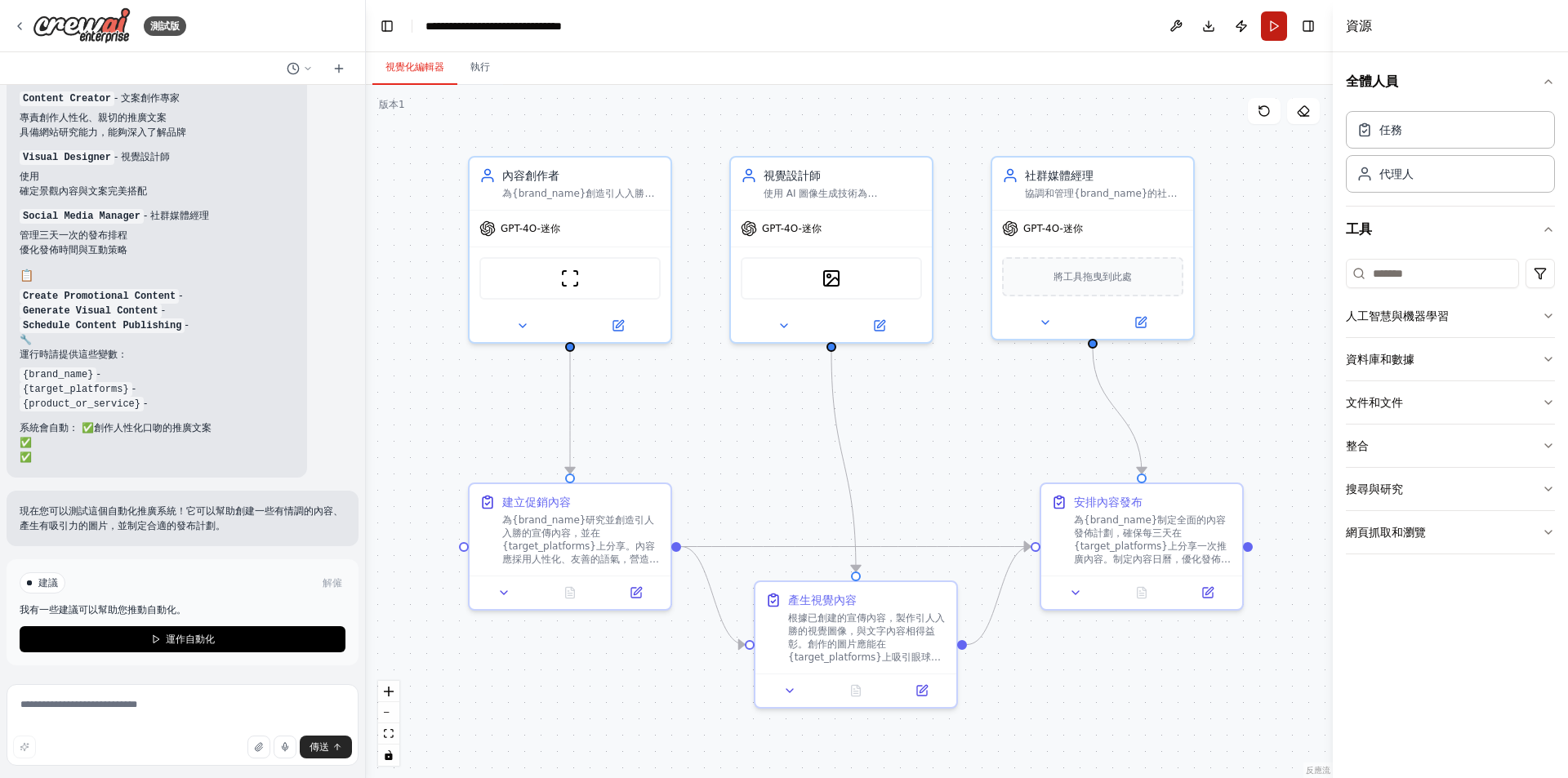
click at [1269, 27] on button "Run" at bounding box center [1274, 26] width 26 height 29
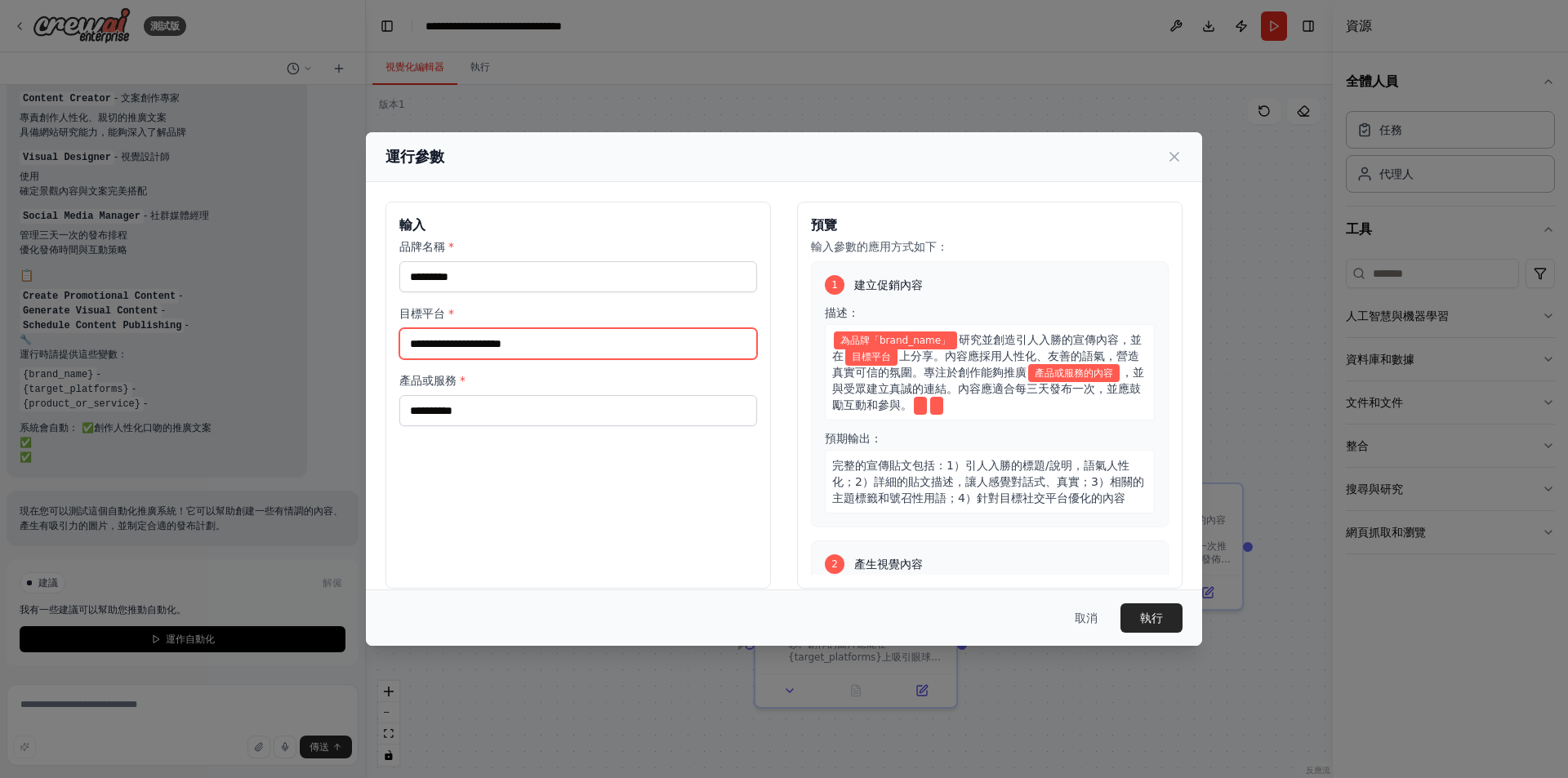
click at [565, 344] on input "目標平台 *" at bounding box center [578, 343] width 358 height 31
paste input "********"
type input "********"
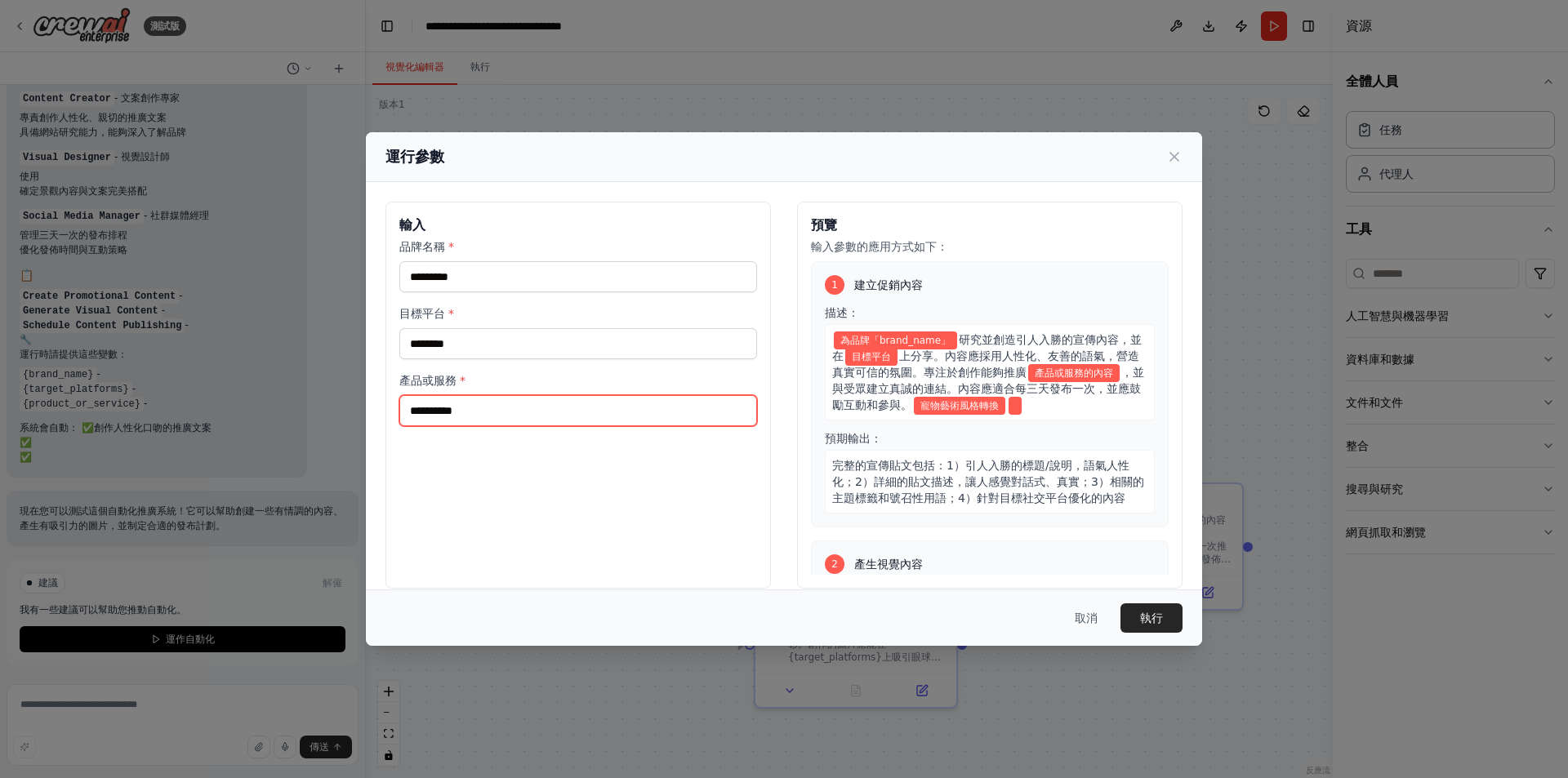
click at [540, 421] on input "產品或服務 *" at bounding box center [578, 411] width 358 height 31
click at [580, 322] on label "目標平台 *" at bounding box center [578, 313] width 358 height 16
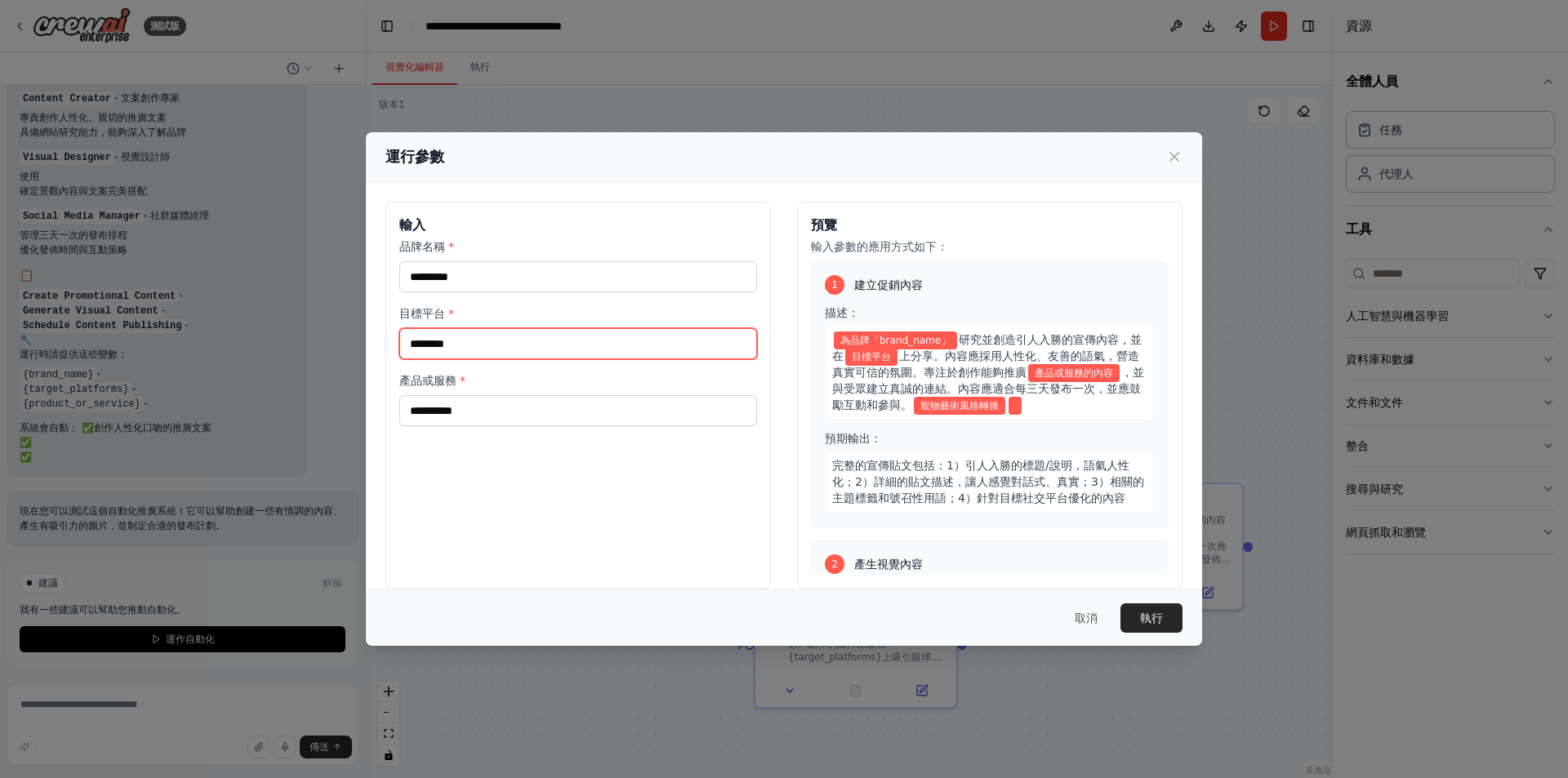
click at [580, 328] on input "********" at bounding box center [578, 343] width 358 height 31
click at [577, 343] on input "********" at bounding box center [578, 343] width 358 height 31
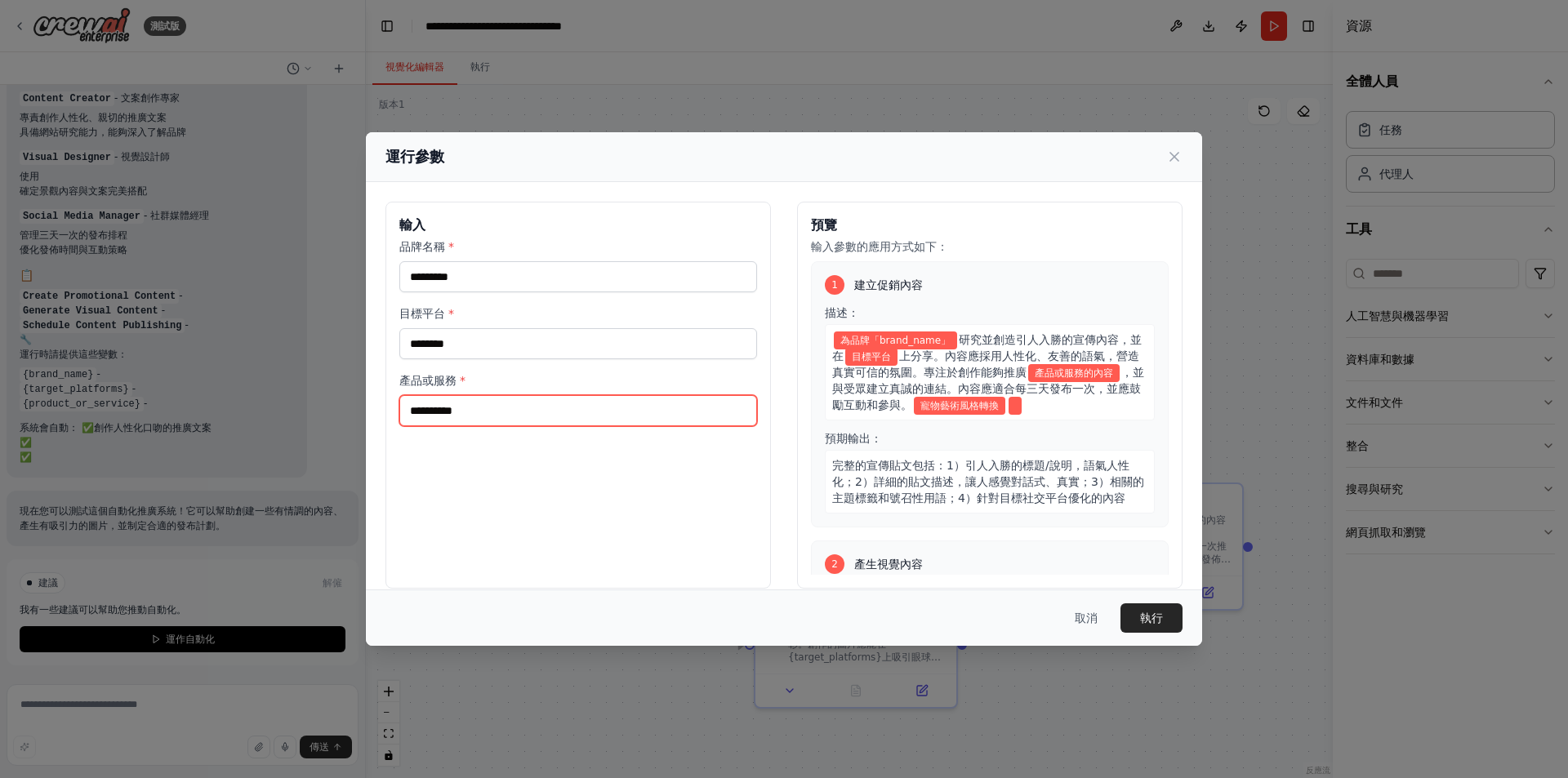
click at [560, 411] on input "產品或服務 *" at bounding box center [578, 411] width 358 height 31
paste input "********"
type input "********"
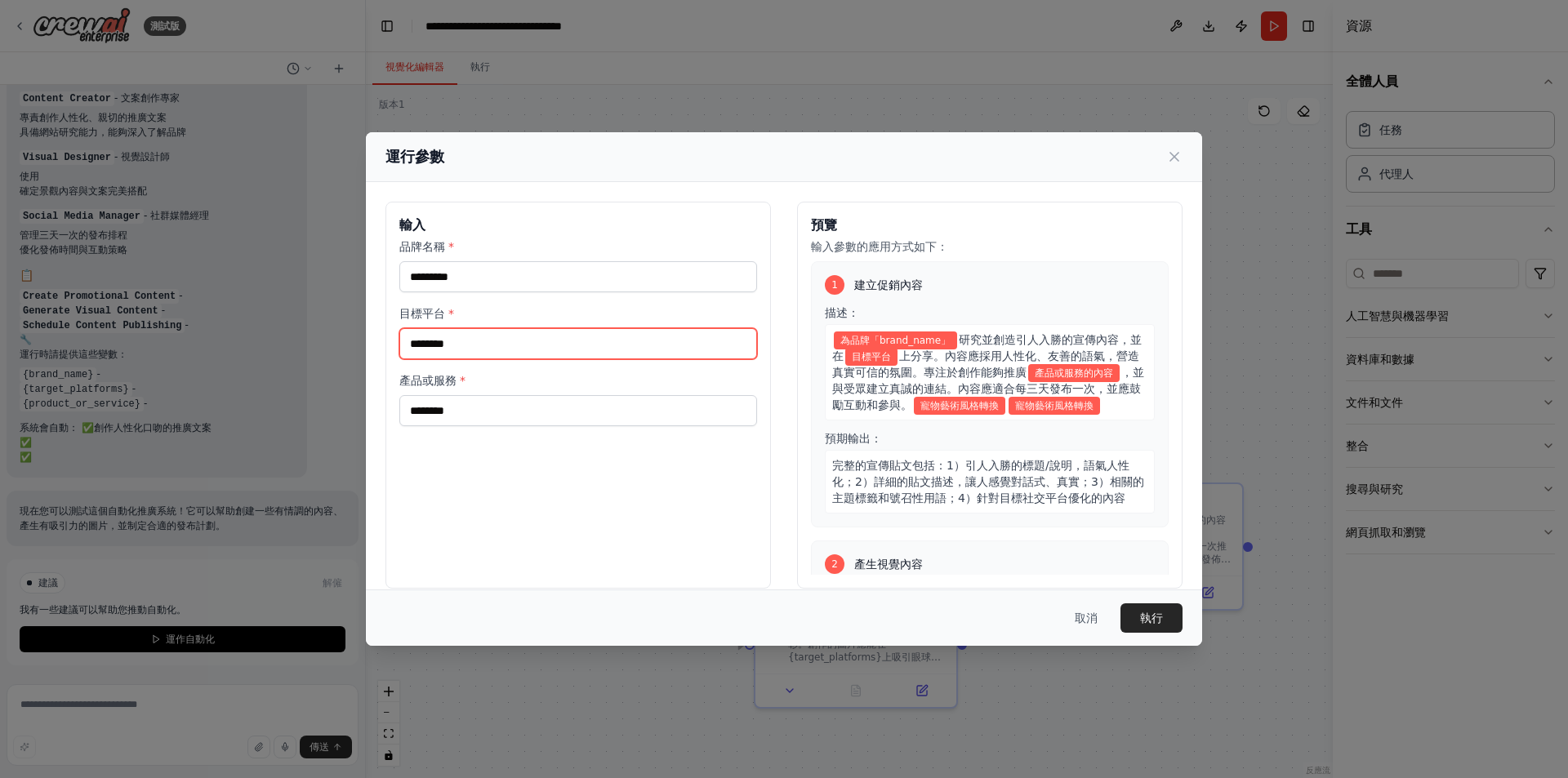
drag, startPoint x: 553, startPoint y: 348, endPoint x: 250, endPoint y: 357, distance: 303.1
click at [250, 357] on div "運行參數 輸入 品牌名稱 * 目標平台 * ******** 產品或服務 * ******** 預覽 輸入參數的應用方式如下： 1 建立促銷內容 描述： 為品…" at bounding box center [784, 389] width 1568 height 778
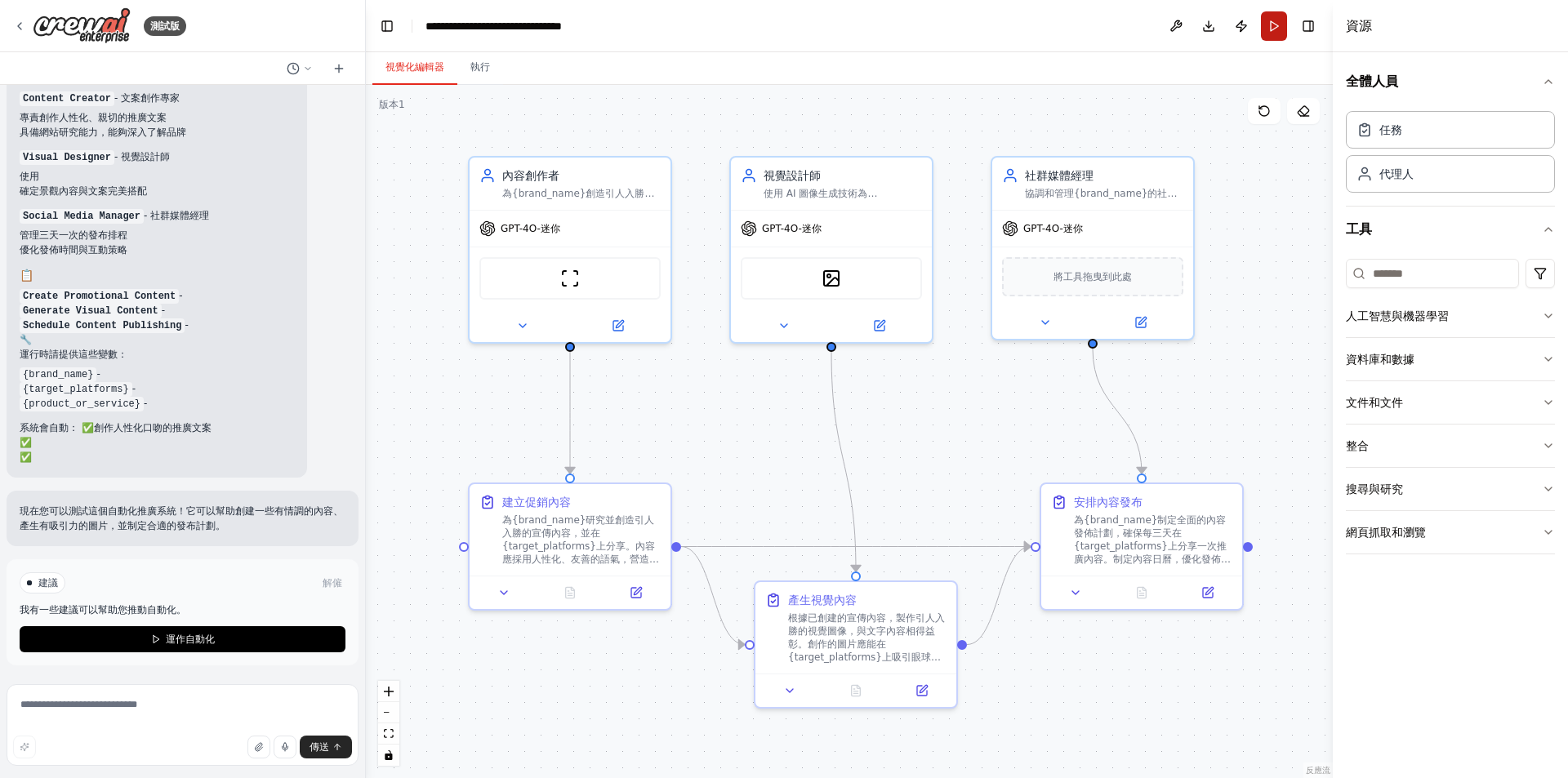
click at [1267, 29] on button "Run" at bounding box center [1274, 26] width 26 height 29
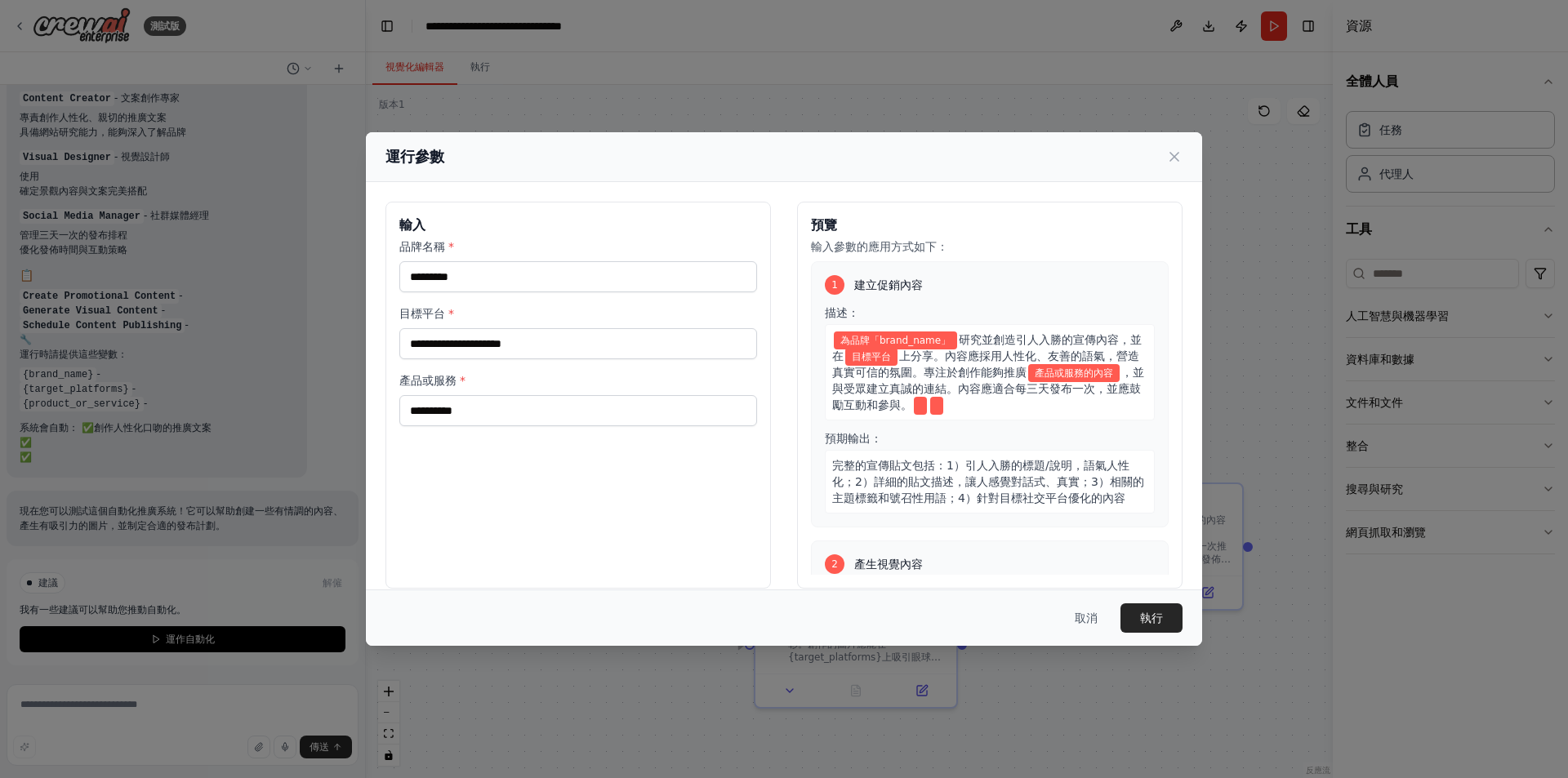
drag, startPoint x: 562, startPoint y: 394, endPoint x: 561, endPoint y: 404, distance: 10.0
click at [561, 403] on div "產品或服務 *" at bounding box center [578, 399] width 358 height 54
click at [561, 404] on input "產品或服務 *" at bounding box center [578, 411] width 358 height 31
paste input "********"
type input "********"
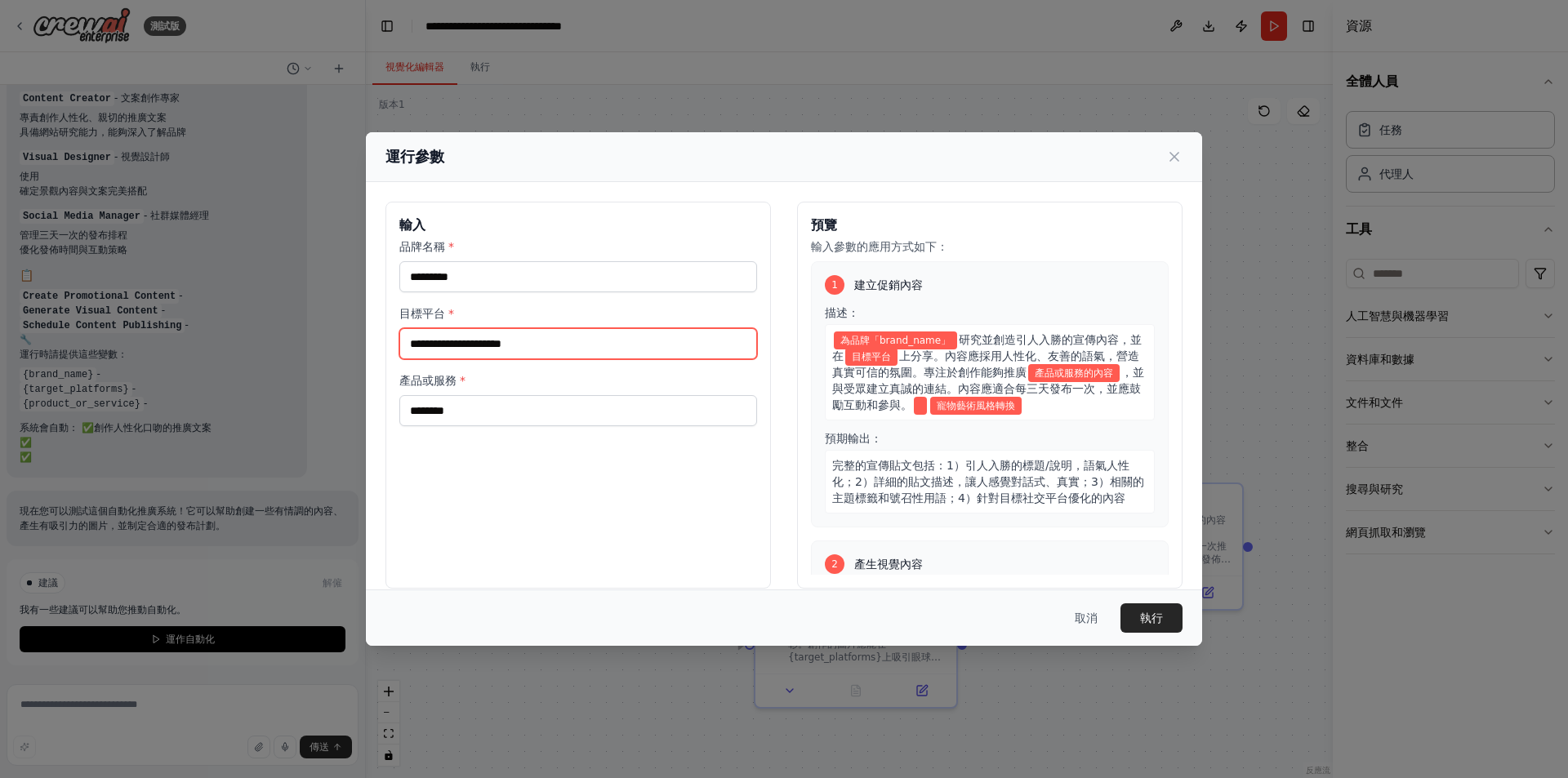
click at [588, 349] on input "目標平台 *" at bounding box center [578, 343] width 358 height 31
type input "*"
type input "********"
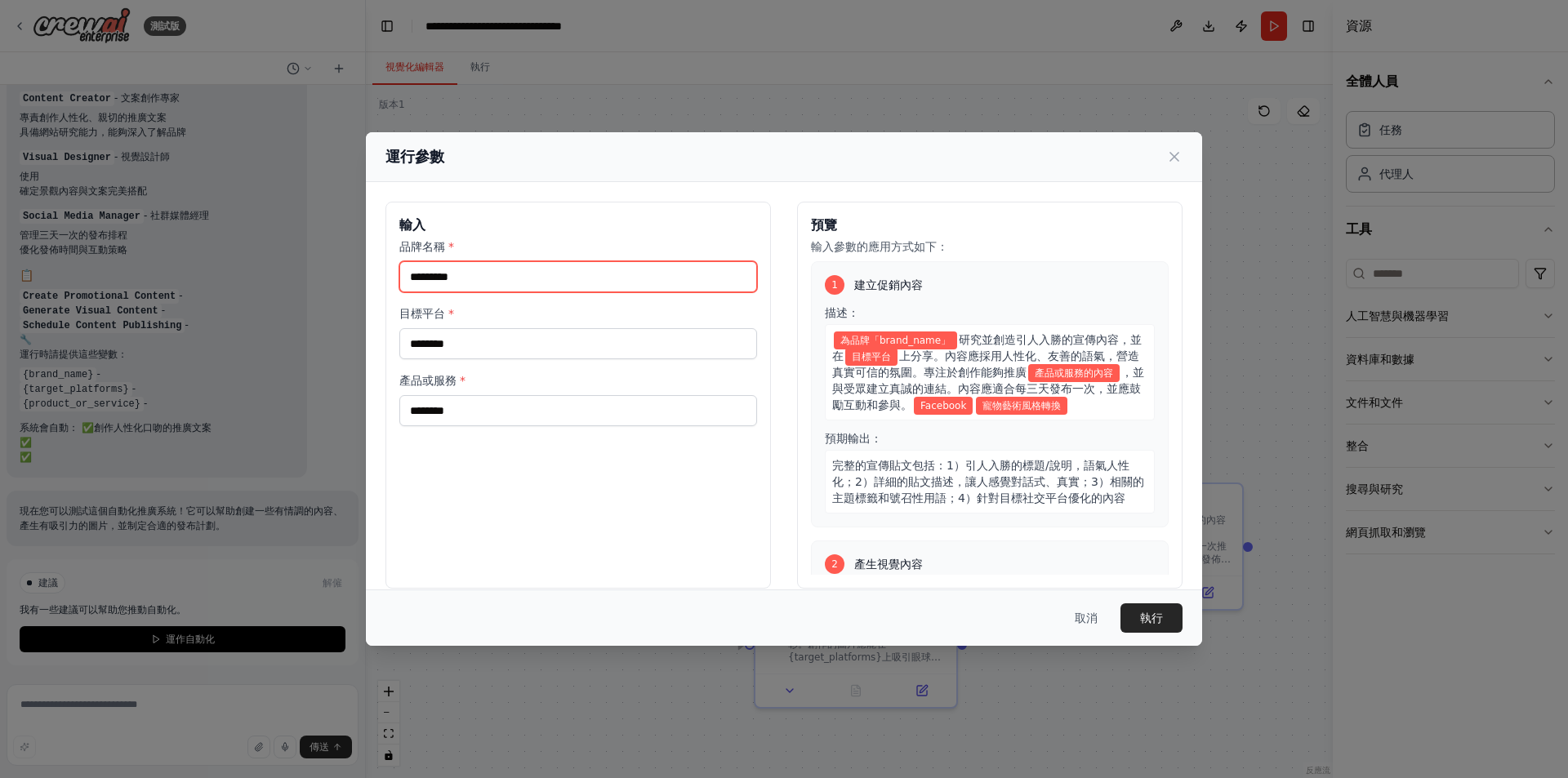
click at [619, 281] on input "品牌名稱 *" at bounding box center [578, 277] width 358 height 31
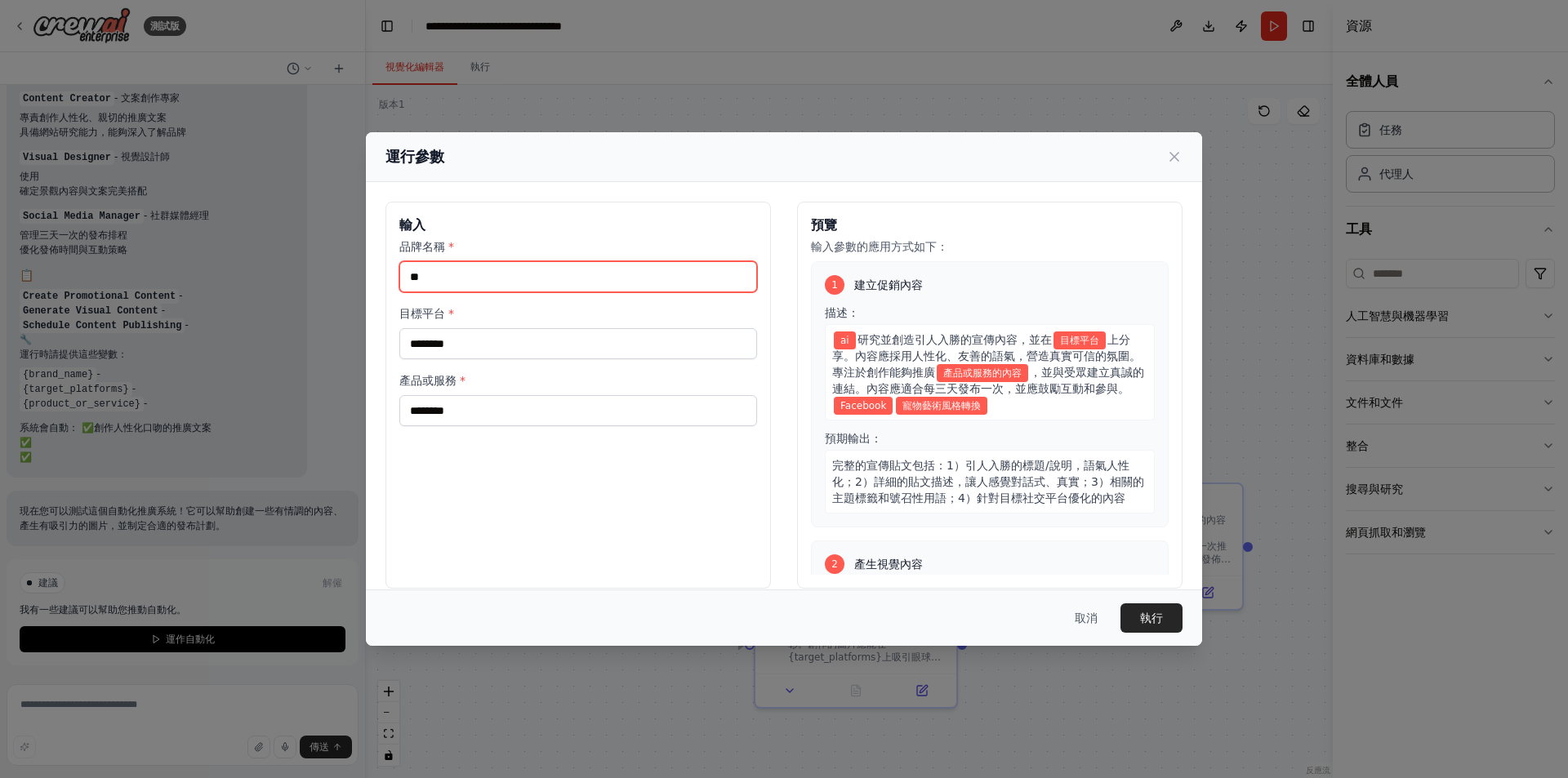
type input "*"
type input "****"
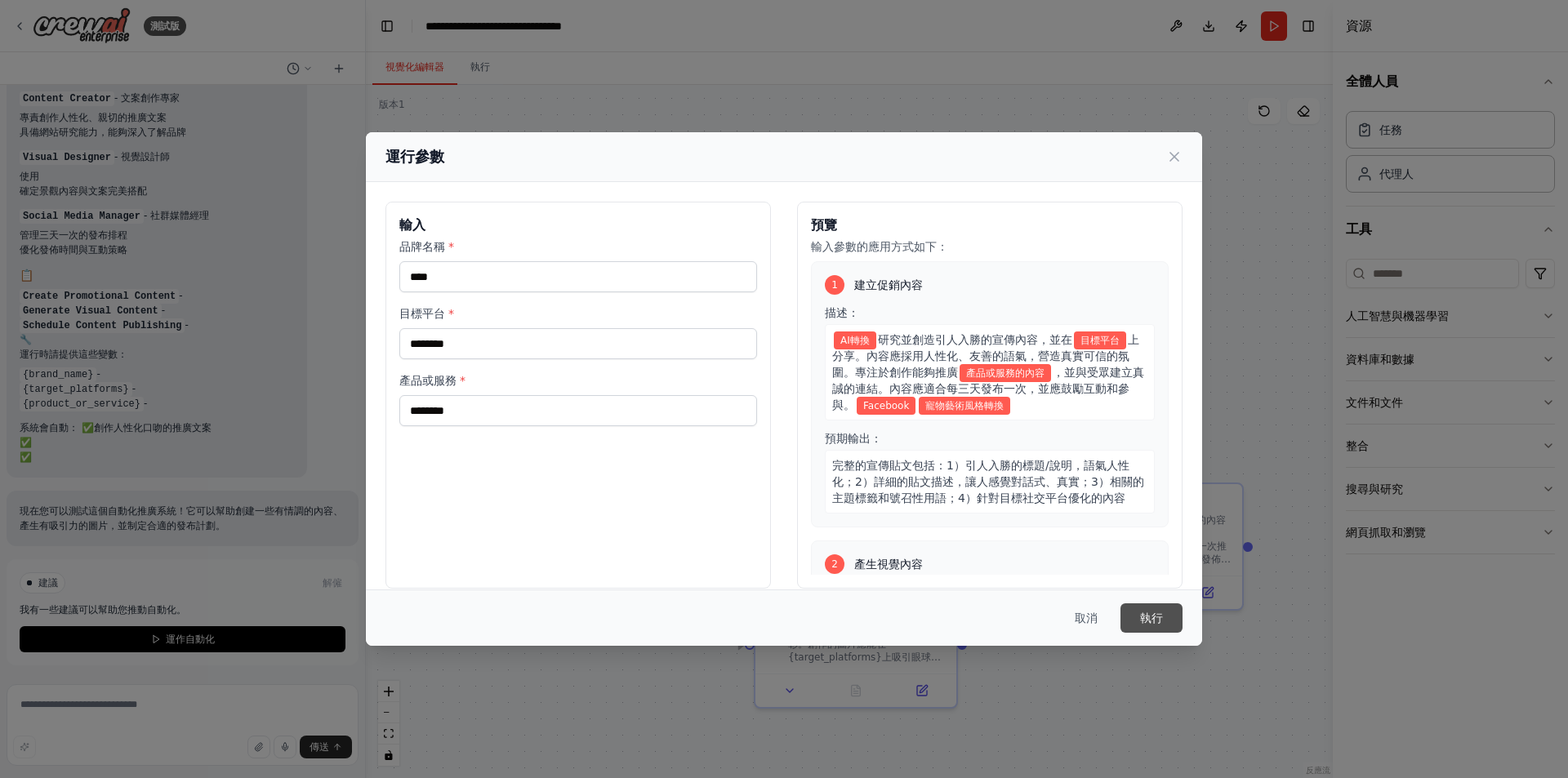
click at [1150, 612] on font "執行" at bounding box center [1151, 618] width 23 height 13
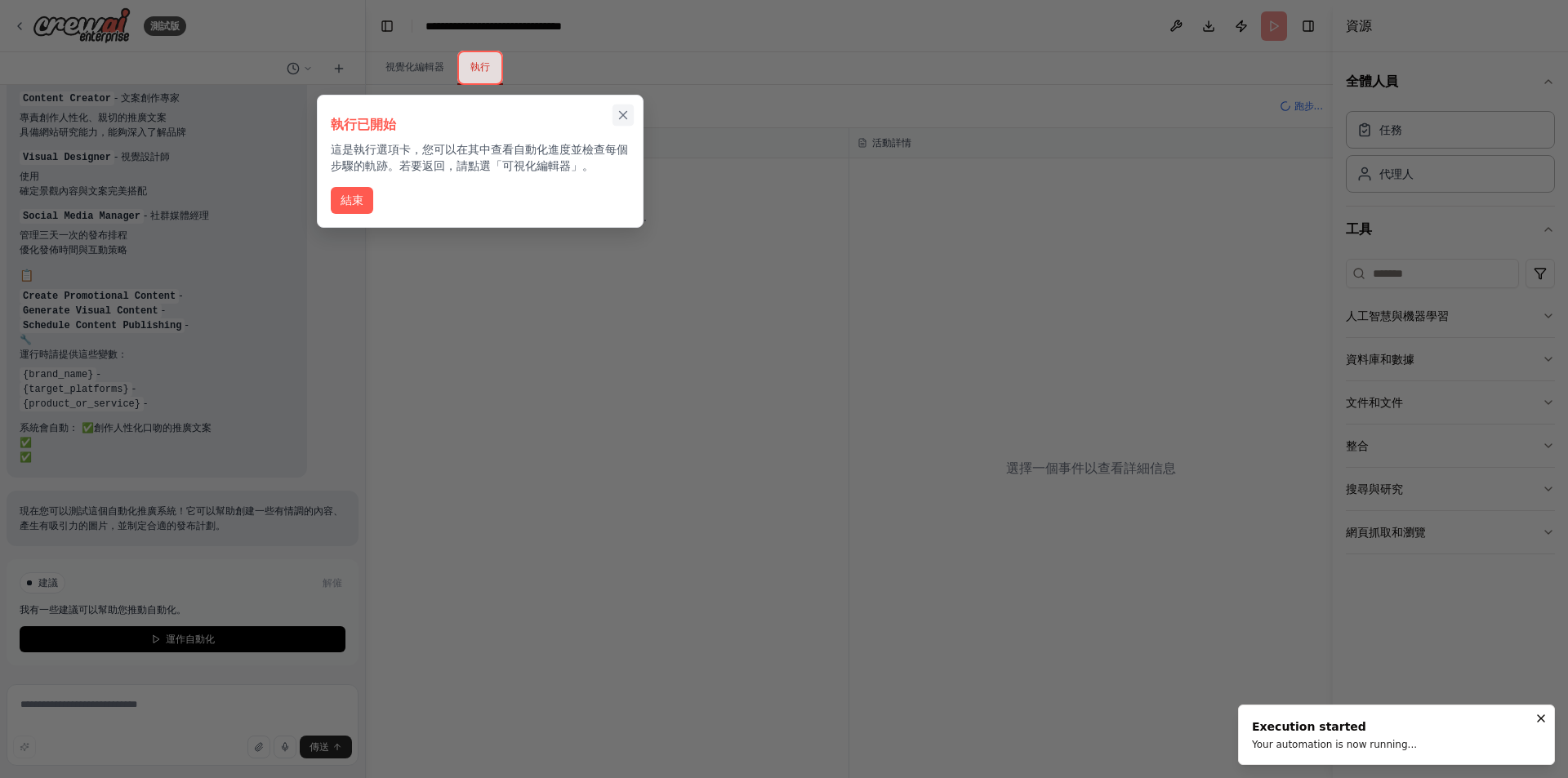
click at [622, 116] on icon "關閉演練" at bounding box center [623, 115] width 8 height 8
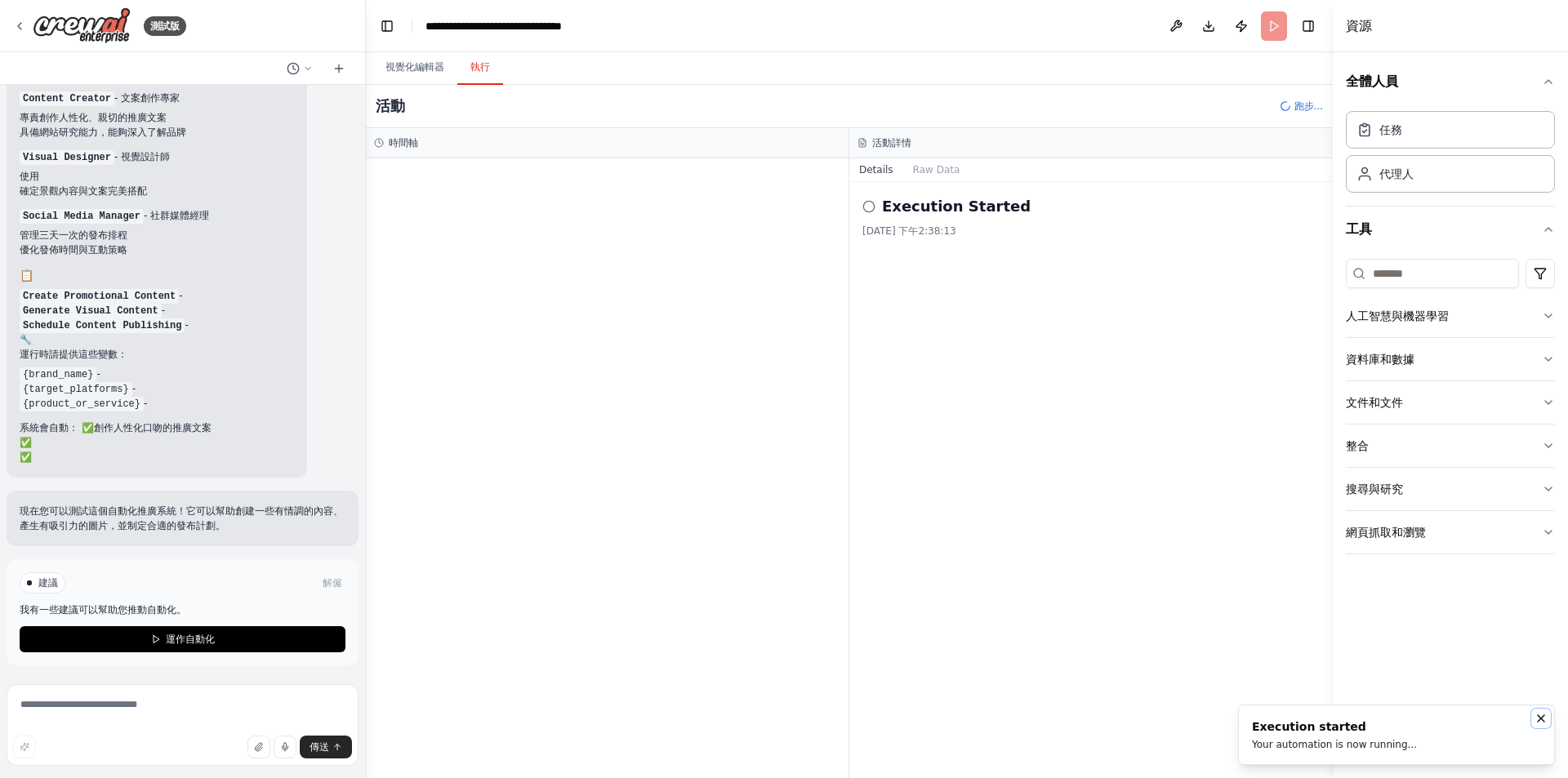
click at [1537, 722] on icon "通知 (F8)" at bounding box center [1540, 718] width 13 height 13
click at [1018, 517] on div "執行已開始 2025/9/30 下午2:38:13" at bounding box center [1091, 480] width 484 height 596
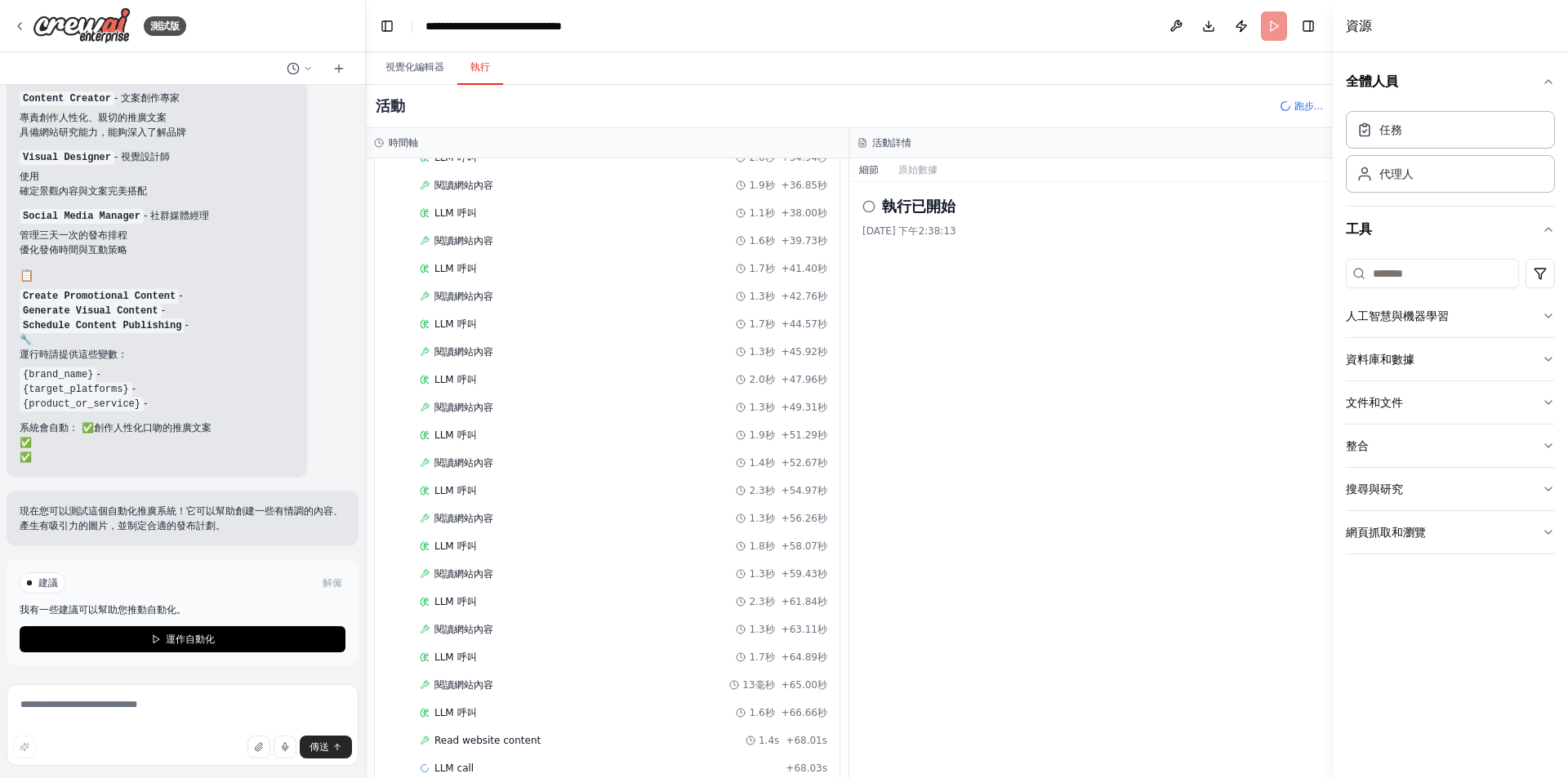
scroll to position [767, 0]
click at [1034, 498] on div "執行已開始 2025/9/30 下午2:38:13" at bounding box center [1091, 480] width 484 height 596
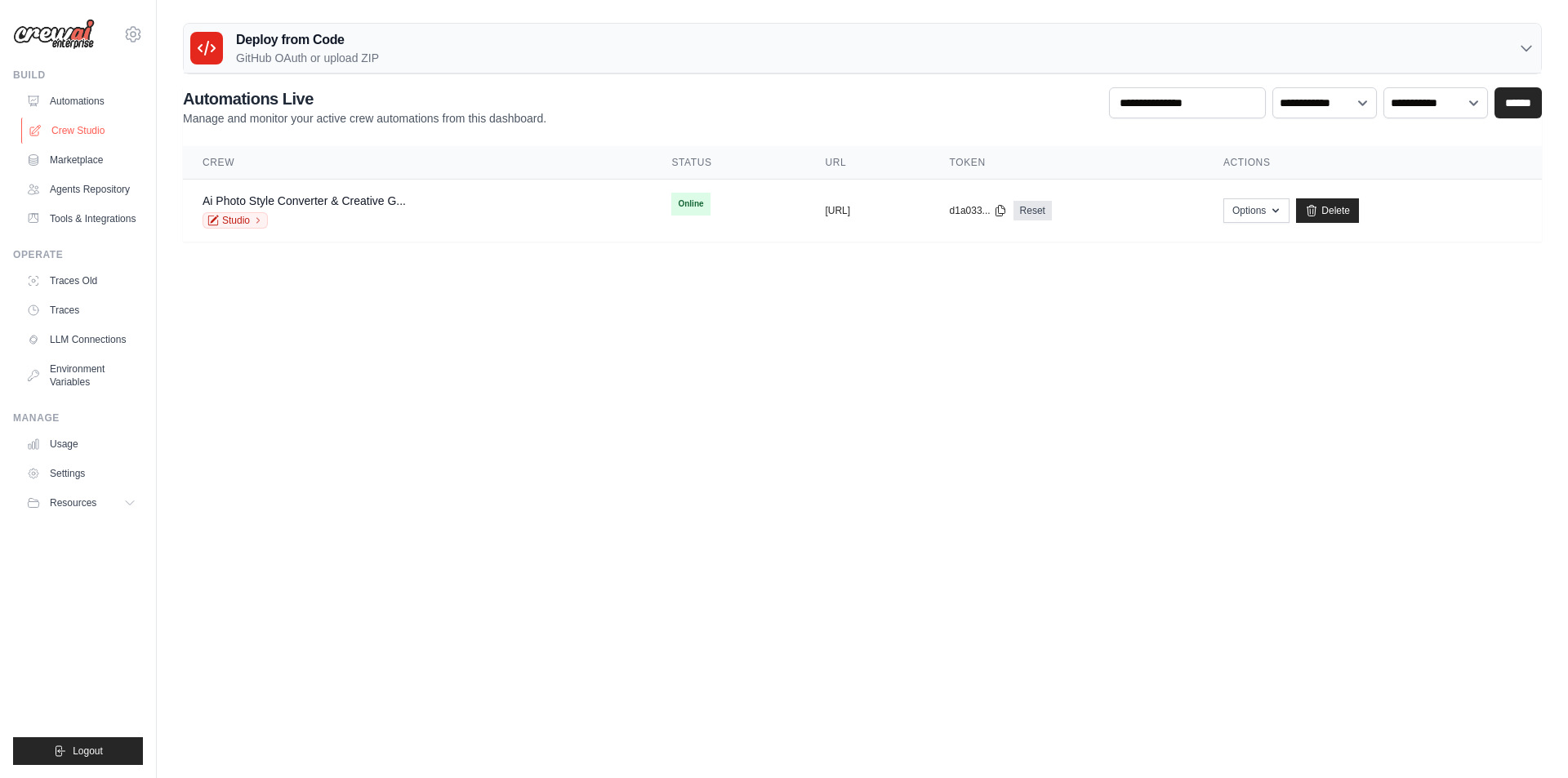
click at [86, 128] on link "Crew Studio" at bounding box center [83, 131] width 123 height 26
click at [85, 137] on link "Crew Studio" at bounding box center [83, 131] width 123 height 26
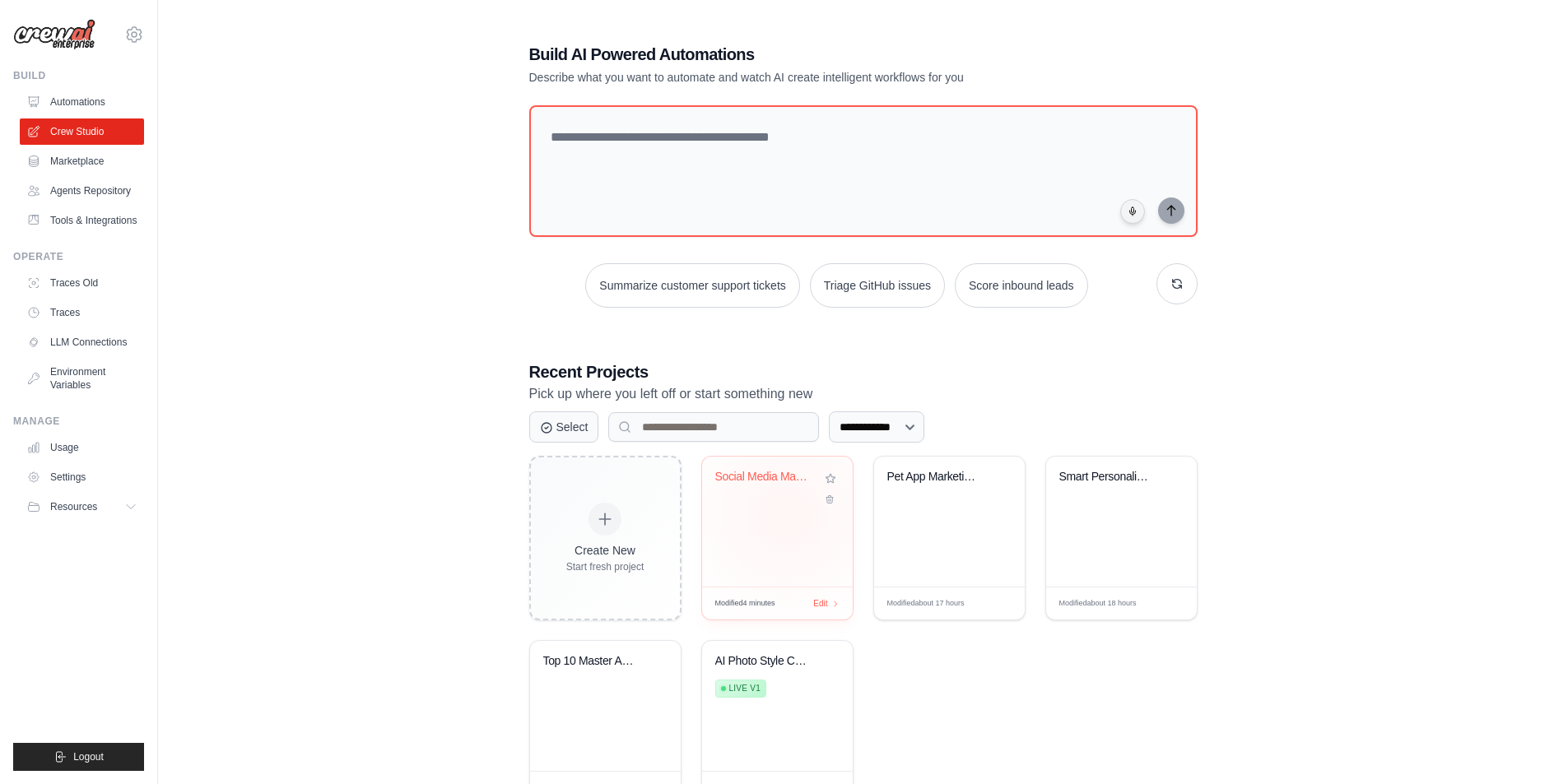
click at [786, 515] on div "Social Media Marketing Automation" at bounding box center [777, 522] width 151 height 130
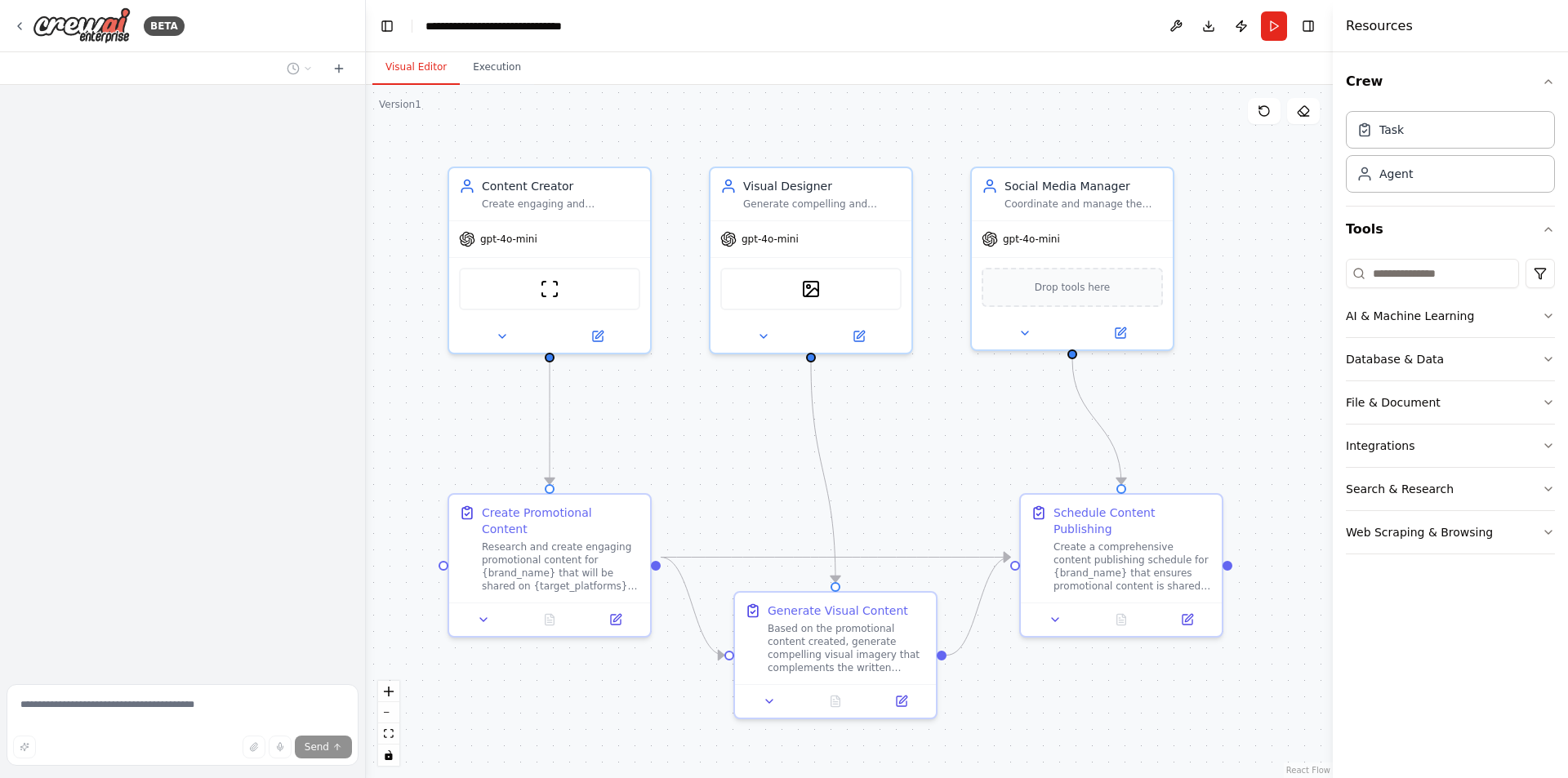
scroll to position [1110, 0]
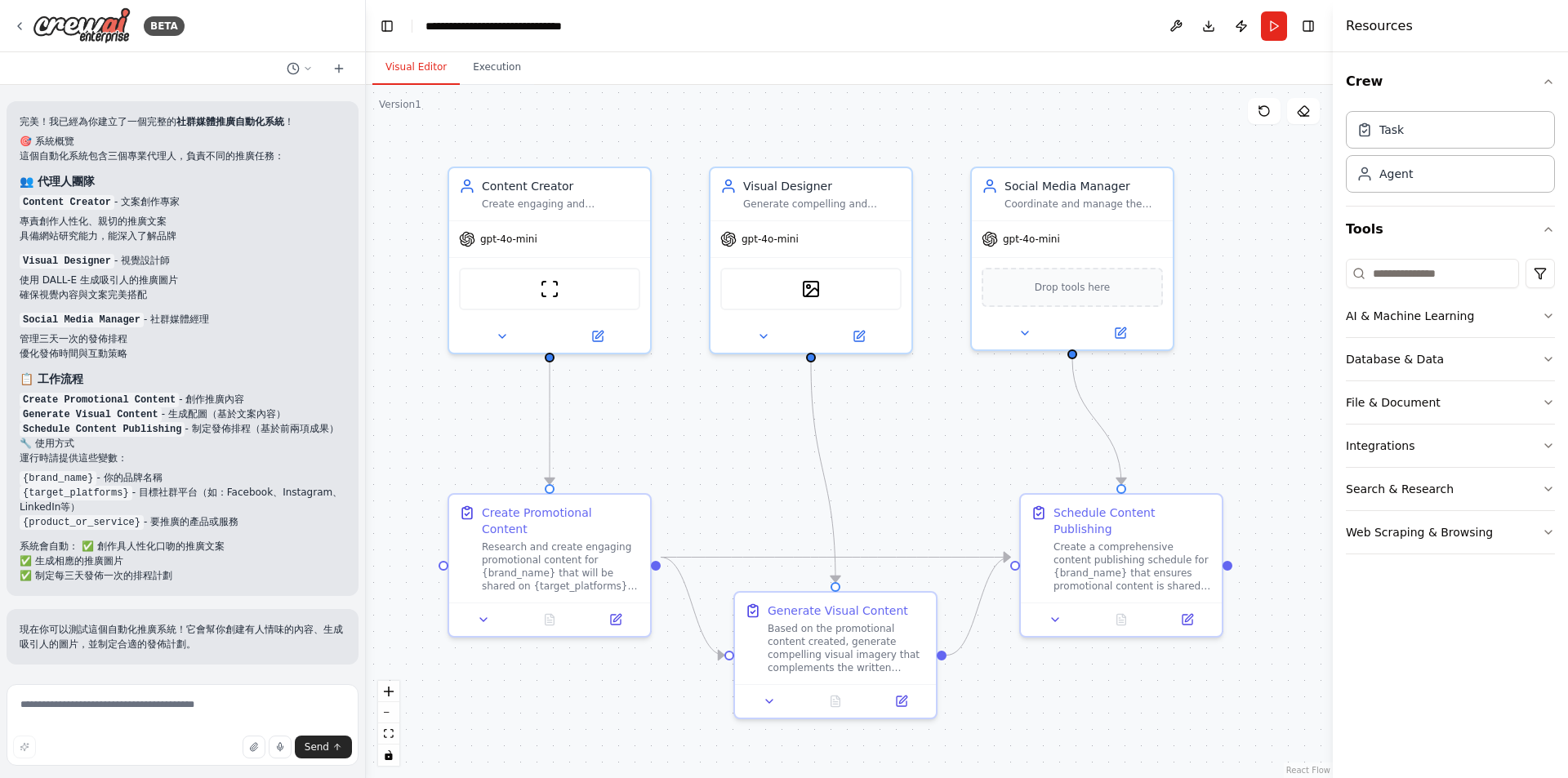
click at [931, 164] on div ".deletable-edge-delete-btn { width: 20px; height: 20px; border: 0px solid #ffff…" at bounding box center [849, 432] width 966 height 694
click at [1270, 33] on button "Run" at bounding box center [1274, 26] width 26 height 29
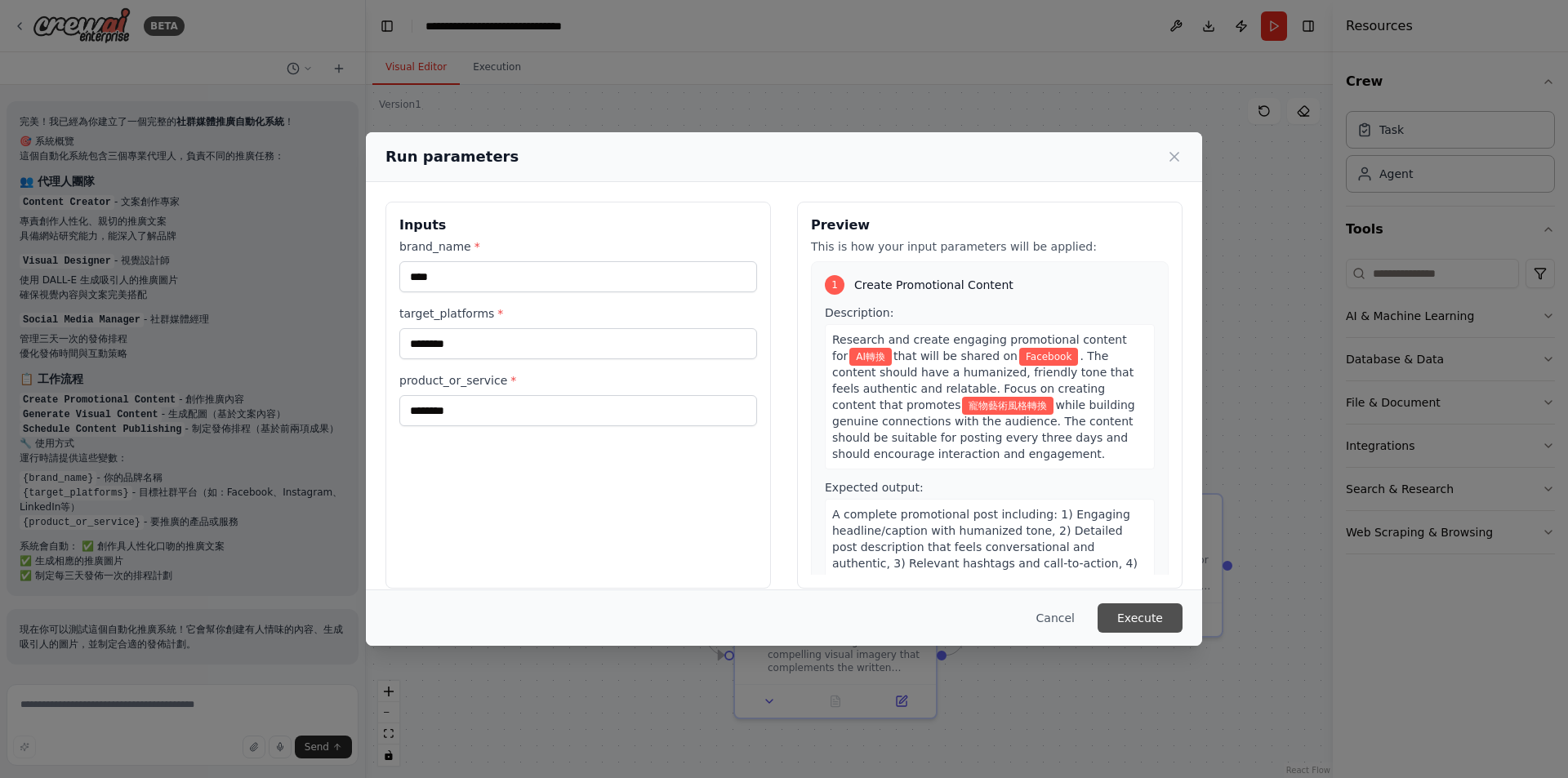
click at [1143, 624] on button "Execute" at bounding box center [1139, 618] width 85 height 29
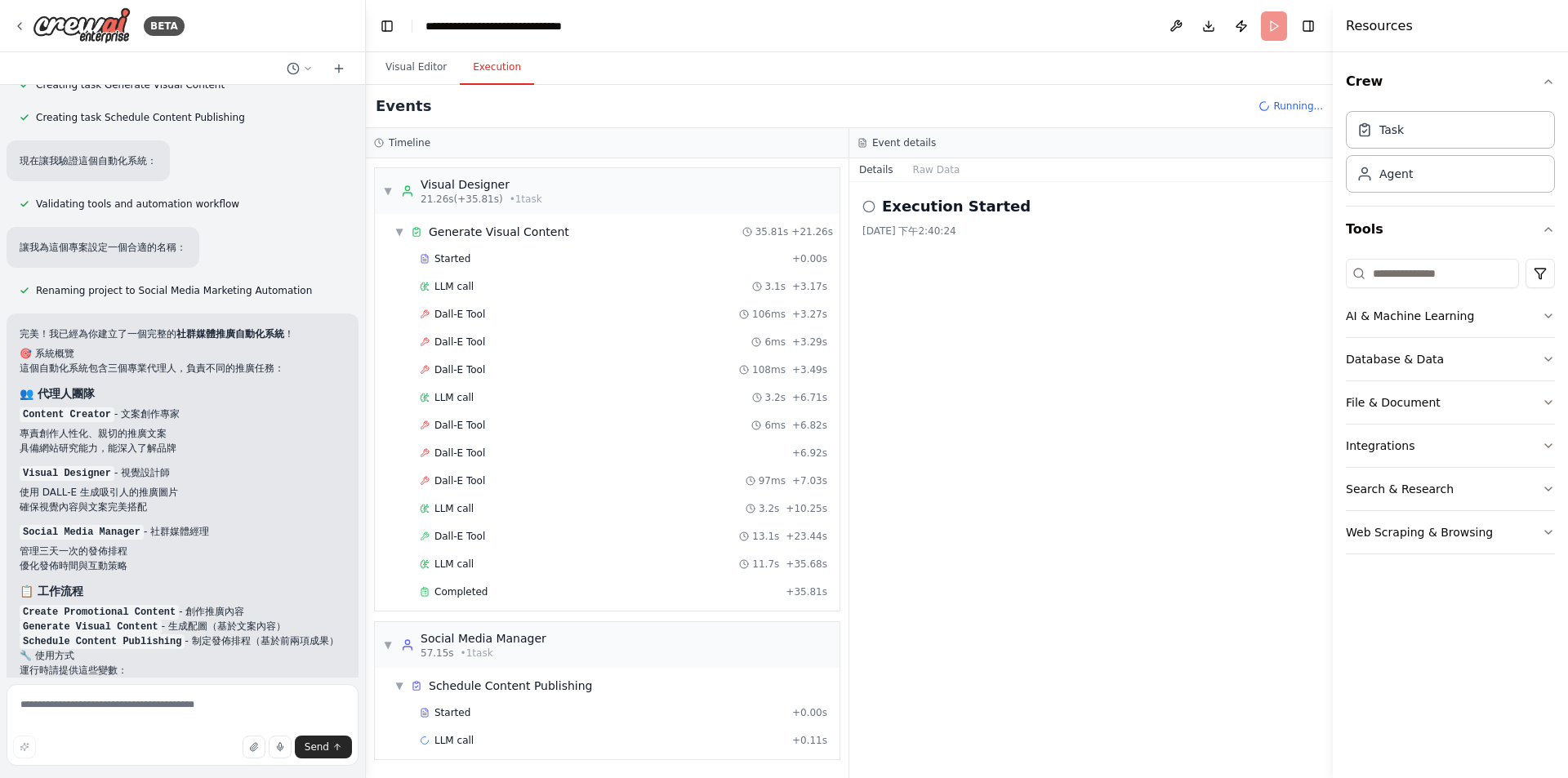
scroll to position [898, 0]
click at [265, 532] on p "Social Media Manager - 社群媒體經理" at bounding box center [182, 529] width 326 height 15
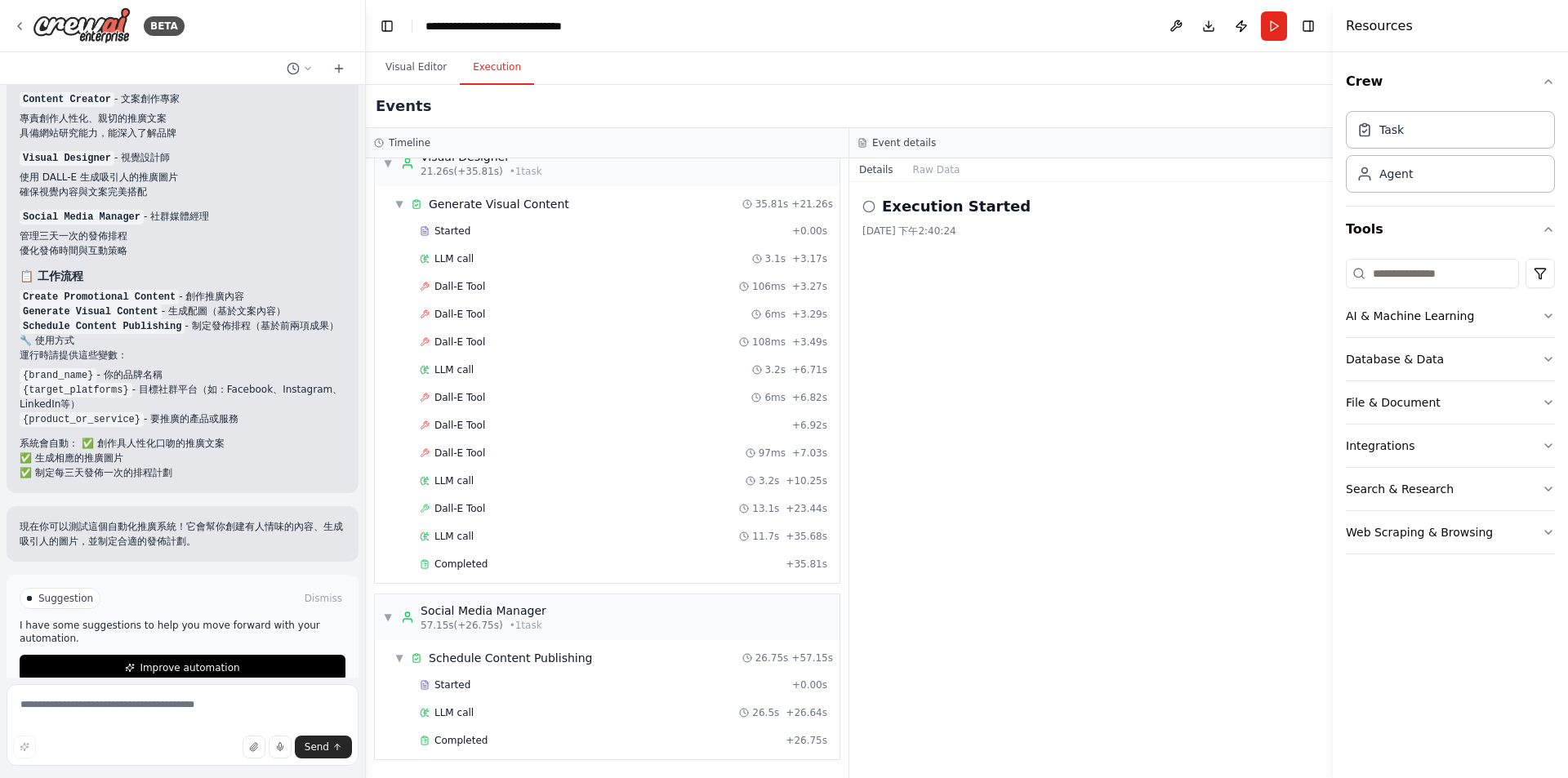
scroll to position [1225, 0]
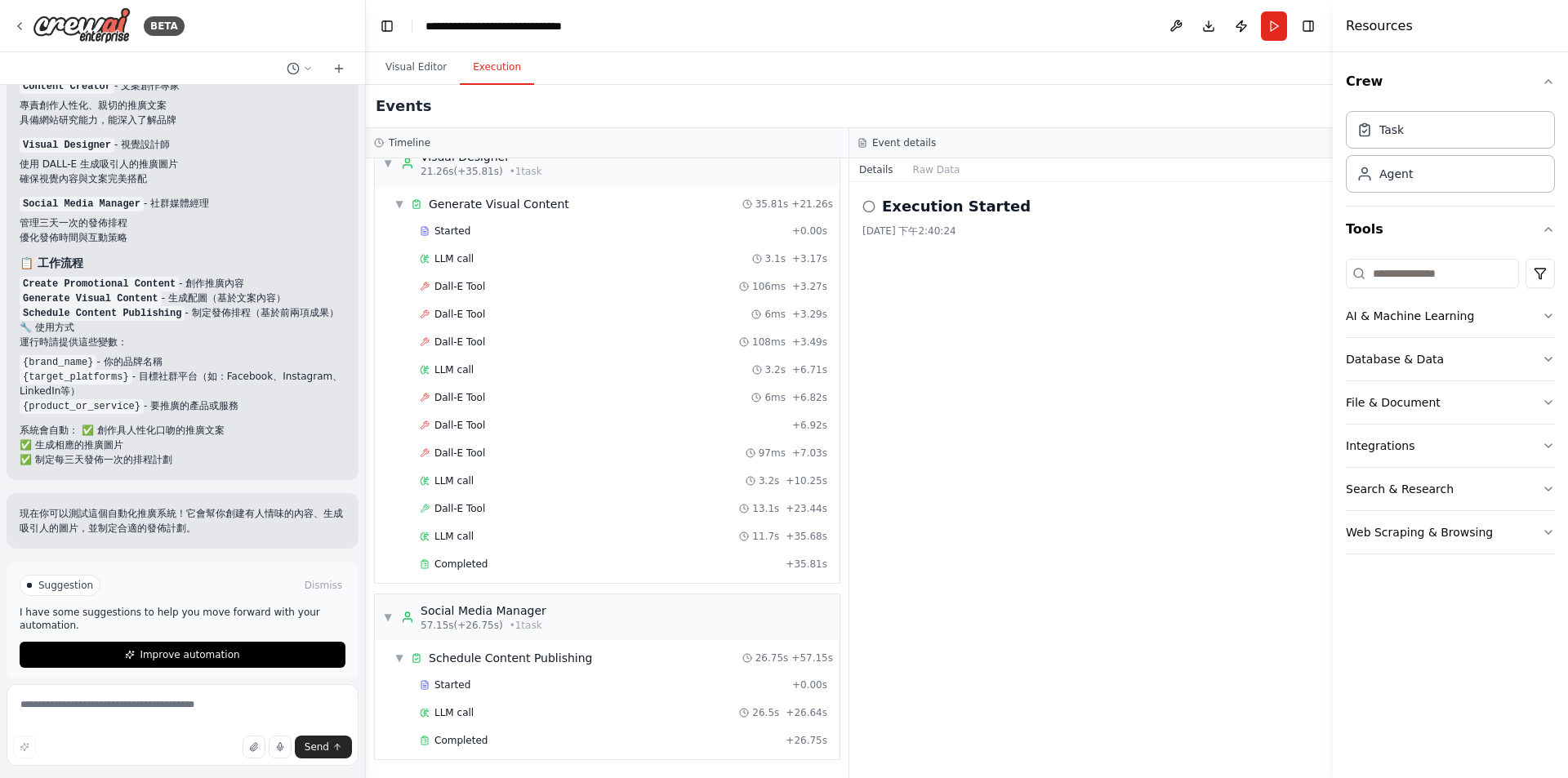
click at [253, 467] on p "系統會自動： ✅ 創作具人性化口吻的推廣文案 ✅ 生成相應的推廣圖片 ✅ 制定每三天發佈一次的排程計劃" at bounding box center [182, 445] width 326 height 44
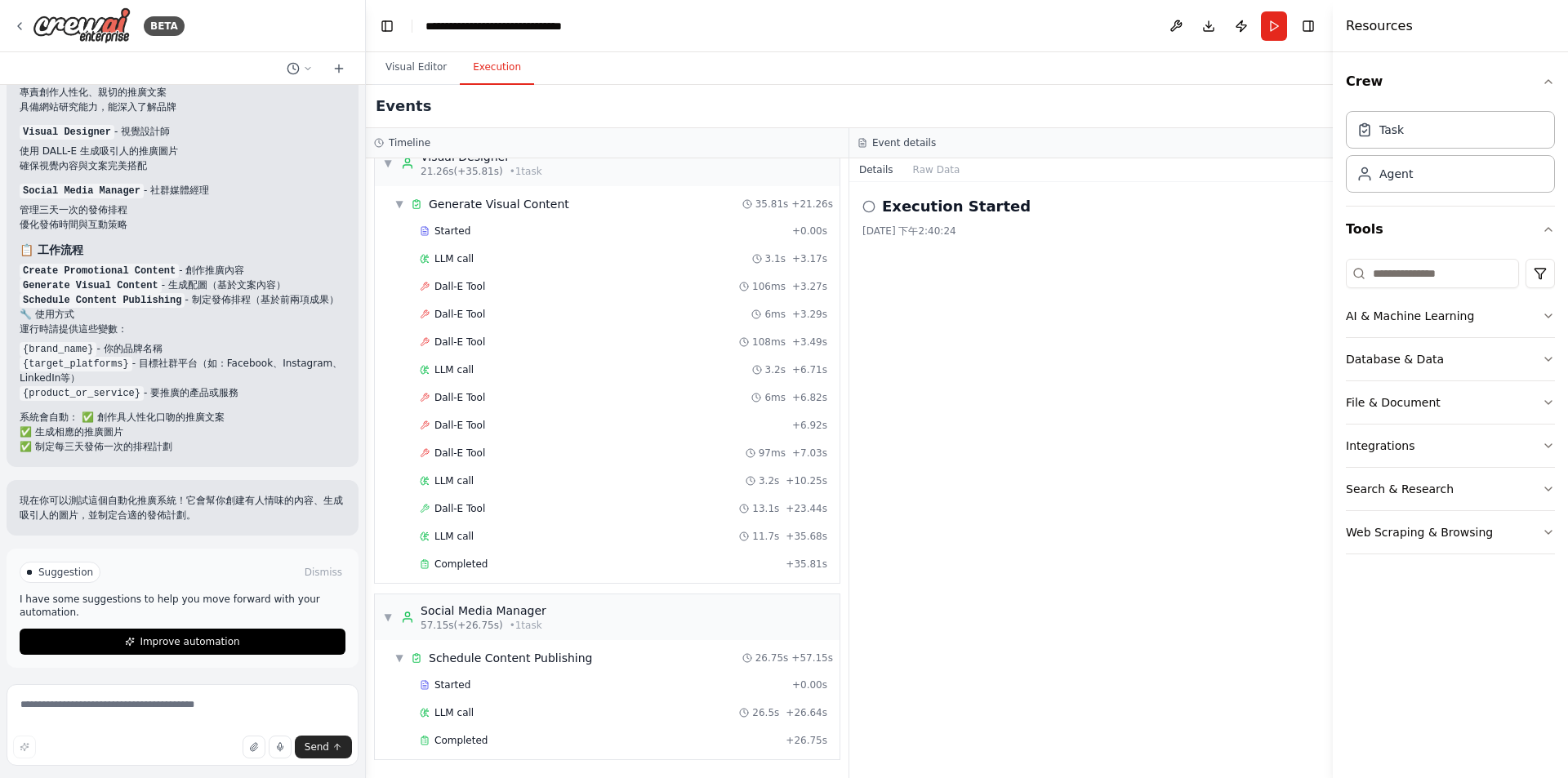
scroll to position [1242, 0]
click at [189, 645] on span "Improve automation" at bounding box center [189, 638] width 100 height 13
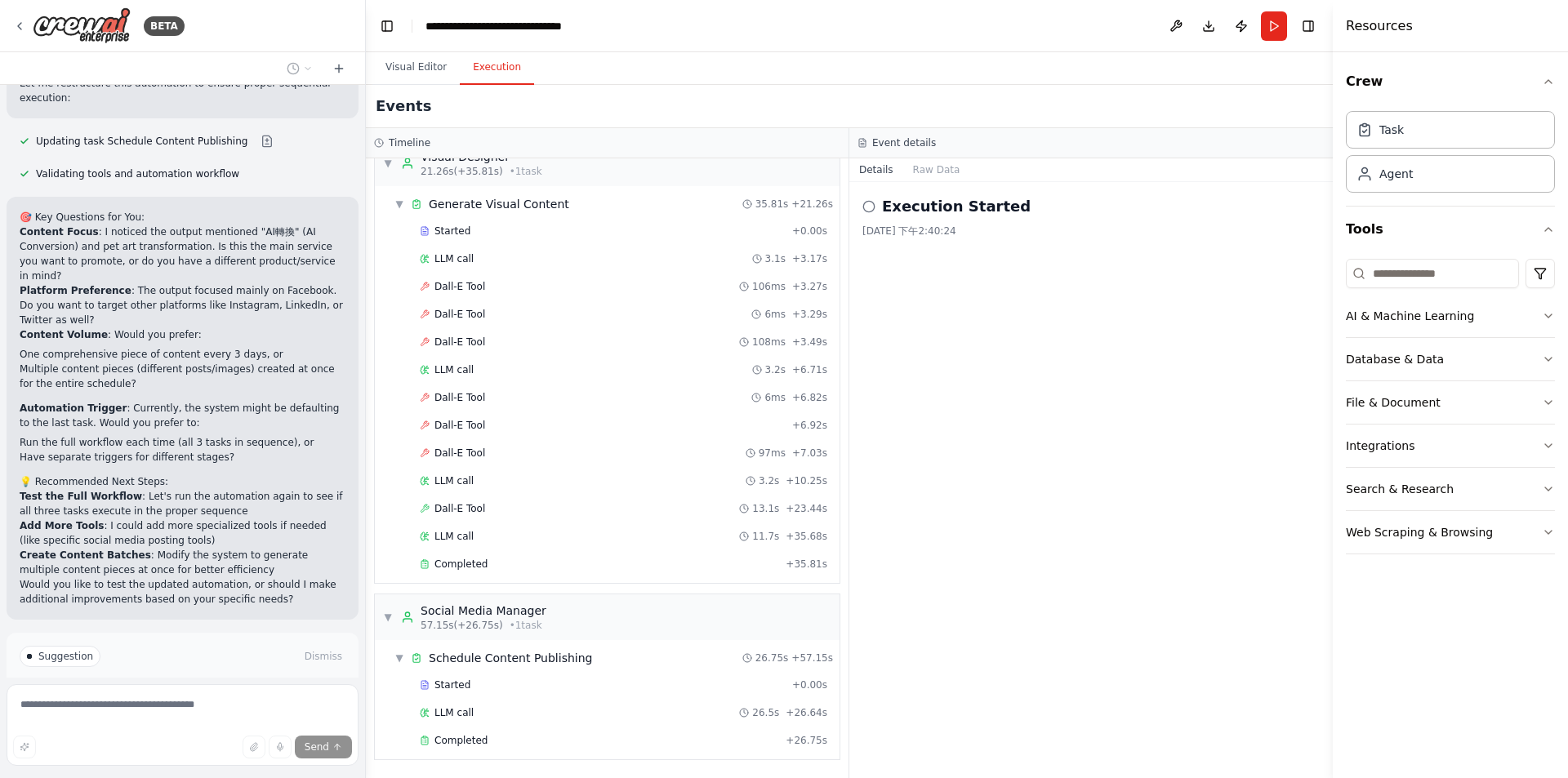
scroll to position [2379, 0]
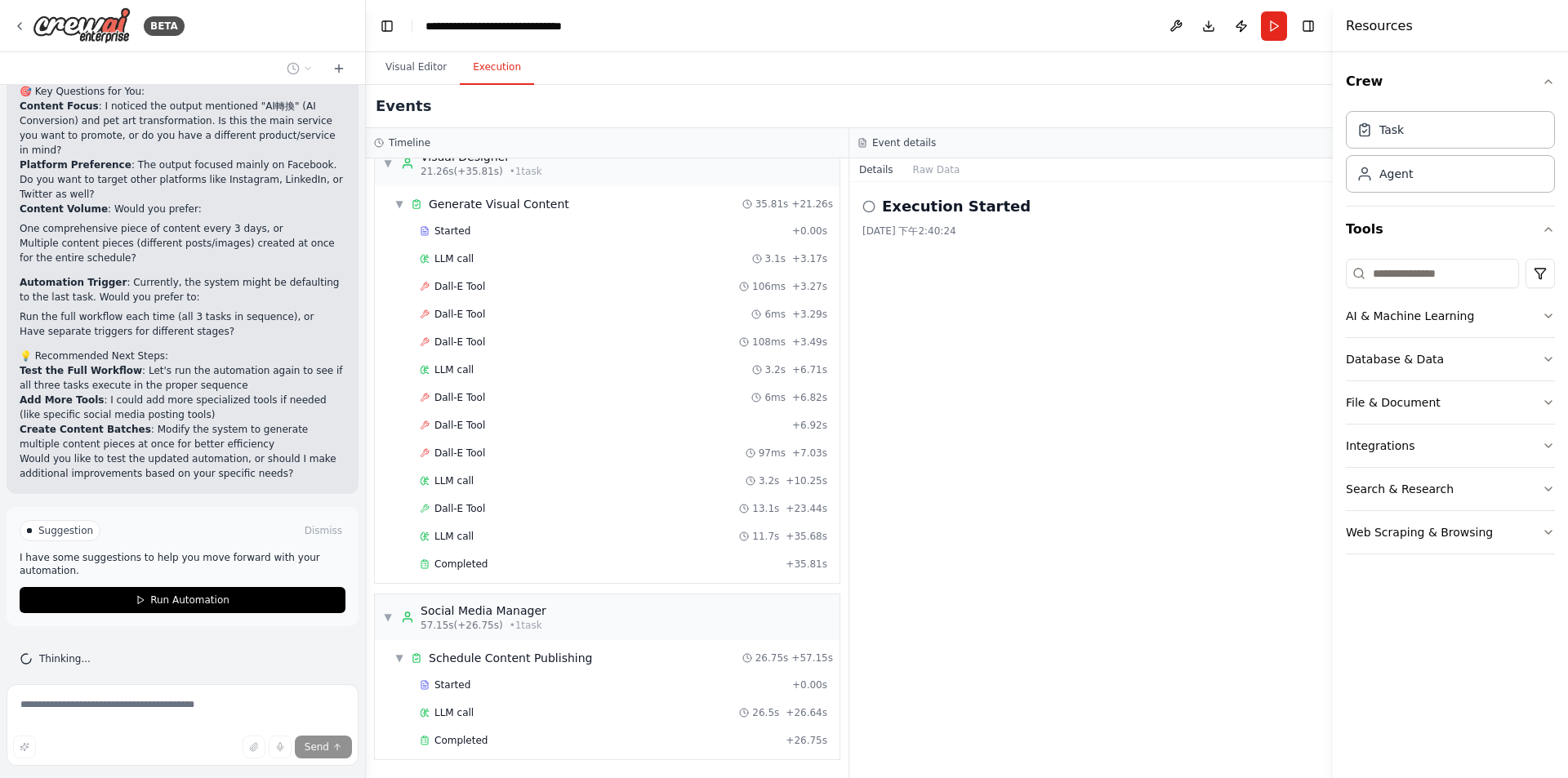
click at [248, 349] on h2 "💡 Recommended Next Steps:" at bounding box center [182, 355] width 326 height 15
drag, startPoint x: 202, startPoint y: 579, endPoint x: 235, endPoint y: 408, distance: 174.2
click at [235, 408] on div "Hello! I'm the CrewAI assistant. What kind of automation do you want to build? …" at bounding box center [182, 381] width 365 height 593
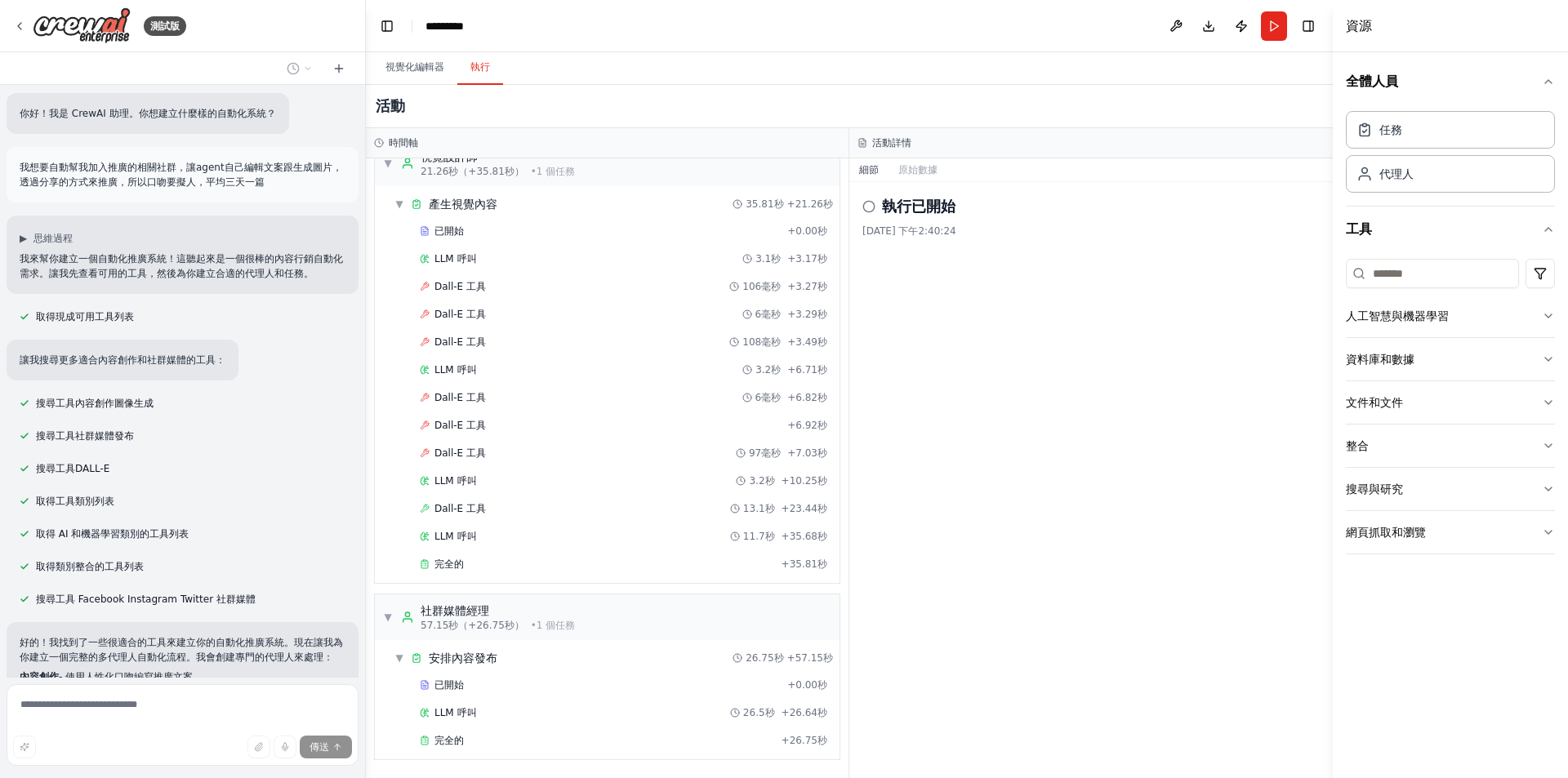
scroll to position [0, 0]
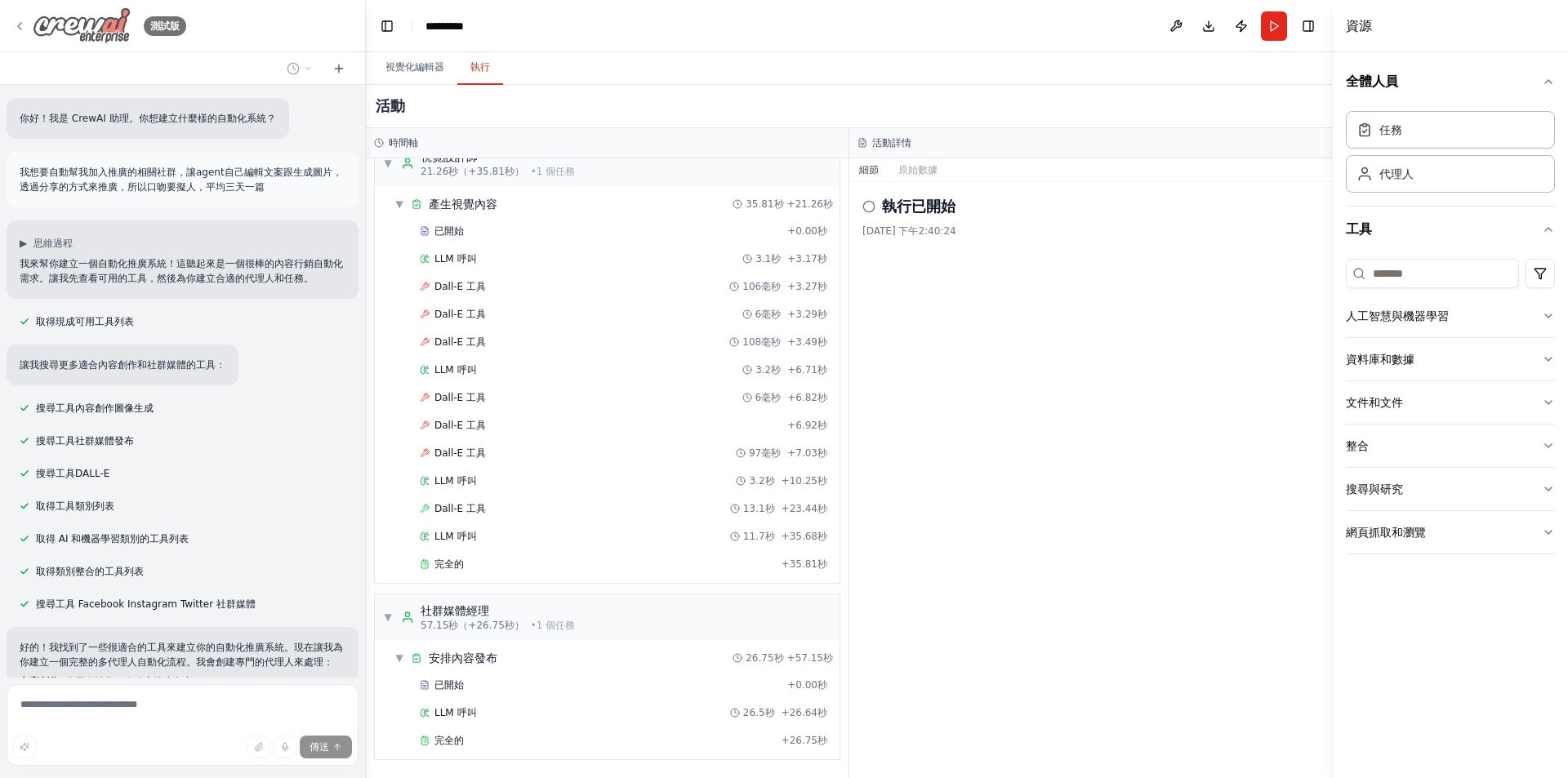
click at [26, 25] on div "測試版" at bounding box center [99, 26] width 173 height 37
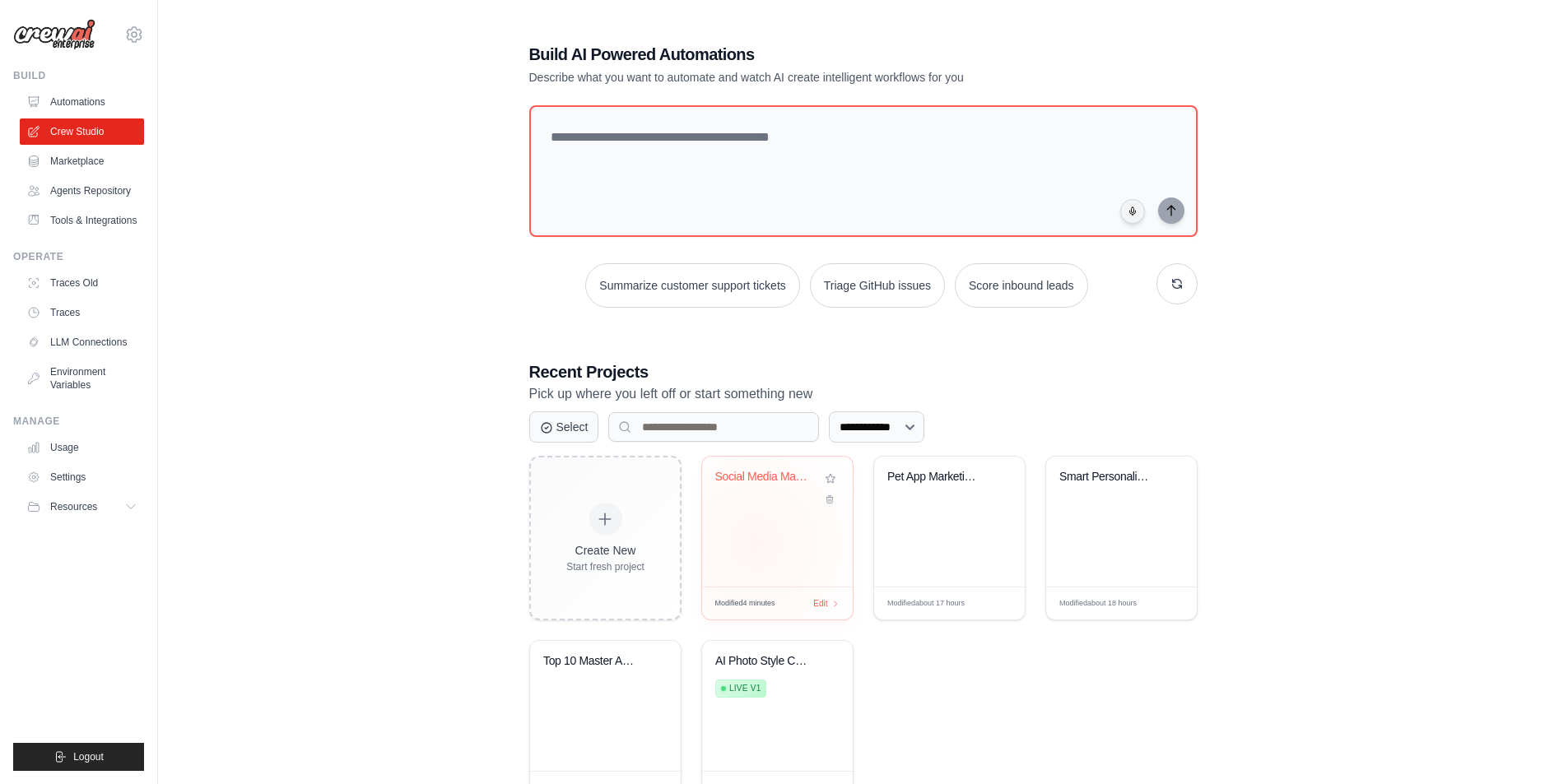
click at [755, 543] on div "Social Media Marketing Automation" at bounding box center [777, 522] width 151 height 130
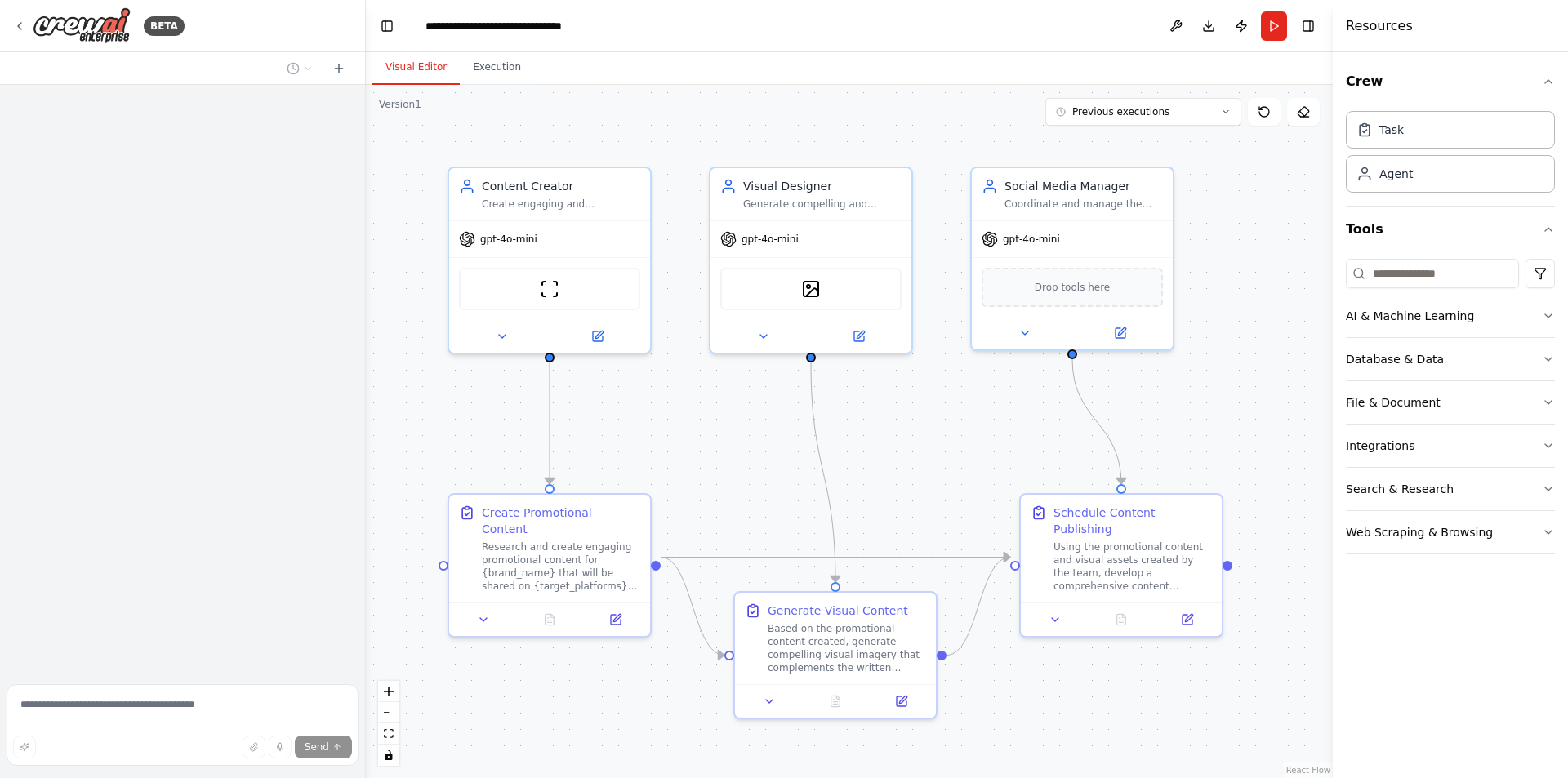
scroll to position [806, 0]
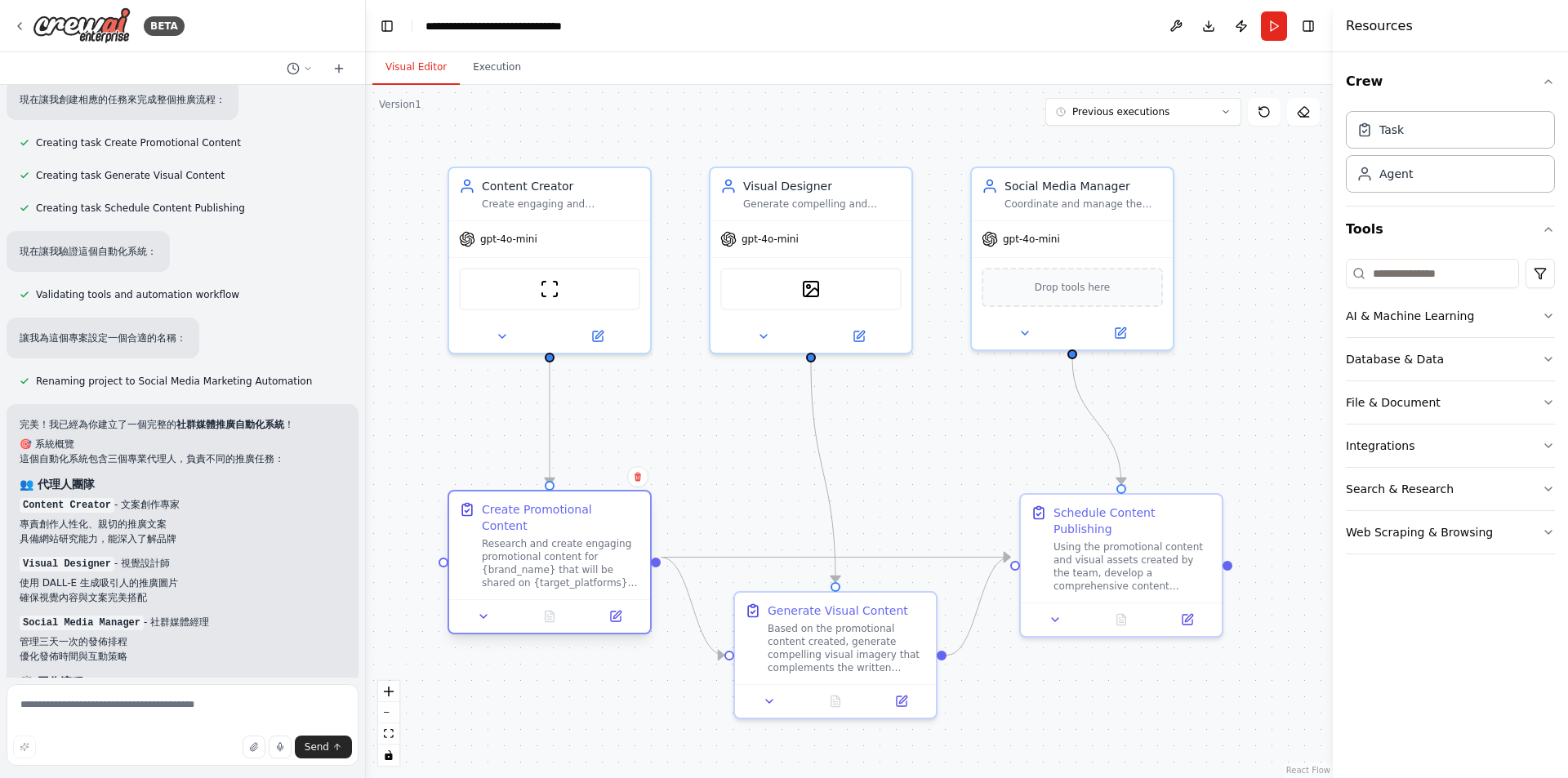
click at [538, 550] on div "Research and create engaging promotional content for {brand_name} that will be …" at bounding box center [561, 563] width 158 height 52
click at [627, 607] on button at bounding box center [614, 616] width 56 height 20
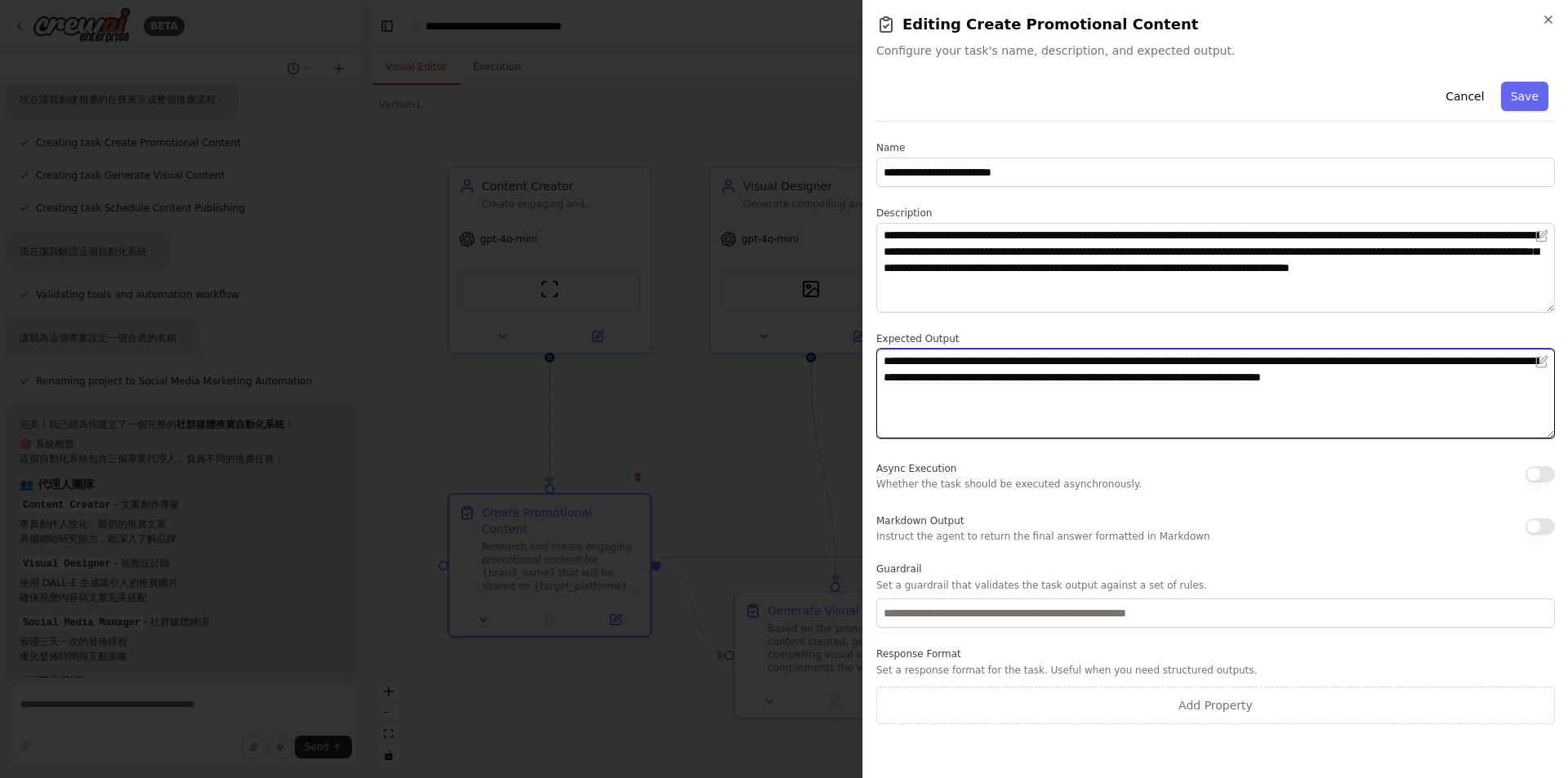
click at [1318, 358] on textarea "**********" at bounding box center [1215, 393] width 679 height 90
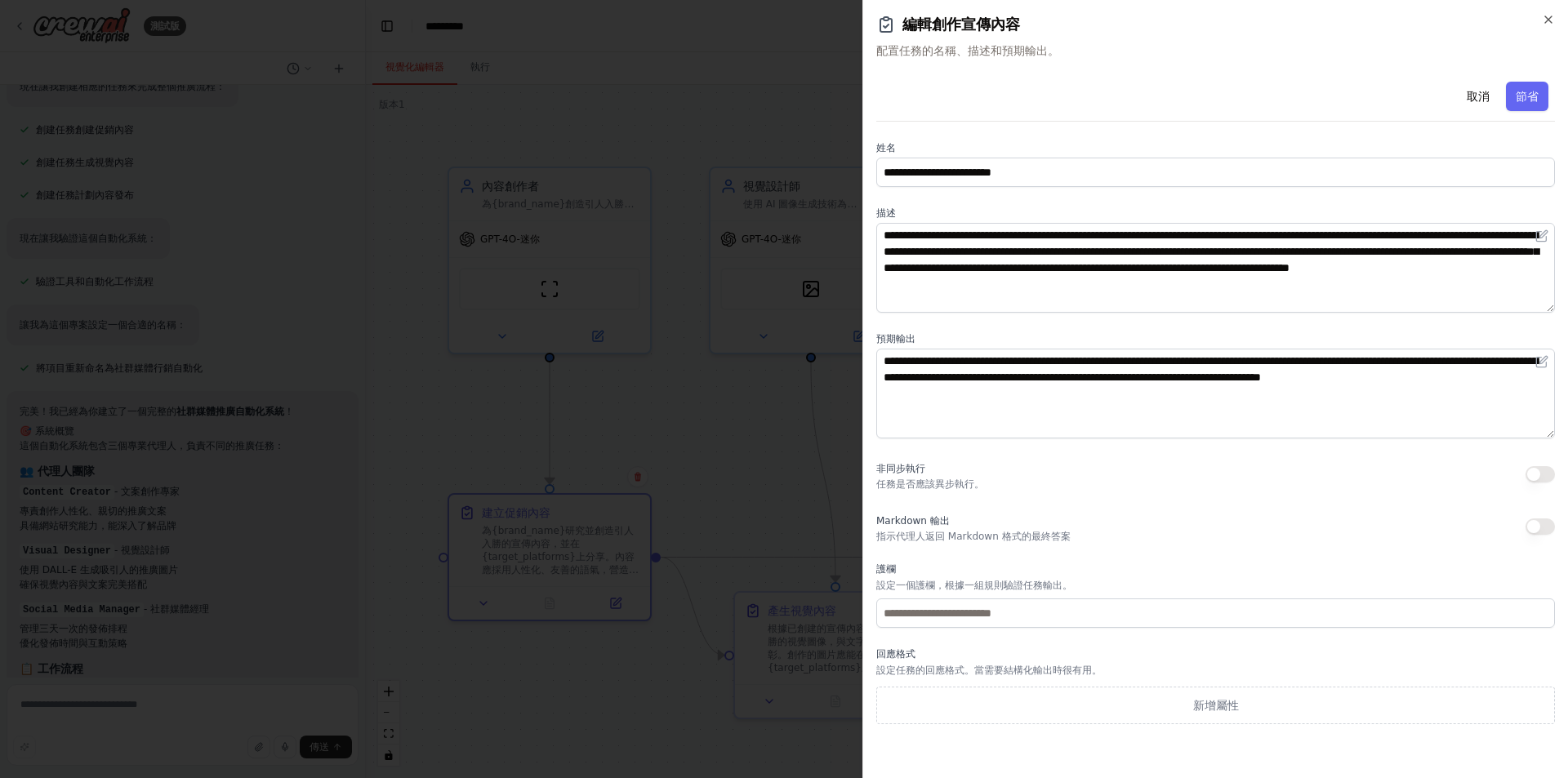
click at [1540, 24] on h2 "編輯創作宣傳內容" at bounding box center [1215, 24] width 679 height 23
click at [1550, 21] on icon "button" at bounding box center [1548, 19] width 13 height 13
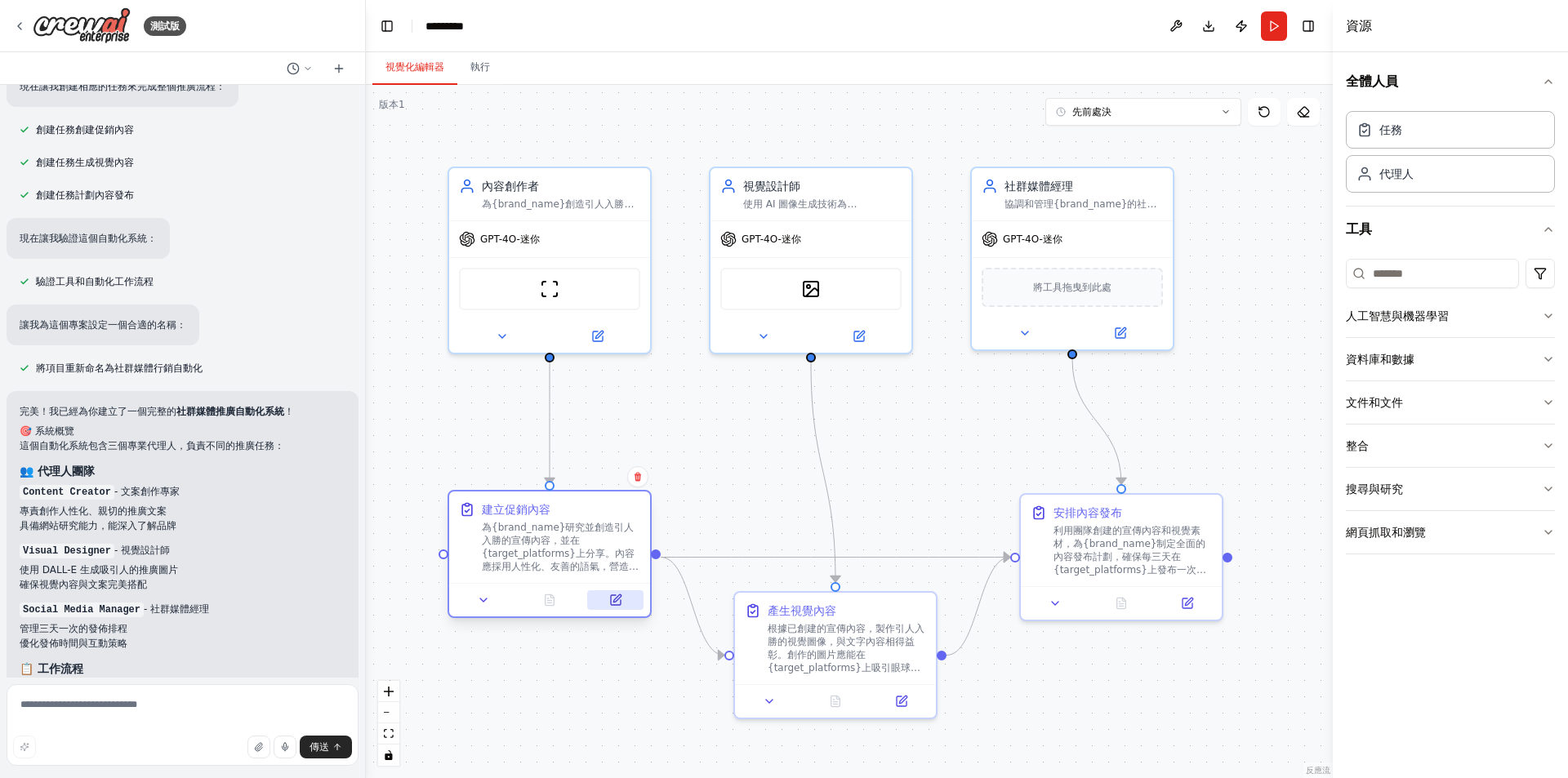
click at [615, 609] on button at bounding box center [614, 600] width 56 height 20
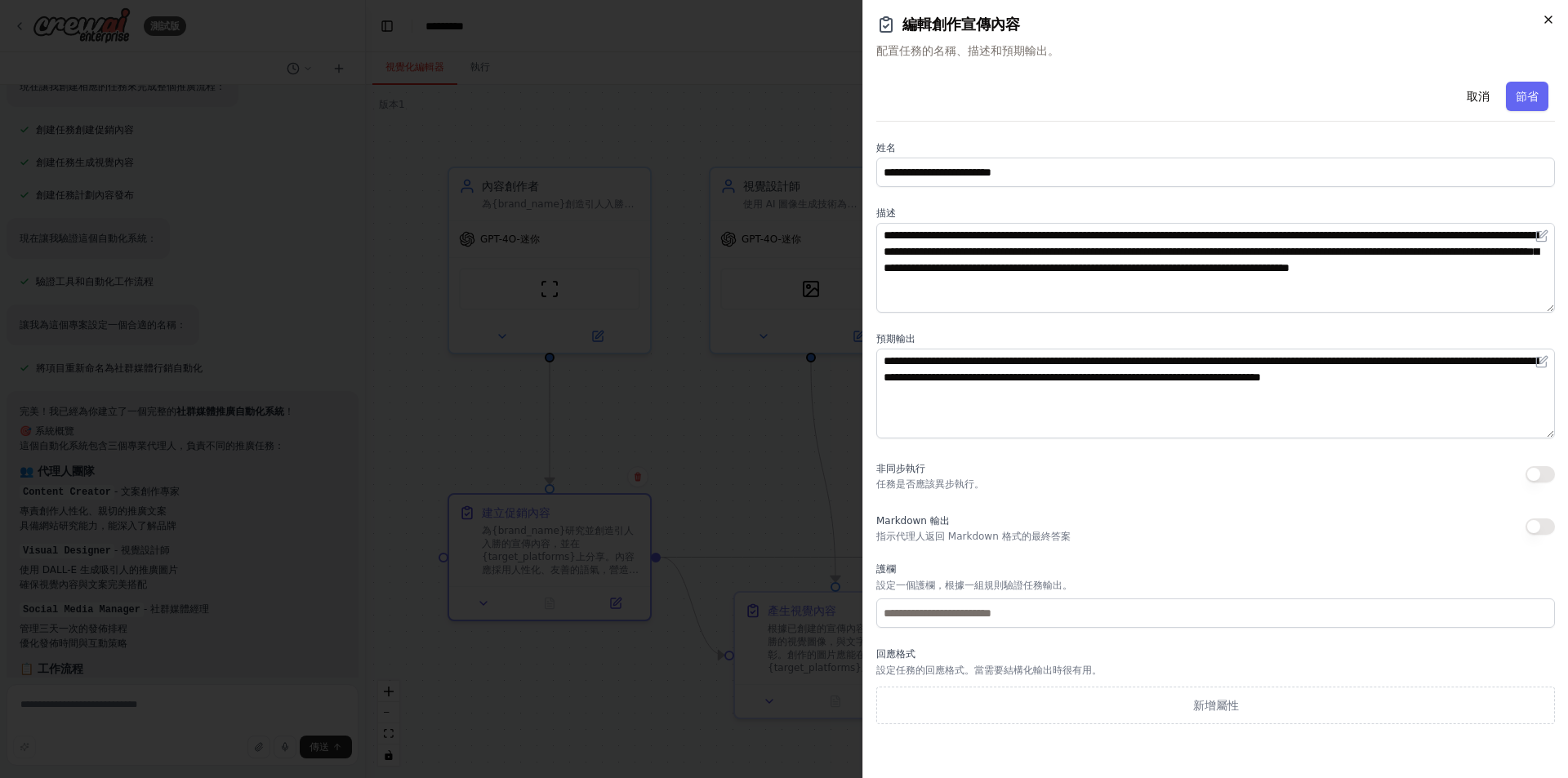
click at [1544, 17] on icon "button" at bounding box center [1548, 19] width 13 height 13
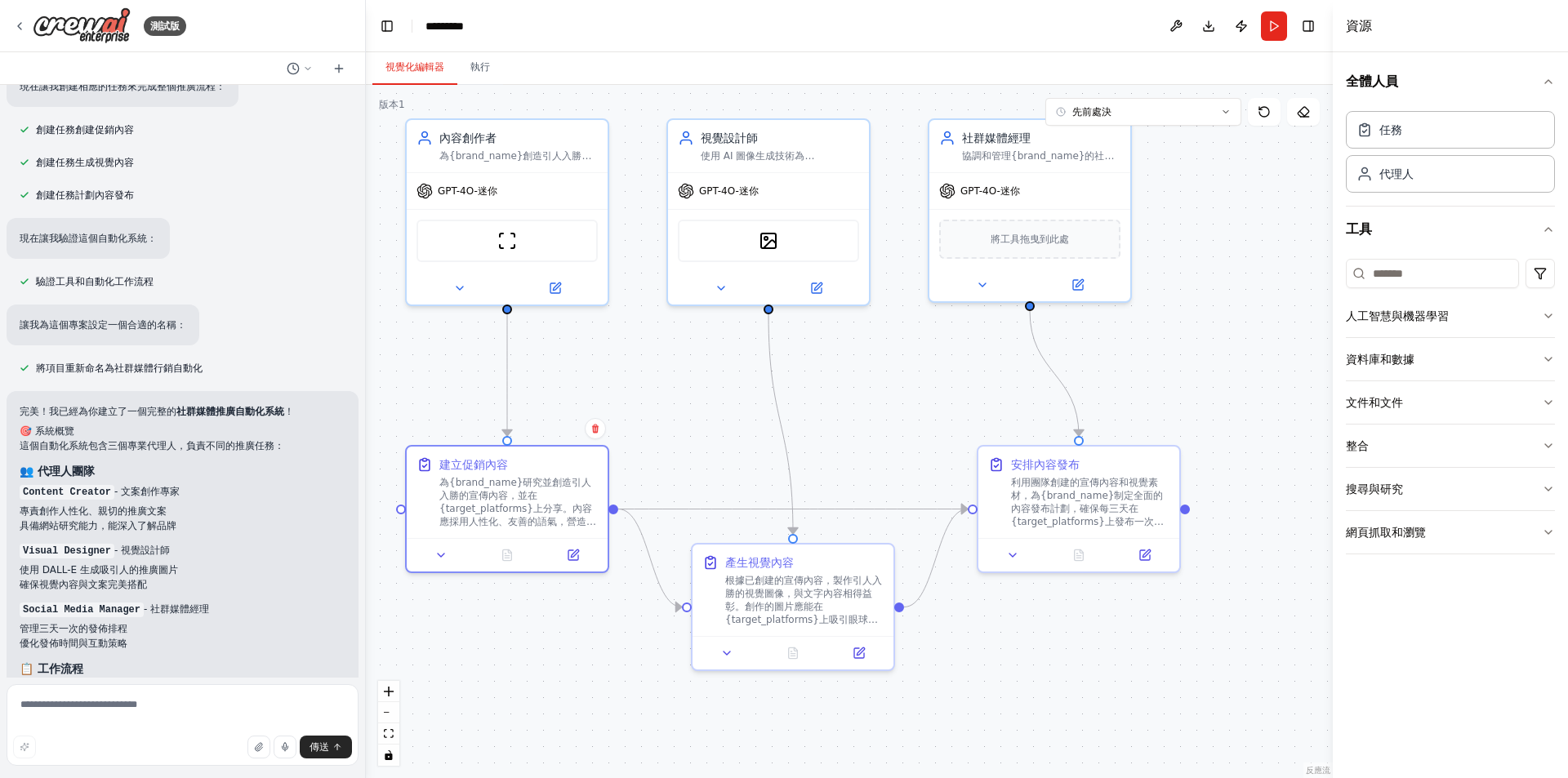
drag, startPoint x: 754, startPoint y: 409, endPoint x: 711, endPoint y: 361, distance: 64.4
click at [711, 361] on div ".deletable-edge-delete-btn { width: 20px; height: 20px; border: 0px solid #ffff…" at bounding box center [849, 432] width 966 height 694
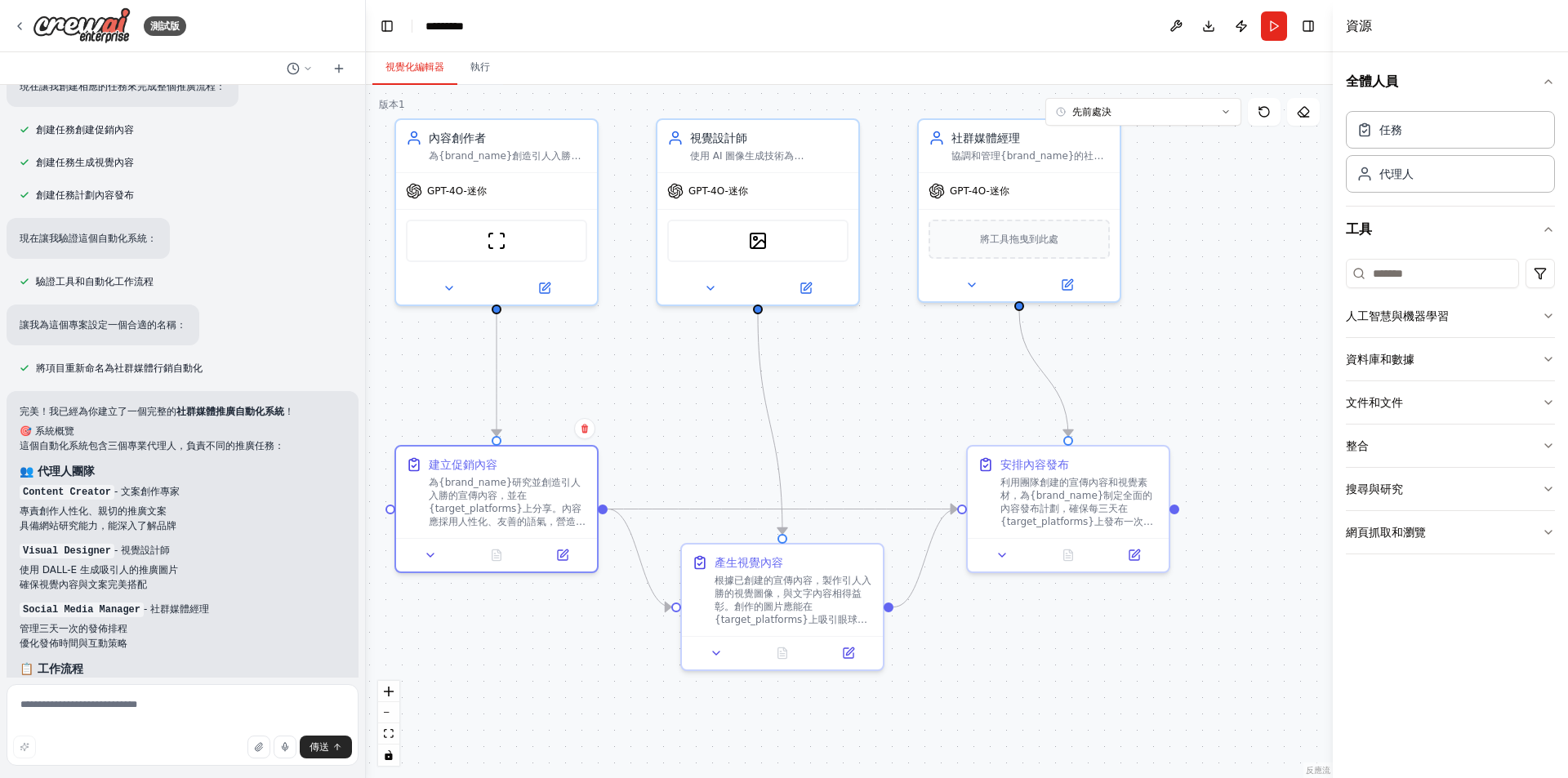
drag, startPoint x: 1015, startPoint y: 636, endPoint x: 1005, endPoint y: 636, distance: 10.0
click at [1005, 636] on div ".deletable-edge-delete-btn { width: 20px; height: 20px; border: 0px solid #ffff…" at bounding box center [849, 432] width 966 height 694
